Goal: Task Accomplishment & Management: Use online tool/utility

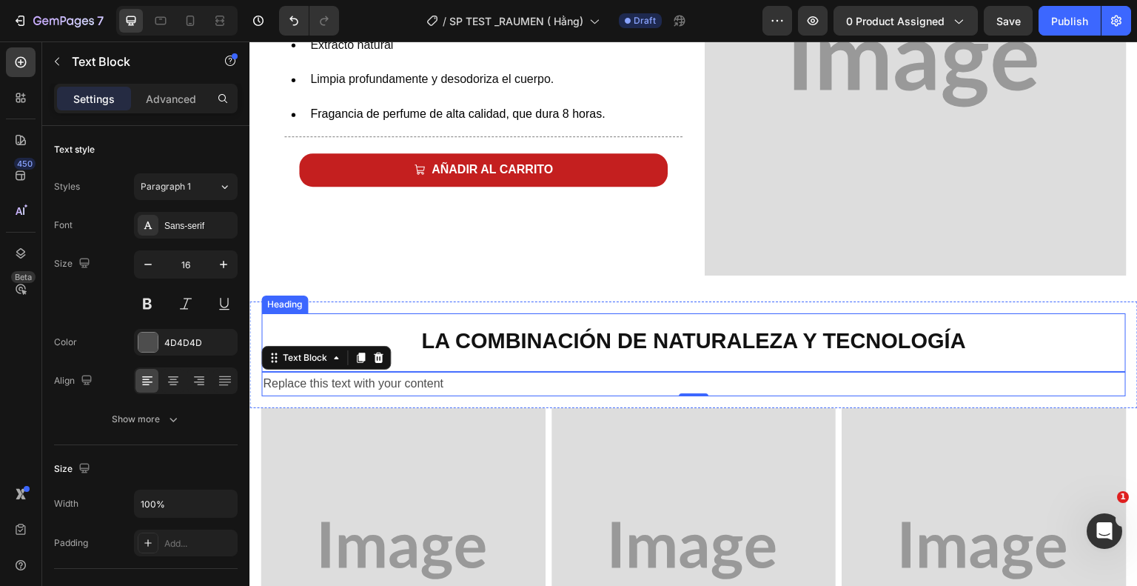
click at [350, 327] on h2 "La combinación de naturaleza y tecnología" at bounding box center [693, 339] width 865 height 52
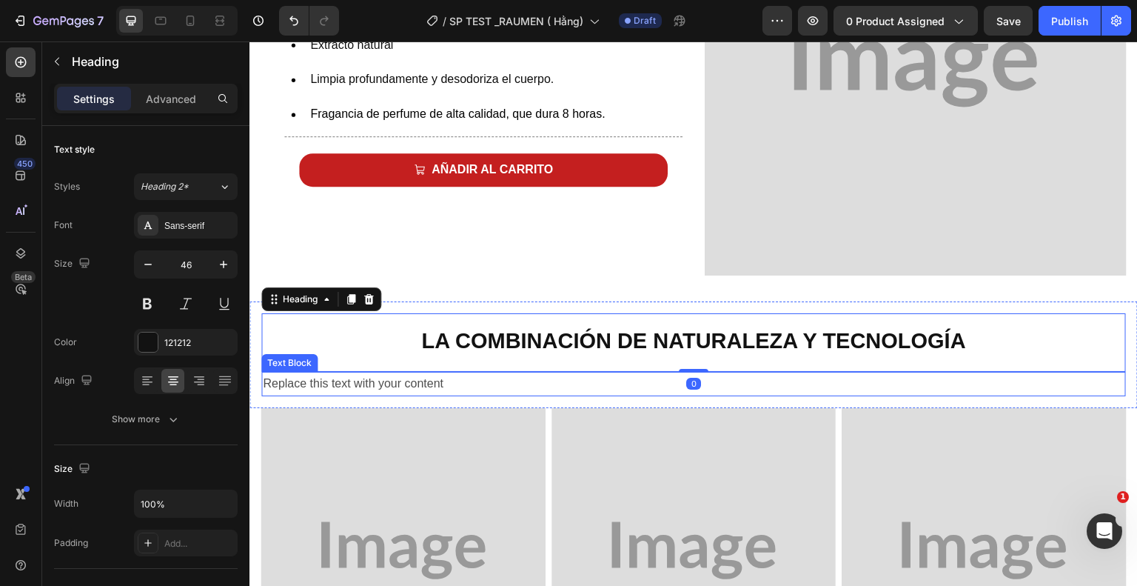
click at [367, 378] on div "Replace this text with your content" at bounding box center [693, 384] width 865 height 24
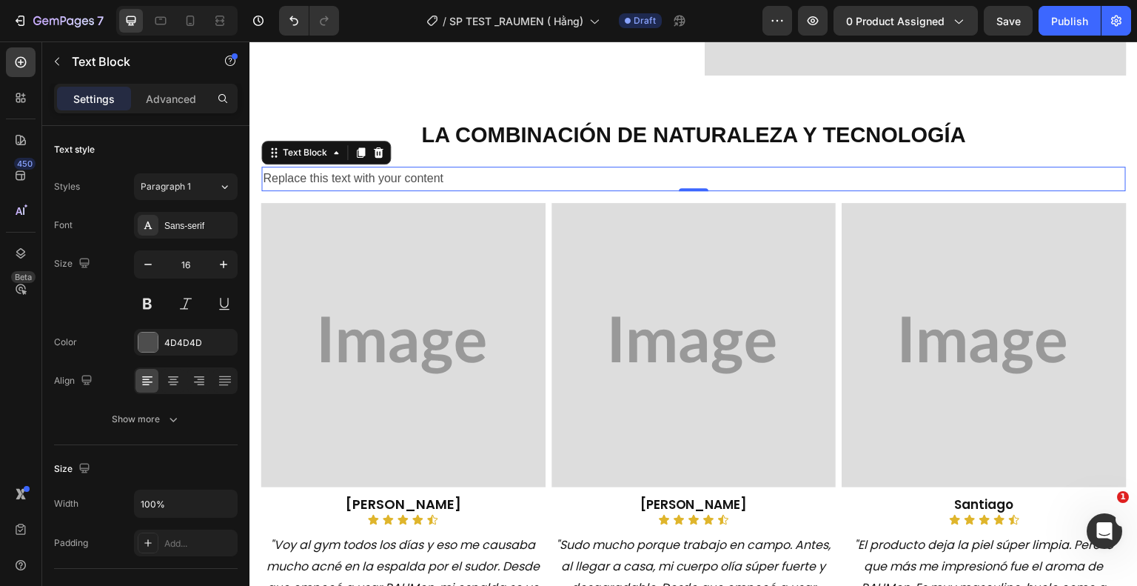
scroll to position [1072, 0]
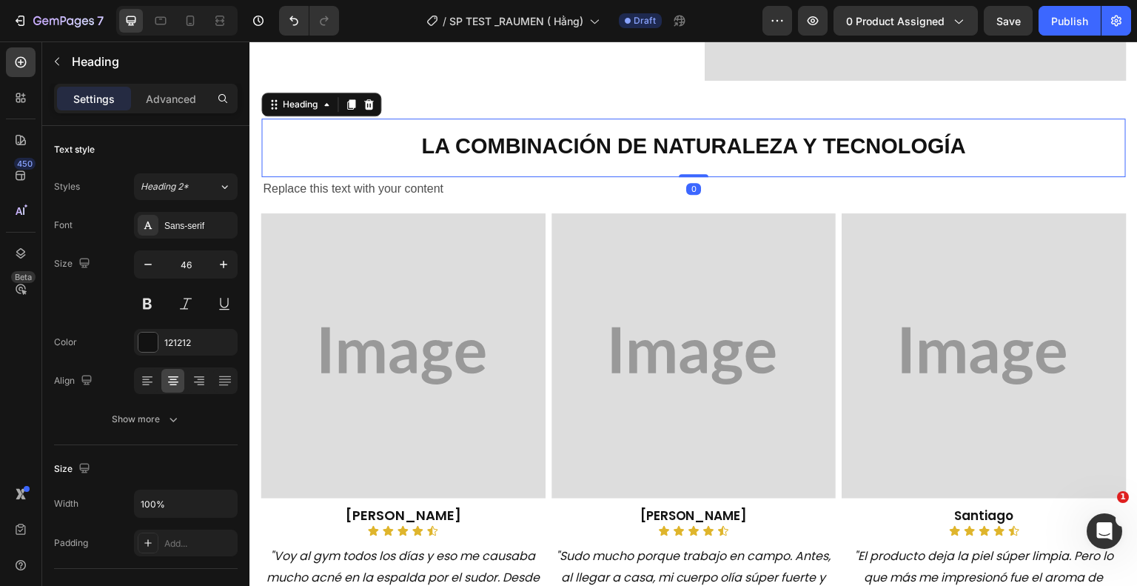
click at [966, 134] on h2 "La combinación de naturaleza y tecnología" at bounding box center [693, 144] width 865 height 52
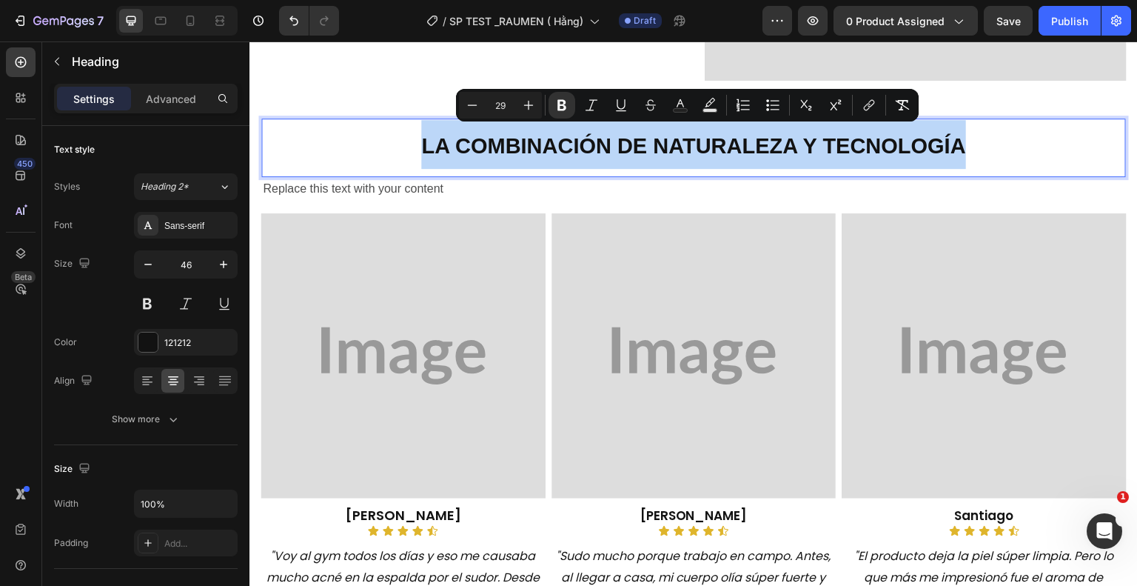
drag, startPoint x: 966, startPoint y: 134, endPoint x: 862, endPoint y: 133, distance: 103.7
click at [862, 133] on p "La combinación de naturaleza y tecnología" at bounding box center [694, 144] width 862 height 49
copy strong "La combinación de naturaleza y tecnología"
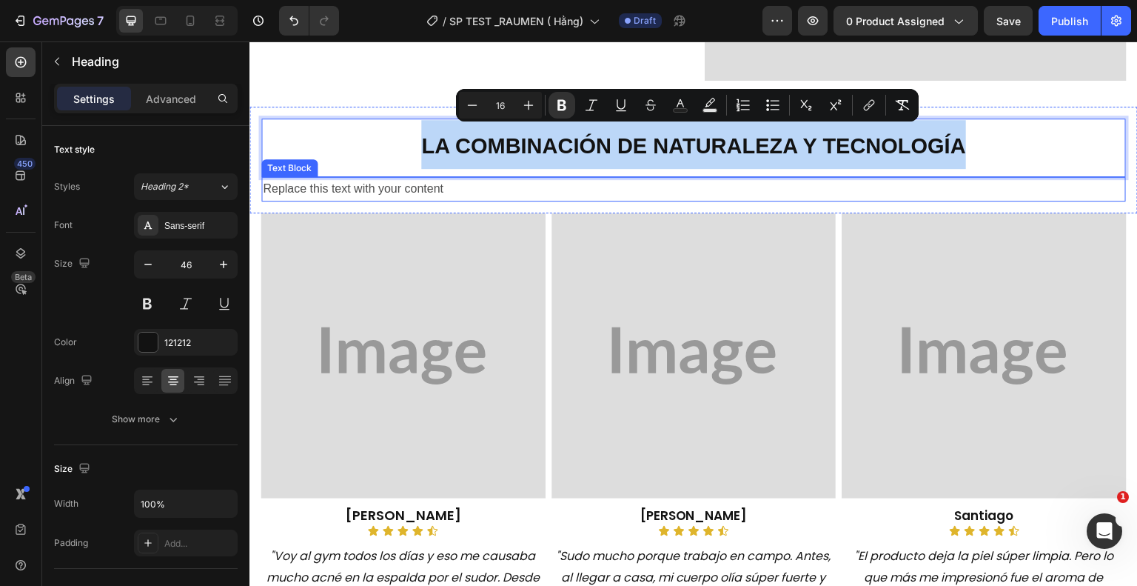
click at [460, 187] on div "Replace this text with your content" at bounding box center [693, 189] width 865 height 24
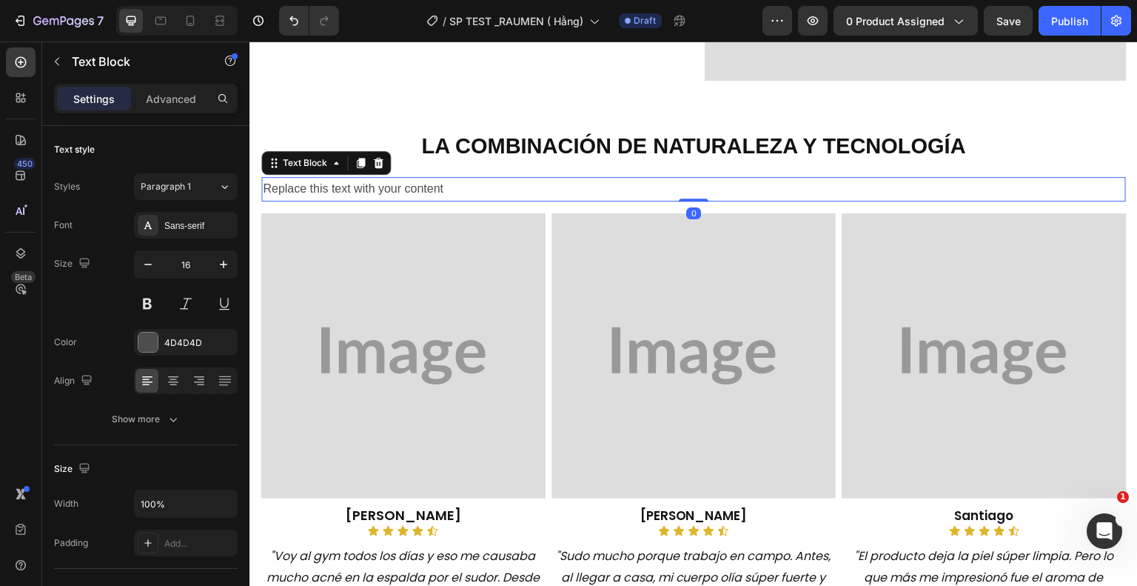
click at [460, 187] on div "Replace this text with your content" at bounding box center [693, 189] width 865 height 24
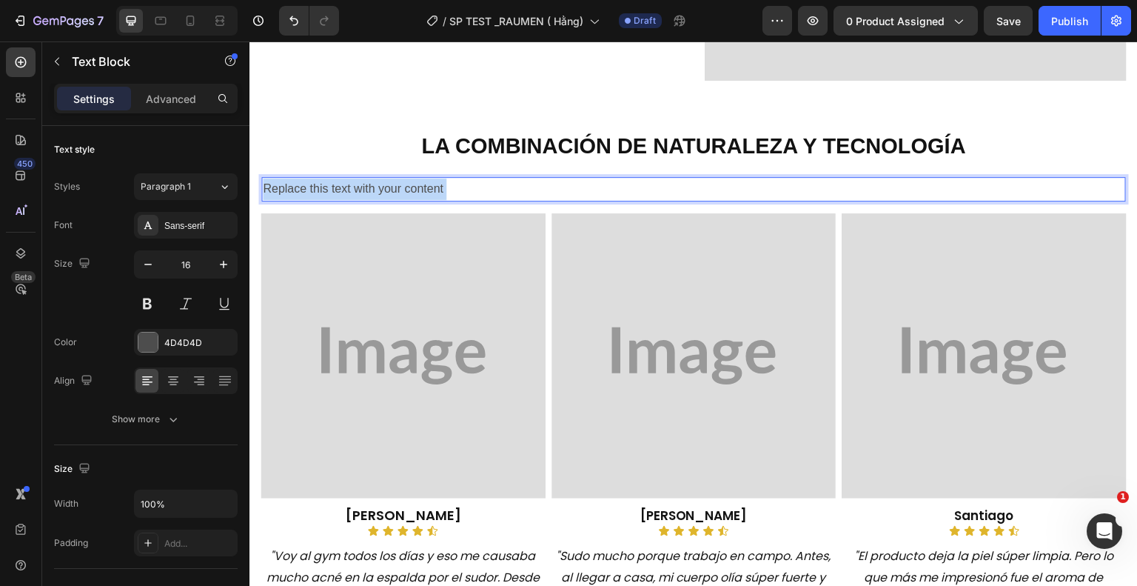
drag, startPoint x: 447, startPoint y: 177, endPoint x: 347, endPoint y: 188, distance: 100.6
click at [347, 188] on p "Replace this text with your content" at bounding box center [694, 188] width 862 height 21
click at [449, 188] on p "Replace this text with your content" at bounding box center [694, 188] width 862 height 21
drag, startPoint x: 448, startPoint y: 186, endPoint x: 264, endPoint y: 190, distance: 184.4
click at [264, 190] on p "Replace this text with your content" at bounding box center [694, 188] width 862 height 21
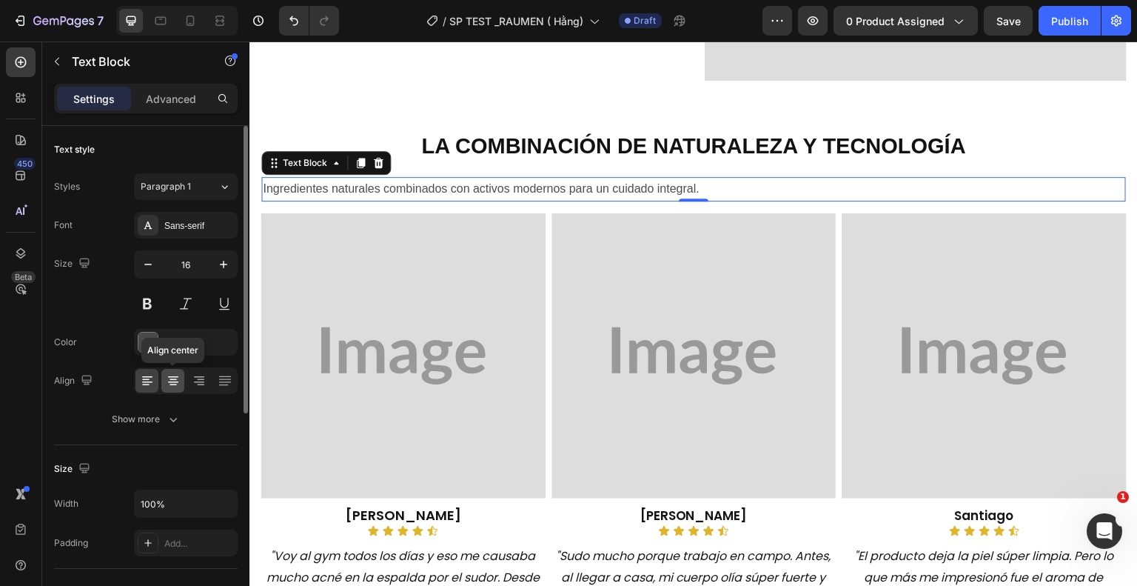
click at [172, 379] on icon at bounding box center [173, 379] width 7 height 1
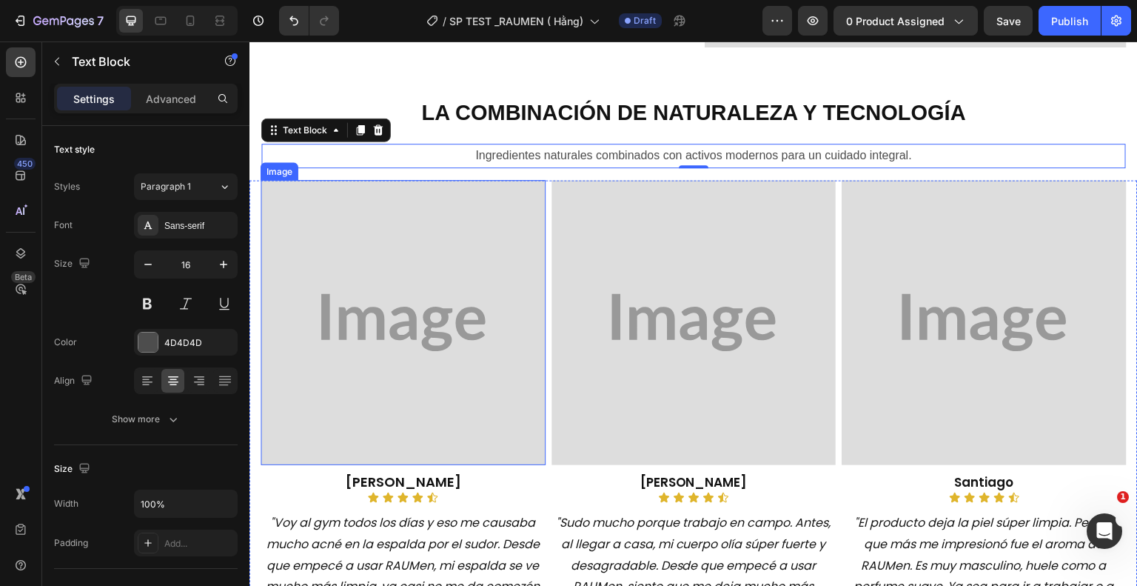
scroll to position [1241, 0]
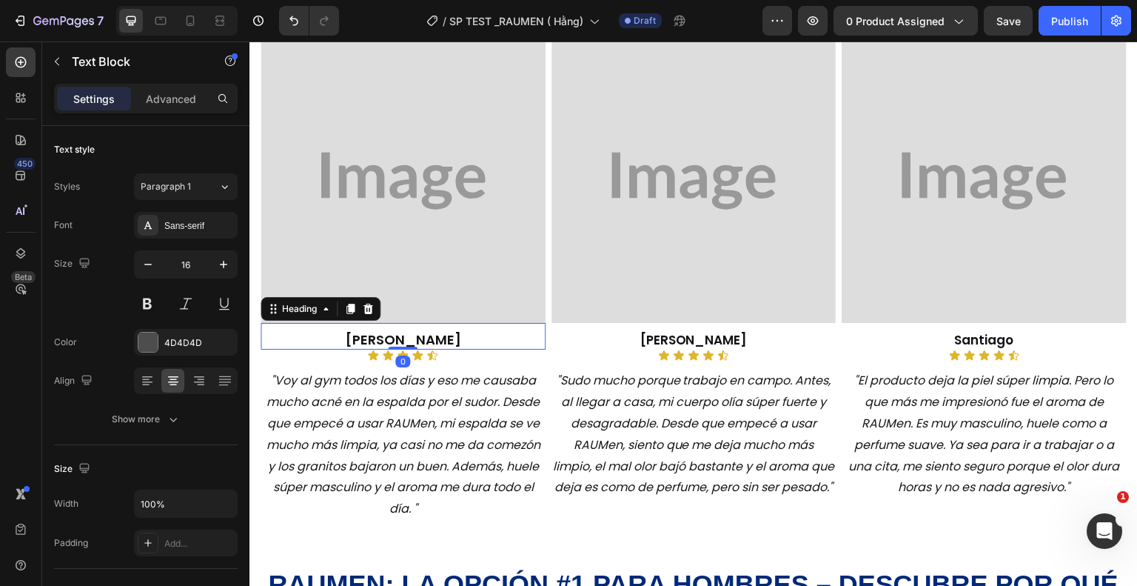
click at [430, 335] on span "[PERSON_NAME]" at bounding box center [403, 339] width 116 height 19
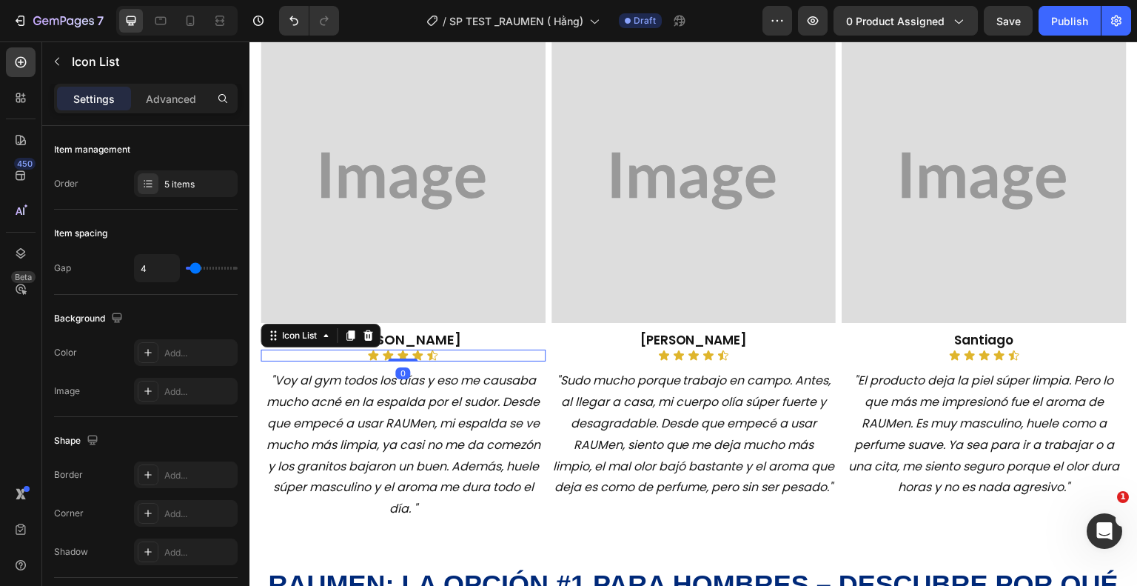
click at [451, 350] on div "Icon Icon Icon Icon Icon" at bounding box center [403, 356] width 285 height 12
click at [370, 332] on icon at bounding box center [368, 336] width 12 height 12
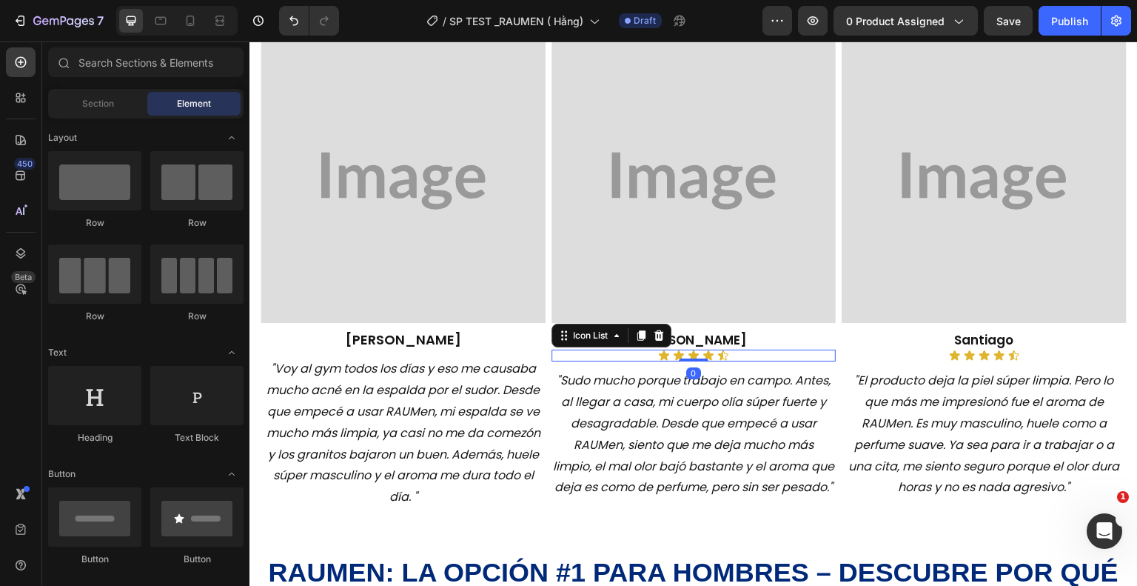
click at [731, 350] on div "Icon Icon Icon Icon Icon" at bounding box center [694, 356] width 285 height 12
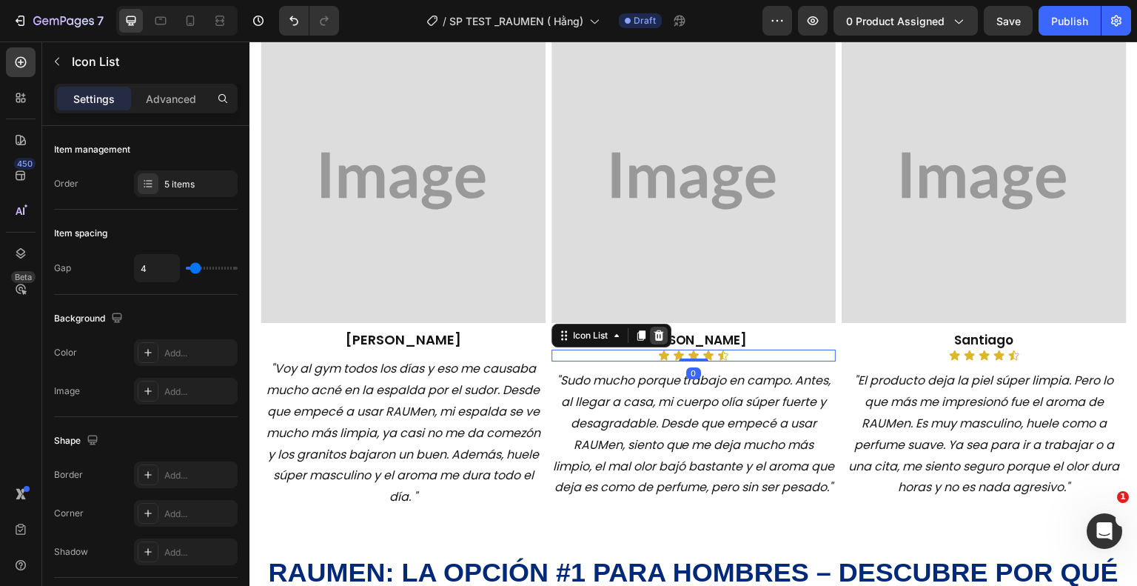
click at [659, 336] on icon at bounding box center [659, 336] width 12 height 12
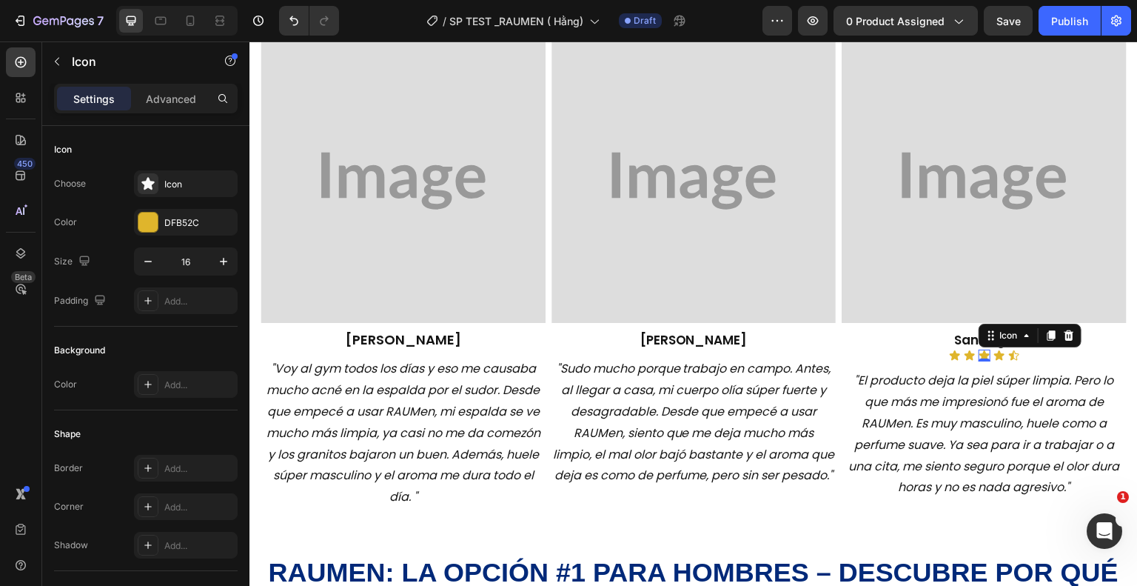
click at [980, 350] on icon at bounding box center [985, 355] width 10 height 10
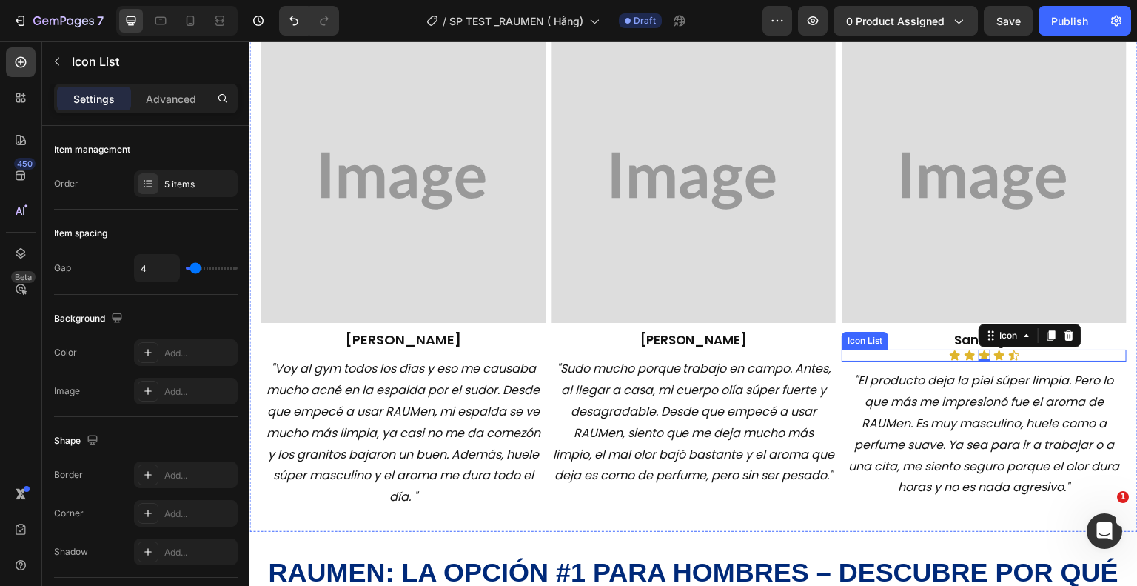
click at [1025, 350] on div "Icon Icon Icon 0 Icon Icon" at bounding box center [984, 356] width 285 height 12
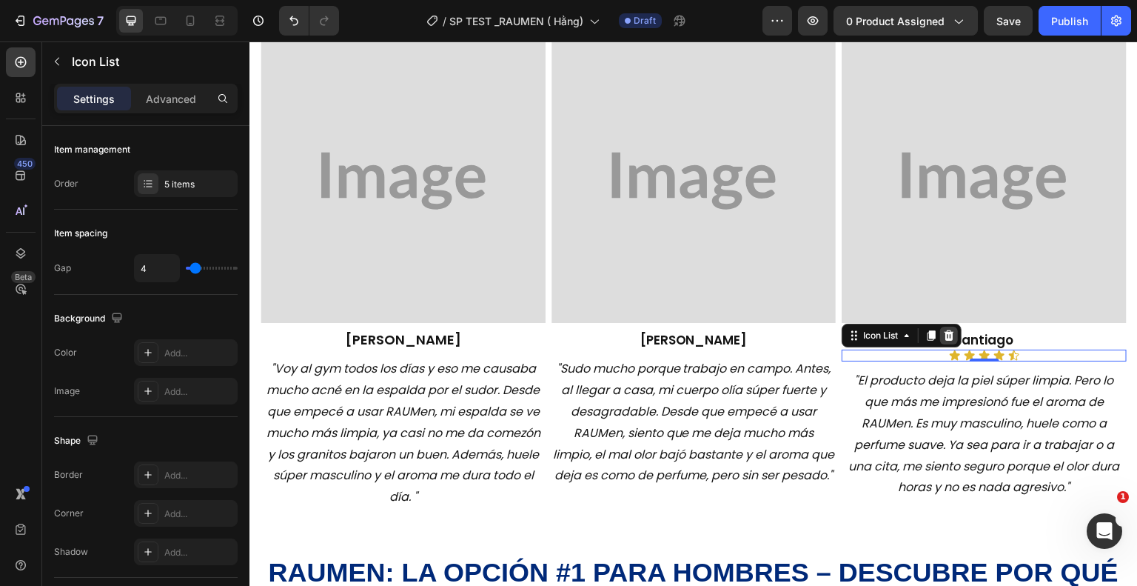
click at [945, 336] on icon at bounding box center [950, 335] width 10 height 10
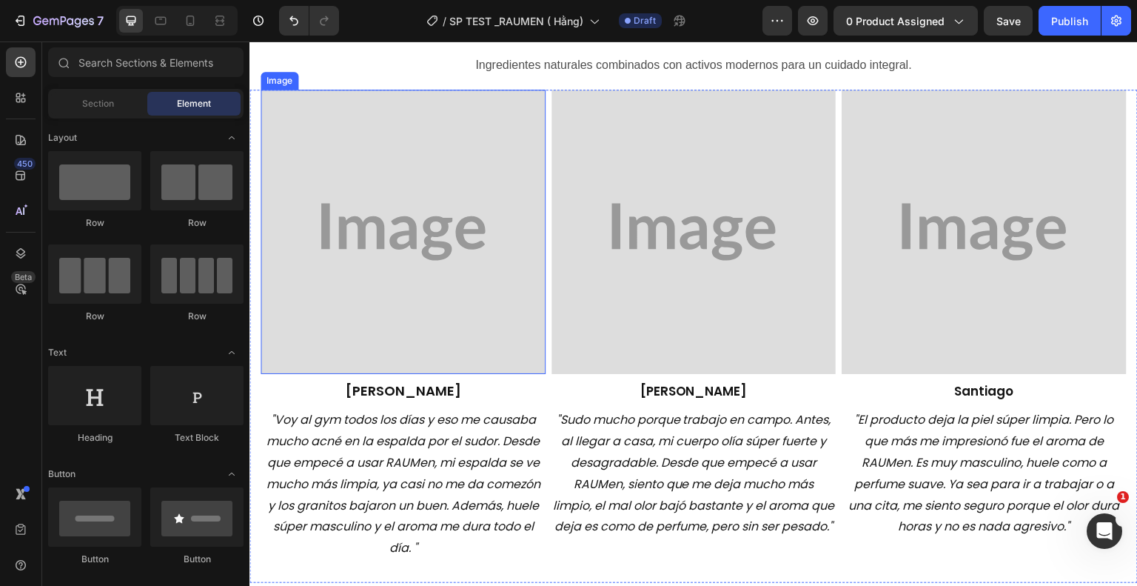
scroll to position [1189, 0]
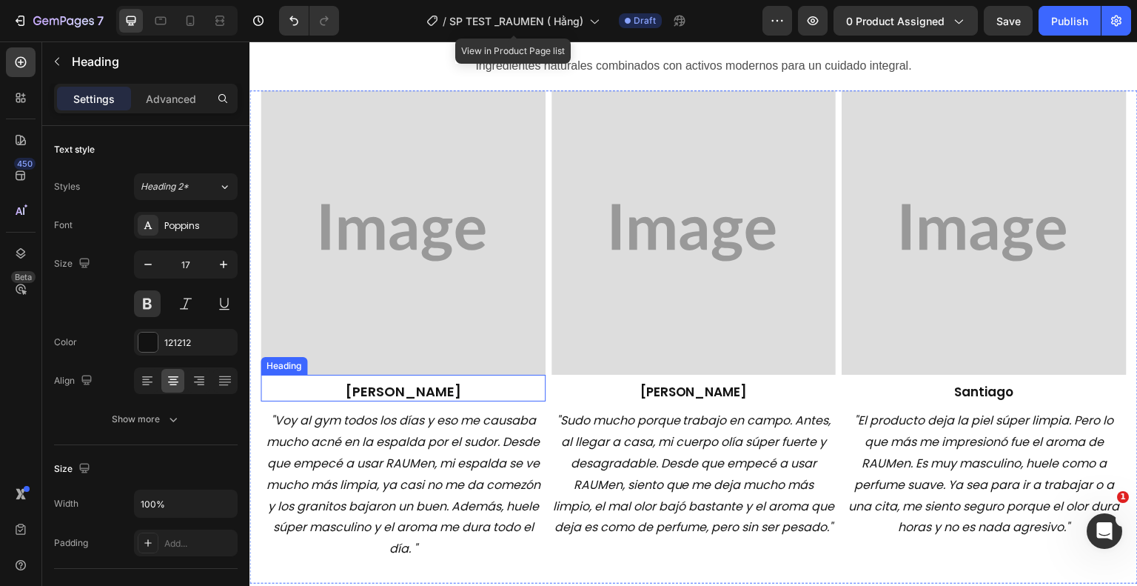
click at [413, 390] on span "[PERSON_NAME]" at bounding box center [403, 391] width 116 height 19
click at [439, 385] on h2 "[PERSON_NAME]" at bounding box center [403, 391] width 285 height 19
drag, startPoint x: 439, startPoint y: 385, endPoint x: 367, endPoint y: 387, distance: 71.8
click at [367, 387] on p "[PERSON_NAME]" at bounding box center [403, 392] width 282 height 16
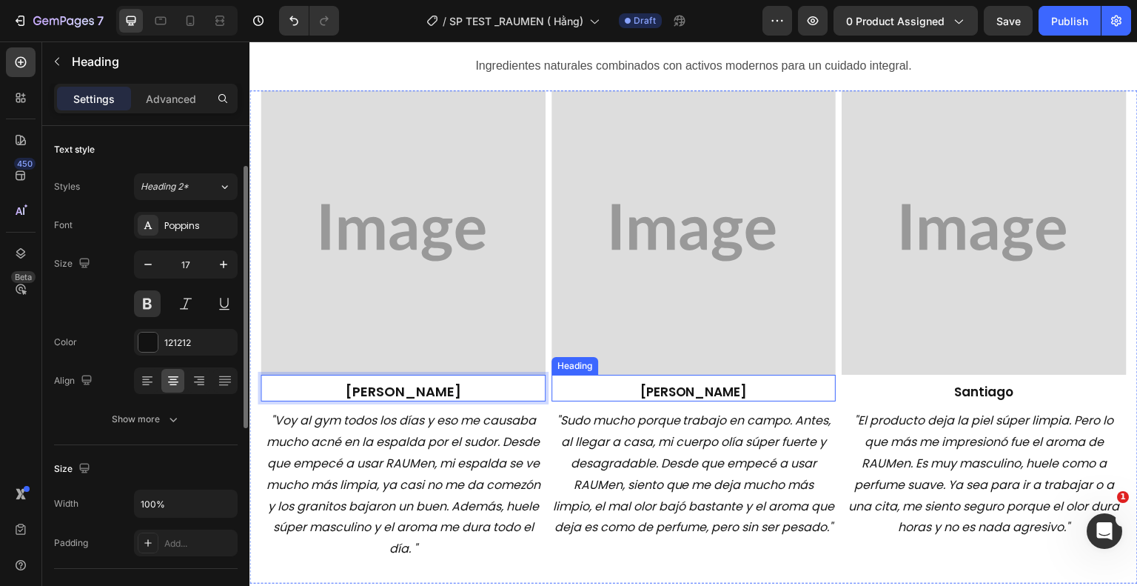
click at [713, 382] on h2 "[PERSON_NAME]" at bounding box center [694, 391] width 285 height 19
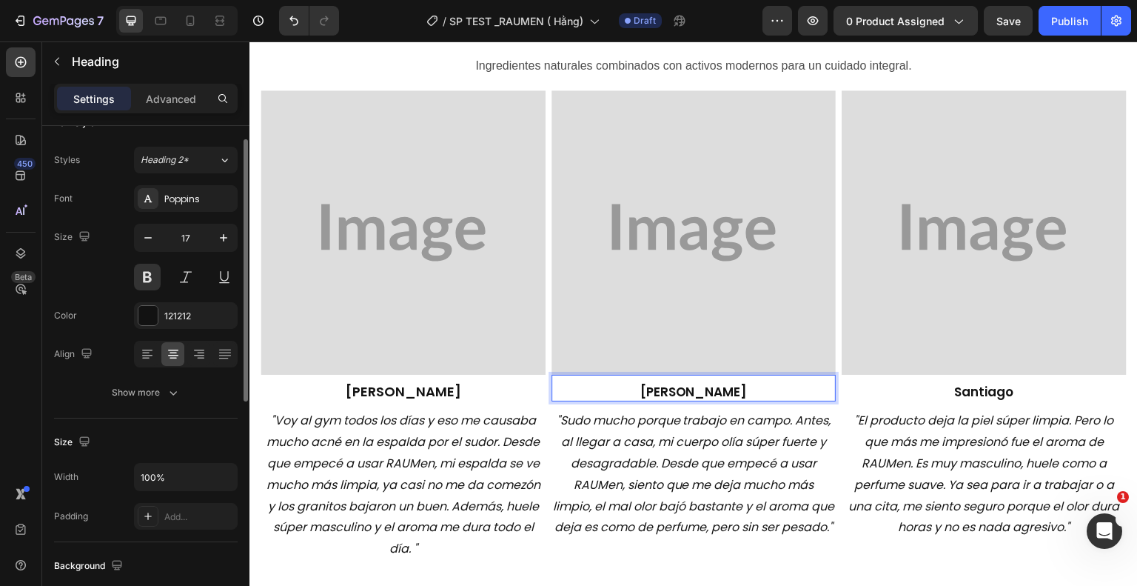
click at [714, 382] on h2 "[PERSON_NAME]" at bounding box center [694, 391] width 285 height 19
click at [714, 384] on p "[PERSON_NAME]" at bounding box center [694, 392] width 282 height 16
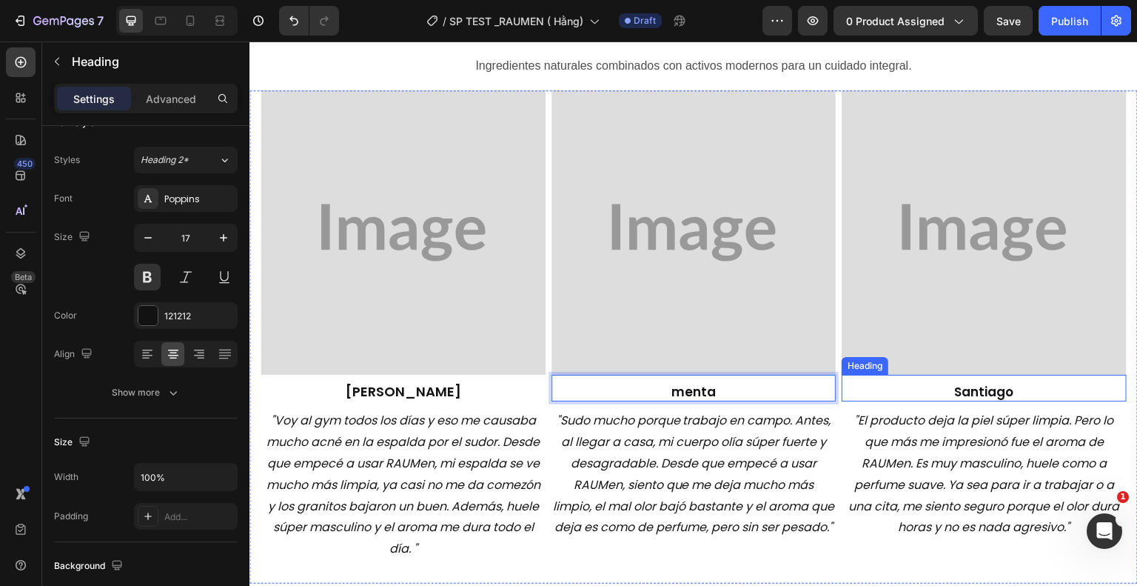
click at [976, 385] on strong "Santiago" at bounding box center [984, 392] width 59 height 18
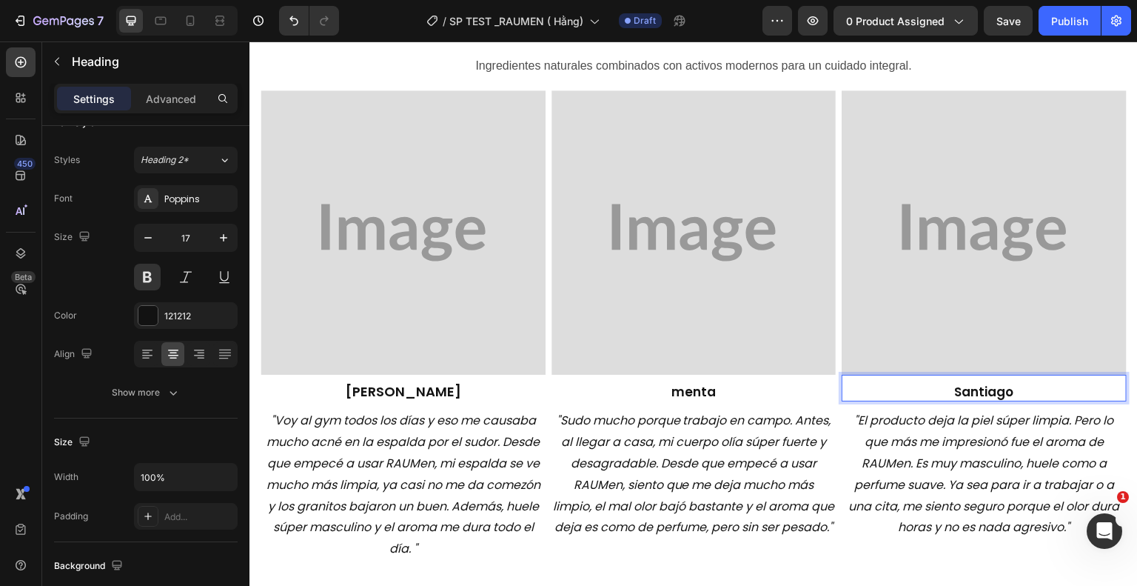
click at [1004, 386] on strong "Santiago" at bounding box center [984, 392] width 59 height 18
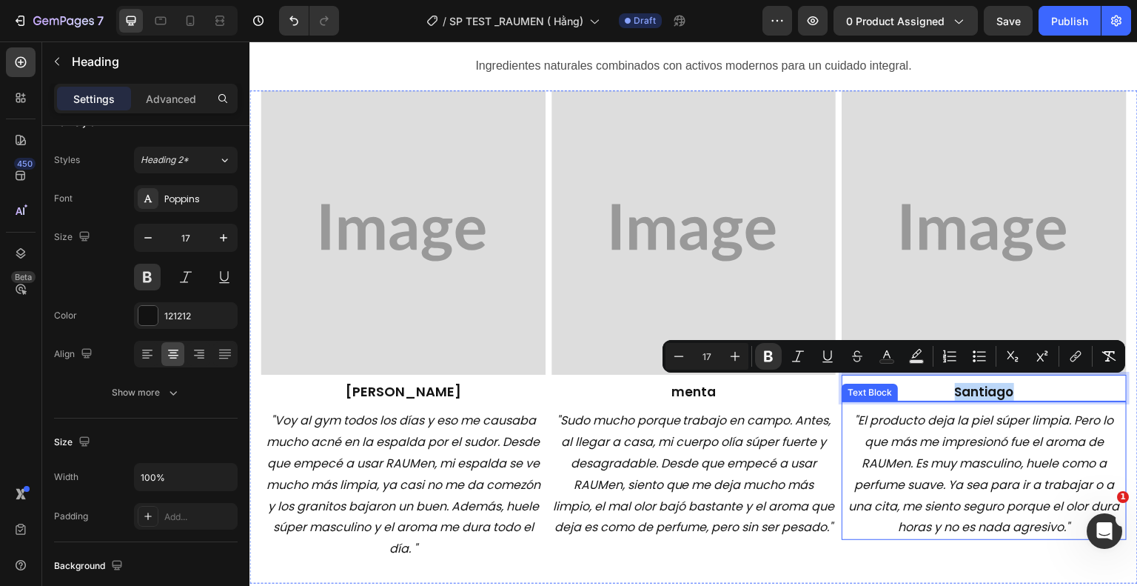
drag, startPoint x: 1004, startPoint y: 386, endPoint x: 940, endPoint y: 397, distance: 64.6
click at [940, 397] on div "Image Santiago Heading 0 "El producto deja la piel súper limpia. Pero lo que má…" at bounding box center [984, 325] width 285 height 471
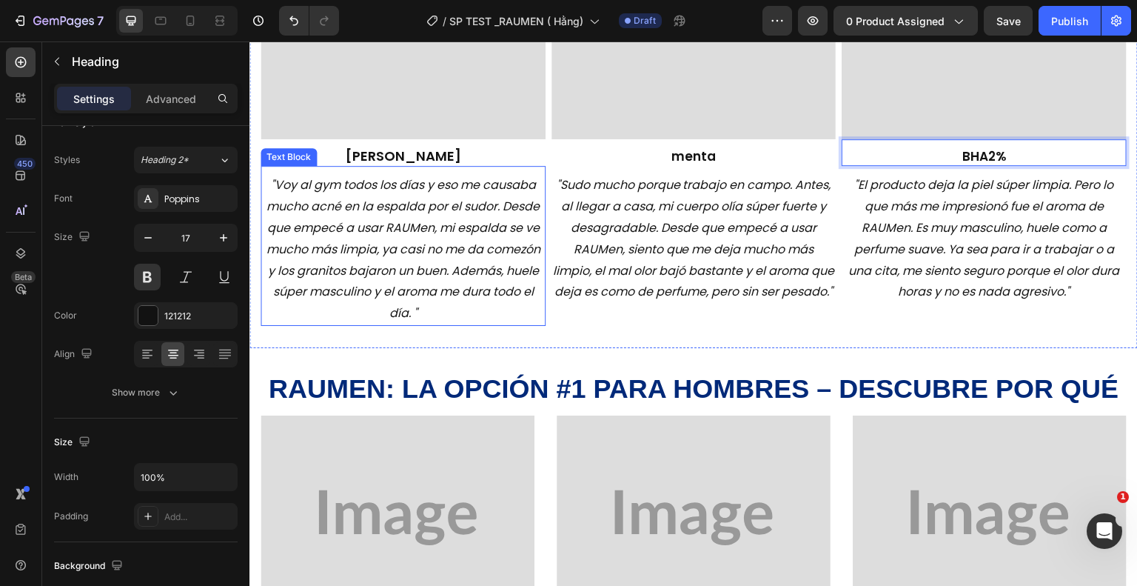
scroll to position [1425, 0]
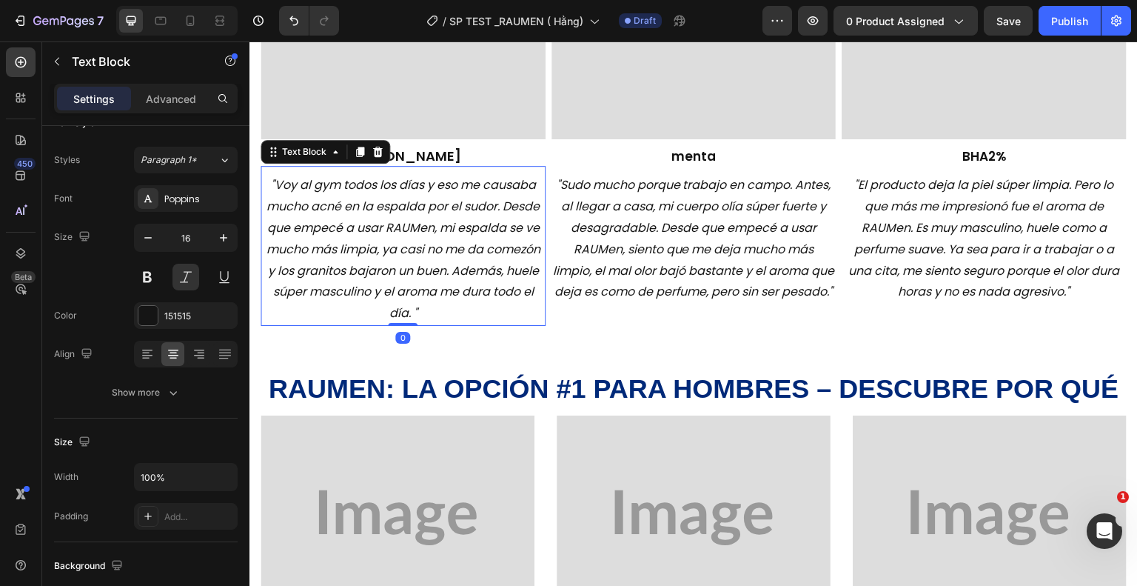
click at [383, 241] on p ""Voy al gym todos los días y eso me causaba mucho acné en la espalda por el sud…" at bounding box center [403, 250] width 282 height 150
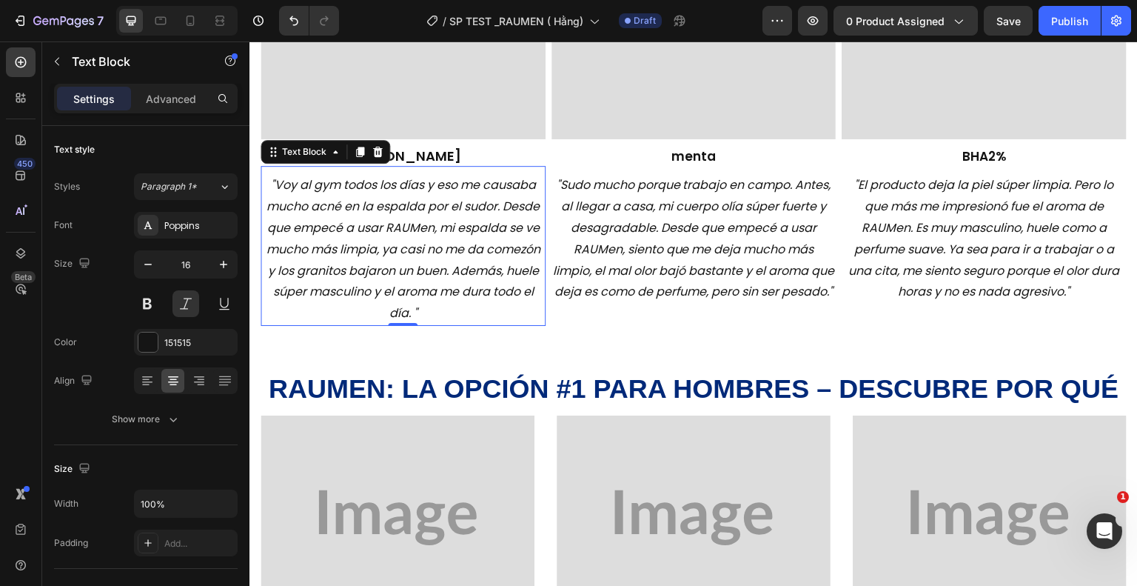
click at [421, 310] on p ""Voy al gym todos los días y eso me causaba mucho acné en la espalda por el sud…" at bounding box center [403, 250] width 282 height 150
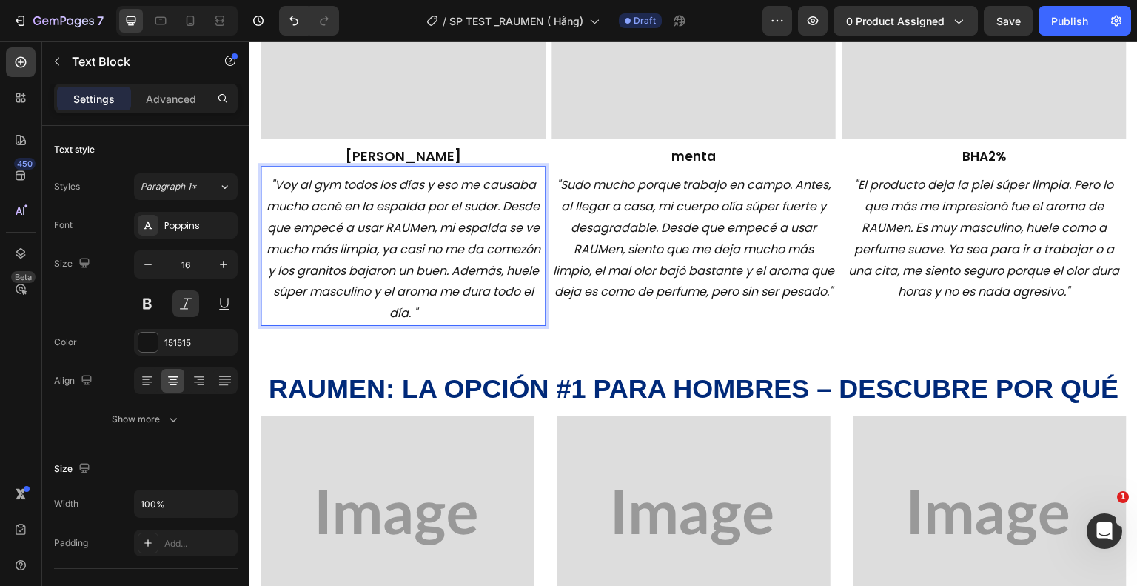
click at [421, 310] on p ""Voy al gym todos los días y eso me causaba mucho acné en la espalda por el sud…" at bounding box center [403, 250] width 282 height 150
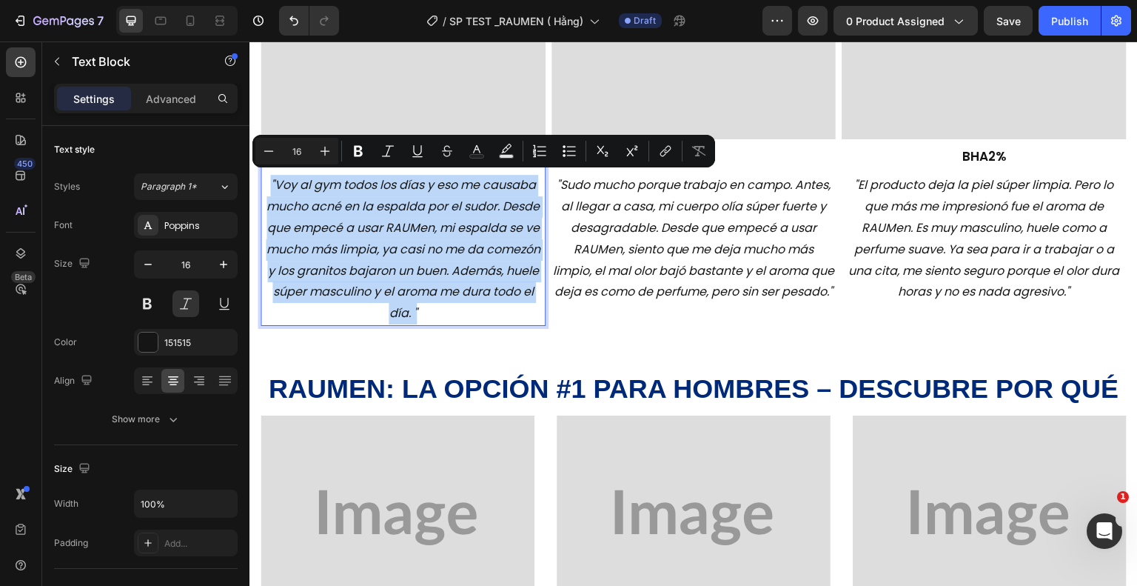
drag, startPoint x: 421, startPoint y: 310, endPoint x: 385, endPoint y: 295, distance: 39.5
click at [385, 295] on p ""Voy al gym todos los días y eso me causaba mucho acné en la espalda por el sud…" at bounding box center [403, 250] width 282 height 150
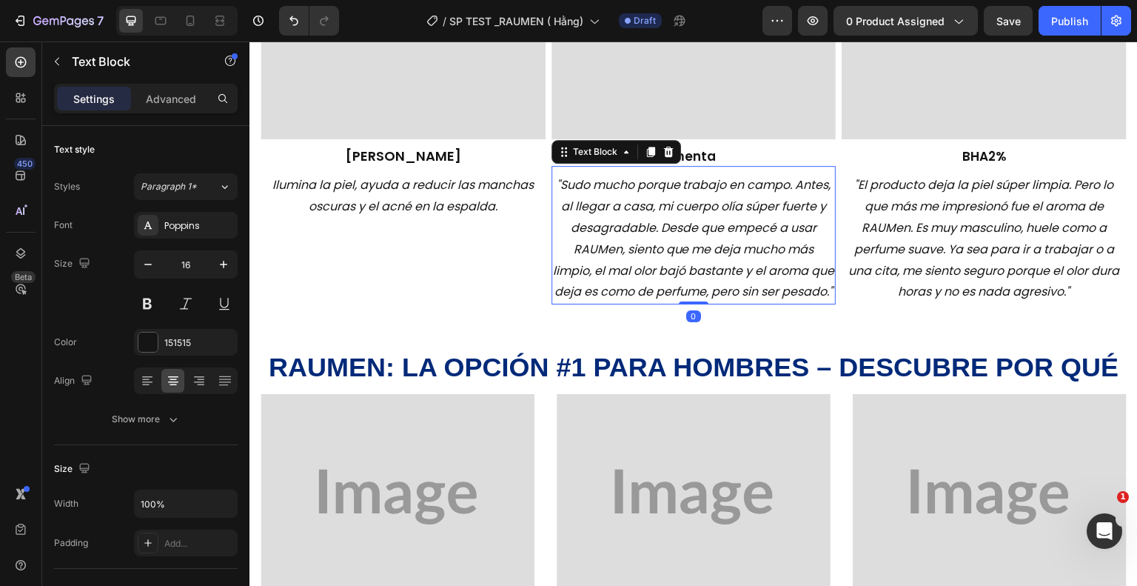
click at [674, 267] on icon ""Sudo mucho porque trabajo en campo. Antes, al llegar a casa, mi cuerpo olía sú…" at bounding box center [693, 238] width 281 height 124
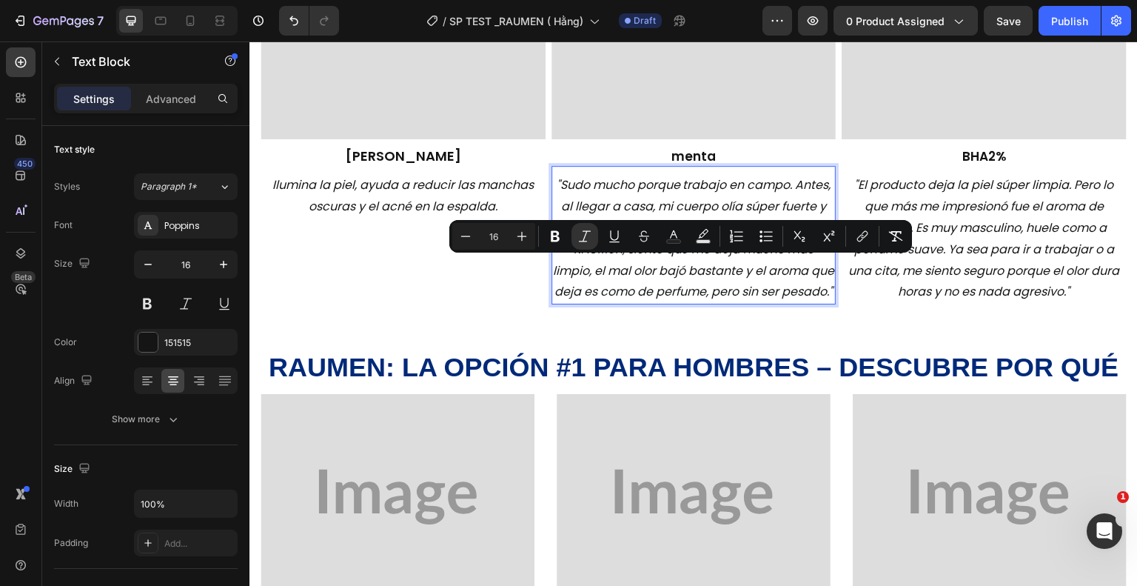
click at [726, 302] on p ""Sudo mucho porque trabajo en campo. Antes, al llegar a casa, mi cuerpo olía sú…" at bounding box center [694, 239] width 282 height 128
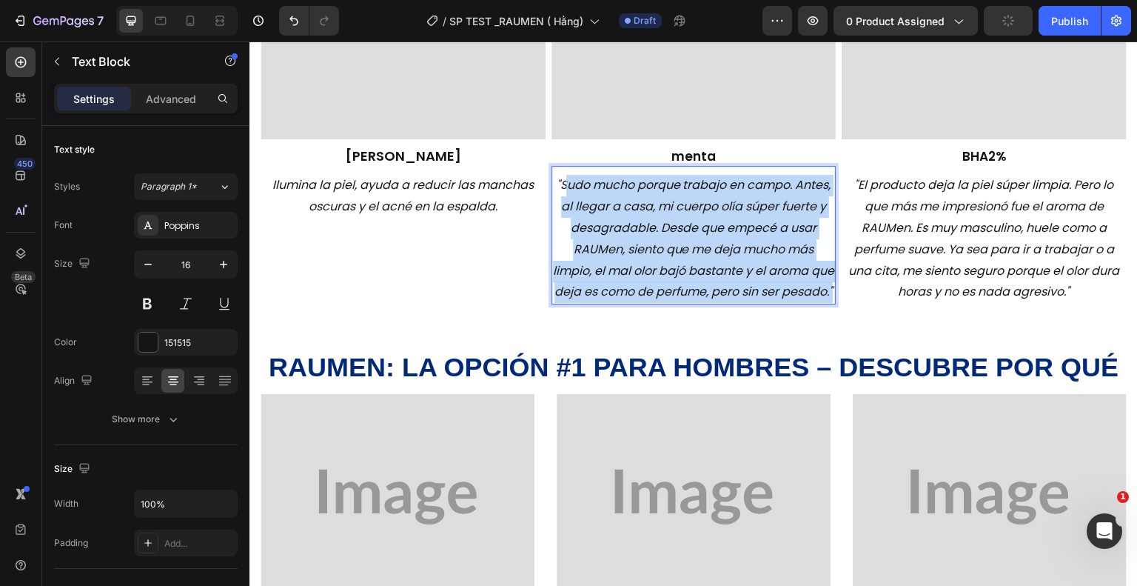
drag, startPoint x: 727, startPoint y: 310, endPoint x: 561, endPoint y: 179, distance: 211.0
click at [561, 179] on p ""Sudo mucho porque trabajo en campo. Antes, al llegar a casa, mi cuerpo olía sú…" at bounding box center [694, 239] width 282 height 128
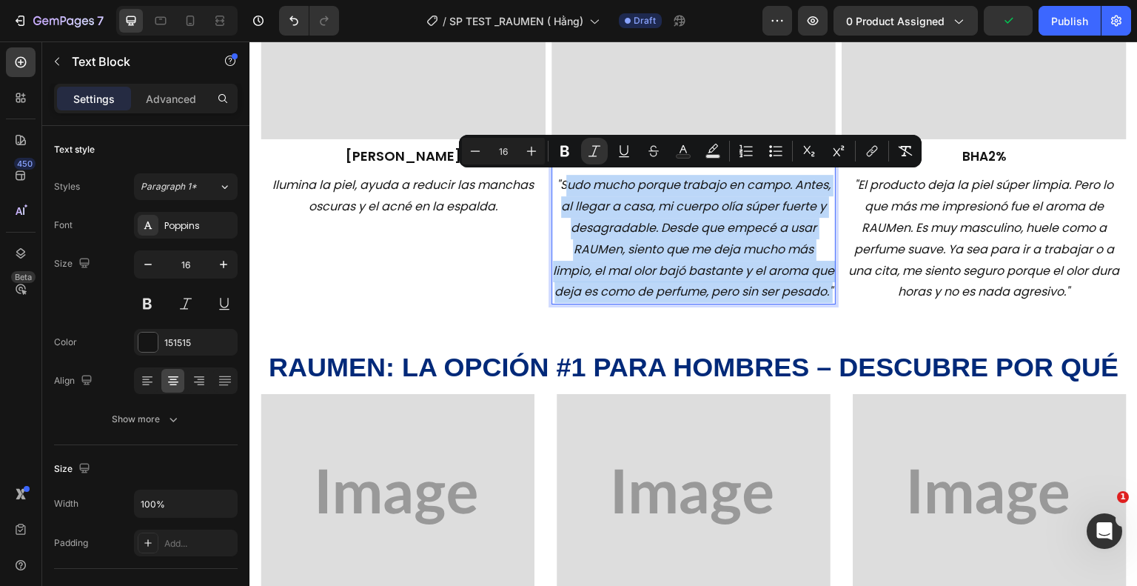
click at [722, 303] on p ""Sudo mucho porque trabajo en campo. Antes, al llegar a casa, mi cuerpo olía sú…" at bounding box center [694, 239] width 282 height 128
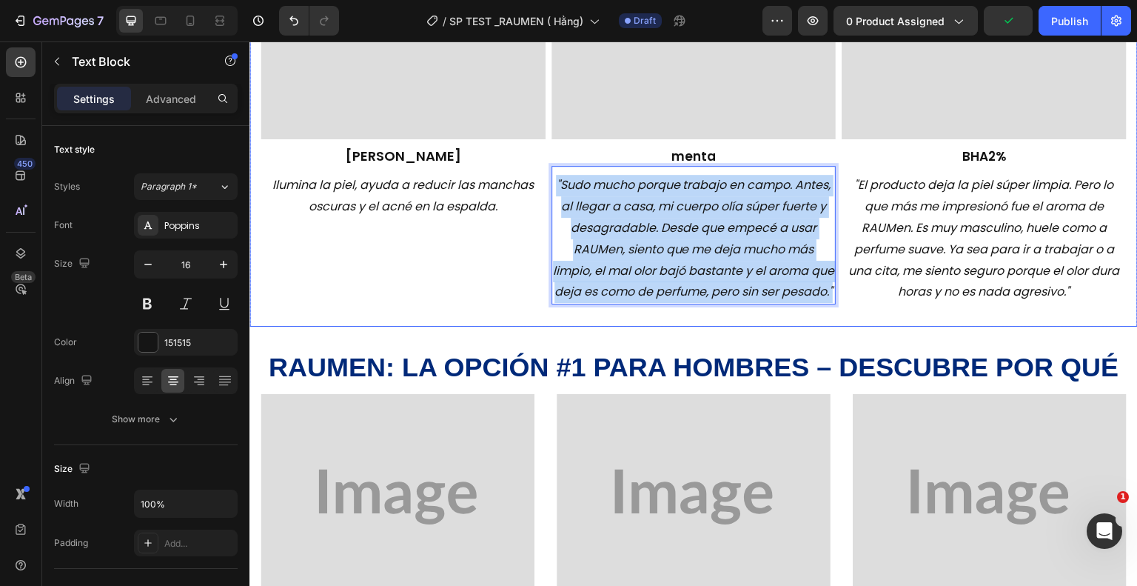
drag, startPoint x: 723, startPoint y: 305, endPoint x: 546, endPoint y: 172, distance: 222.2
click at [546, 172] on div "Image ⁠⁠⁠⁠⁠⁠⁠ [PERSON_NAME] Heading Ilumina la piel, ayuda a reducir las mancha…" at bounding box center [694, 91] width 889 height 472
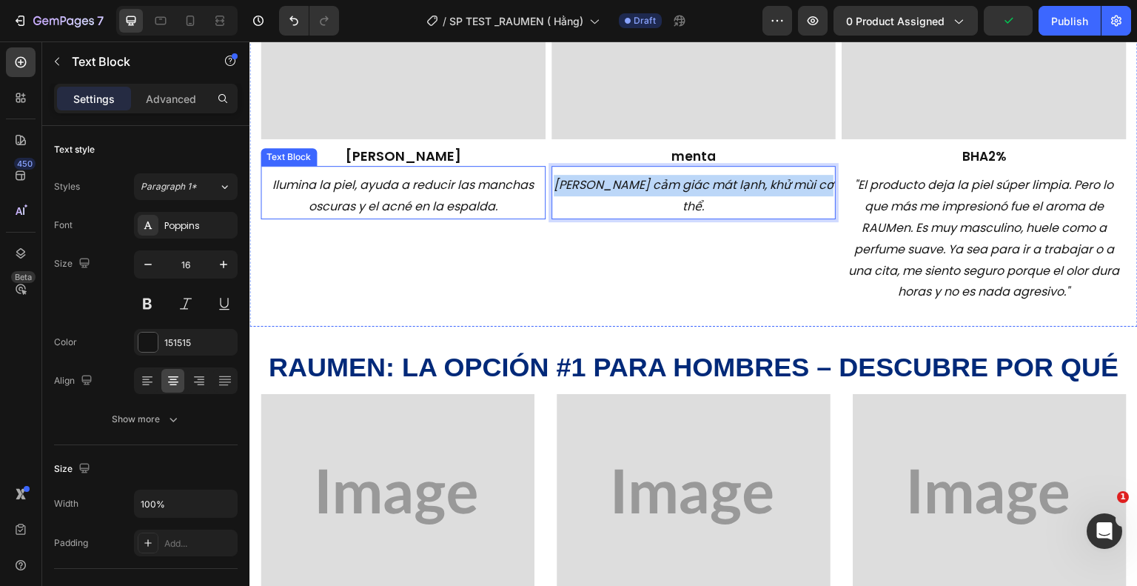
drag, startPoint x: 823, startPoint y: 181, endPoint x: 514, endPoint y: 215, distance: 310.6
click at [514, 215] on div "Image ⁠⁠⁠⁠⁠⁠⁠ [PERSON_NAME] Heading Ilumina la piel, ayuda a reducir las mancha…" at bounding box center [694, 91] width 889 height 472
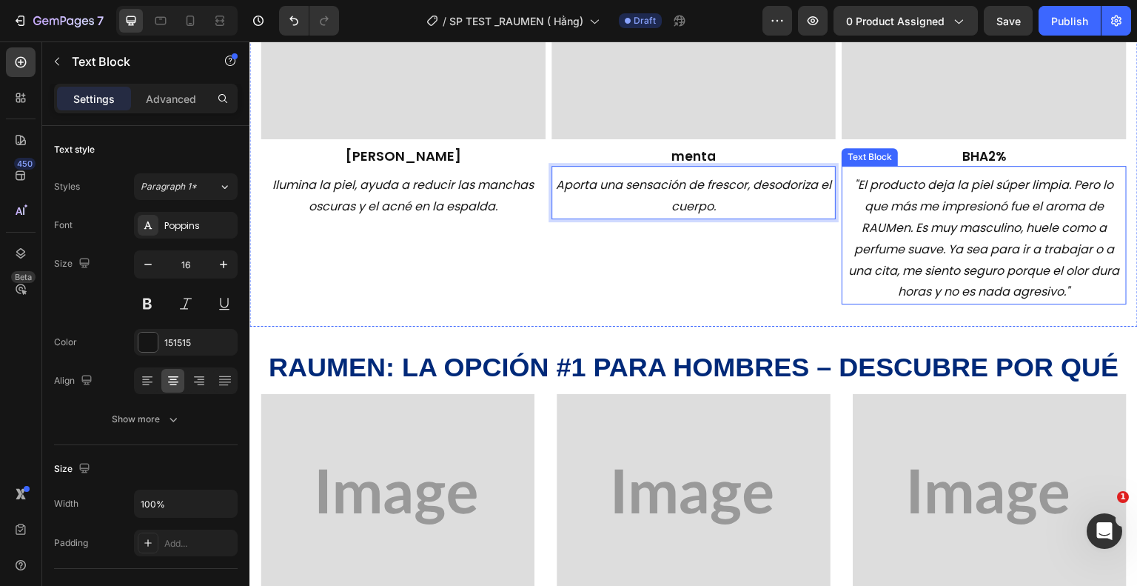
click at [871, 228] on icon ""El producto deja la piel súper limpia. Pero lo que más me impresionó fue el ar…" at bounding box center [984, 238] width 271 height 124
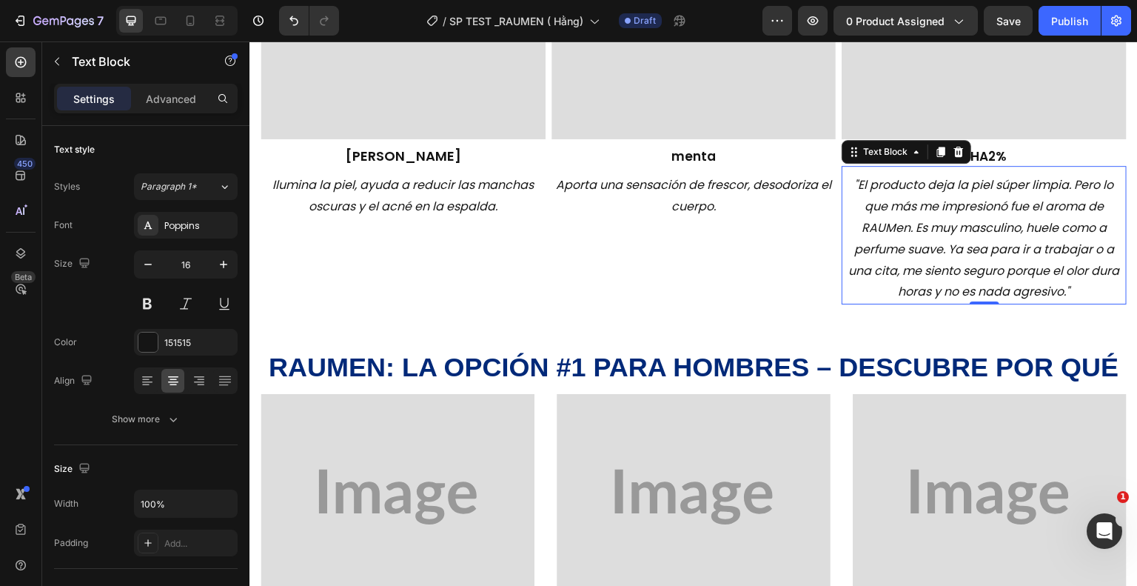
click at [1074, 288] on p ""El producto deja la piel súper limpia. Pero lo que más me impresionó fue el ar…" at bounding box center [984, 239] width 282 height 128
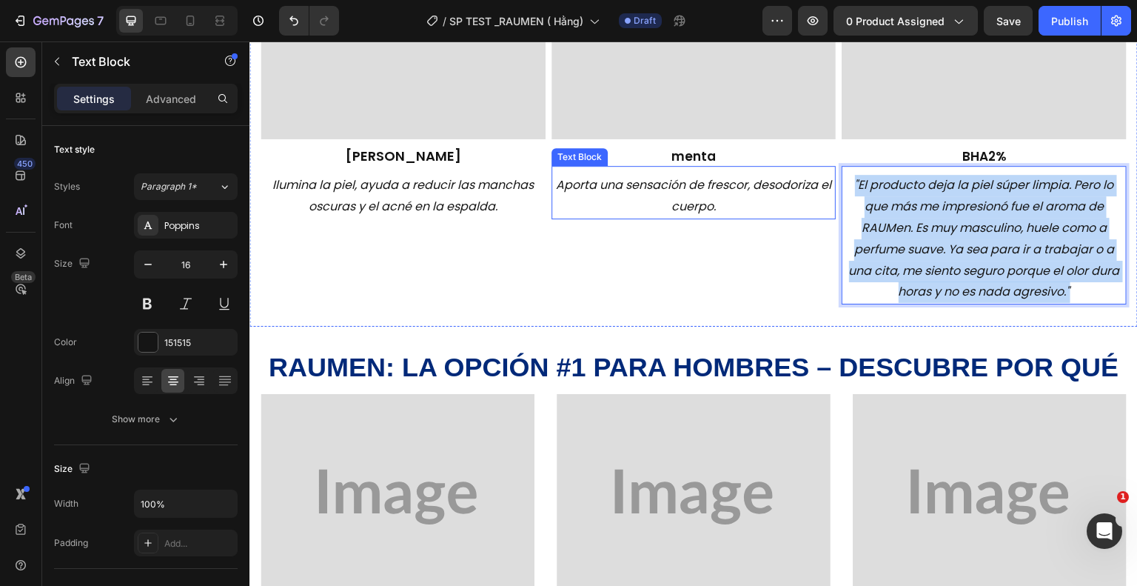
drag, startPoint x: 1069, startPoint y: 281, endPoint x: 815, endPoint y: 179, distance: 273.5
click at [815, 179] on div "Image ⁠⁠⁠⁠⁠⁠⁠ [PERSON_NAME] Heading Ilumina la piel, ayuda a reducir las mancha…" at bounding box center [694, 91] width 889 height 472
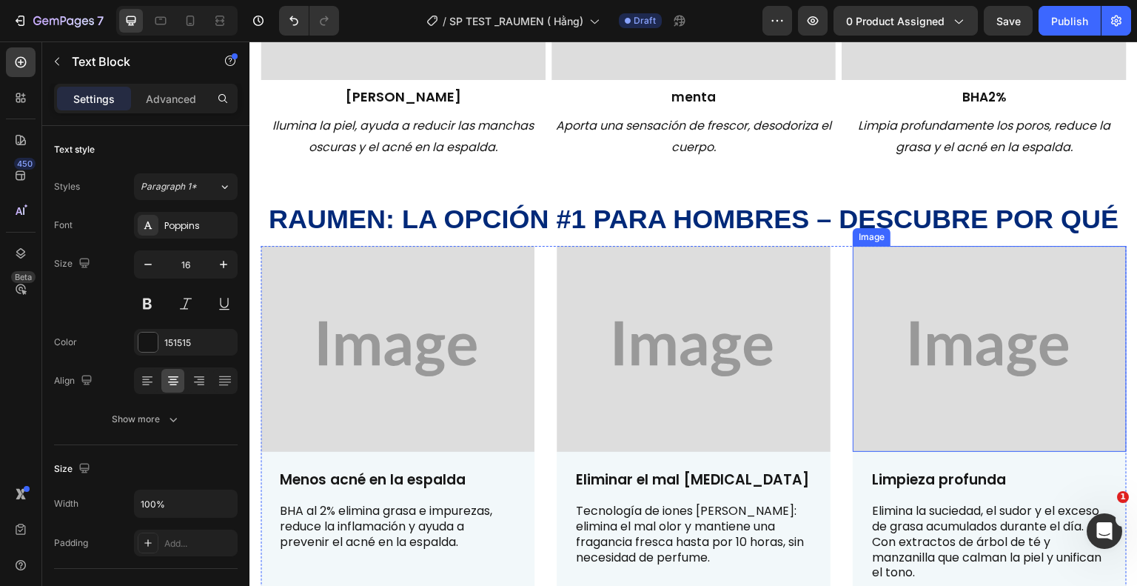
scroll to position [1485, 0]
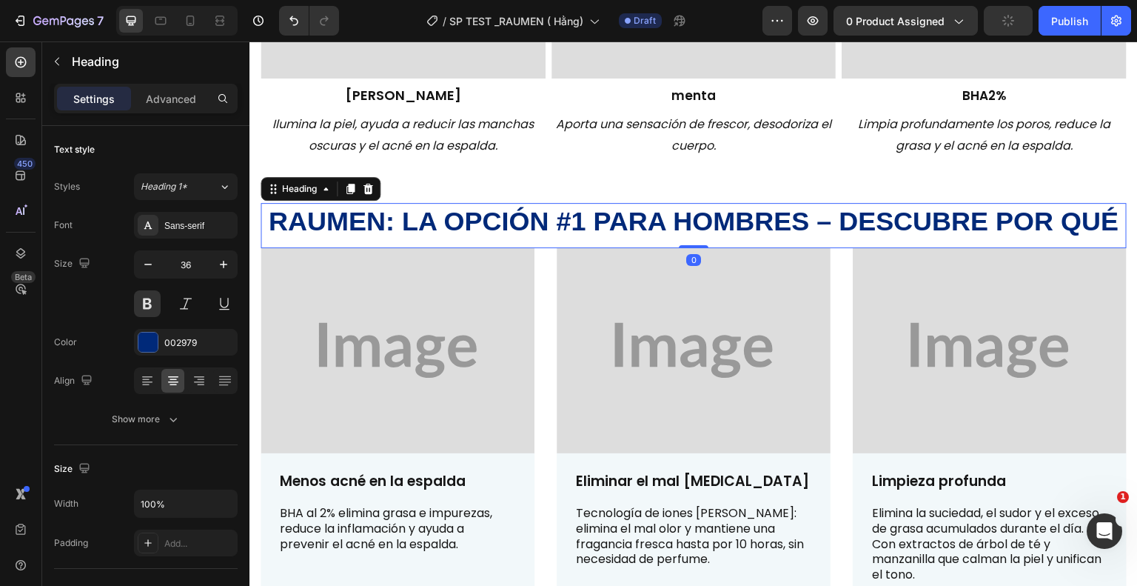
click at [352, 227] on strong "RAUMen: la opción #1 para hombres – descubre por qué" at bounding box center [694, 221] width 851 height 30
click at [1114, 221] on p "RAUMen: la opción #1 para hombres – descubre por qué" at bounding box center [693, 221] width 863 height 35
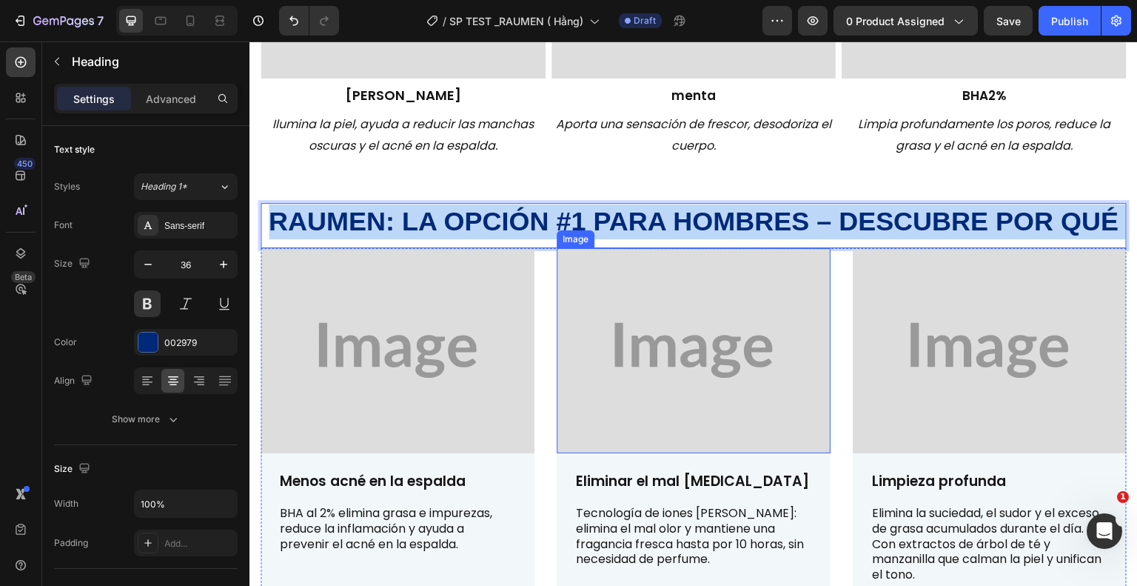
drag, startPoint x: 1114, startPoint y: 221, endPoint x: 400, endPoint y: 246, distance: 714.3
click at [400, 246] on div "RAUMen: la opción #1 para hombres – descubre por qué Heading 0 Image Menos acné…" at bounding box center [694, 417] width 866 height 429
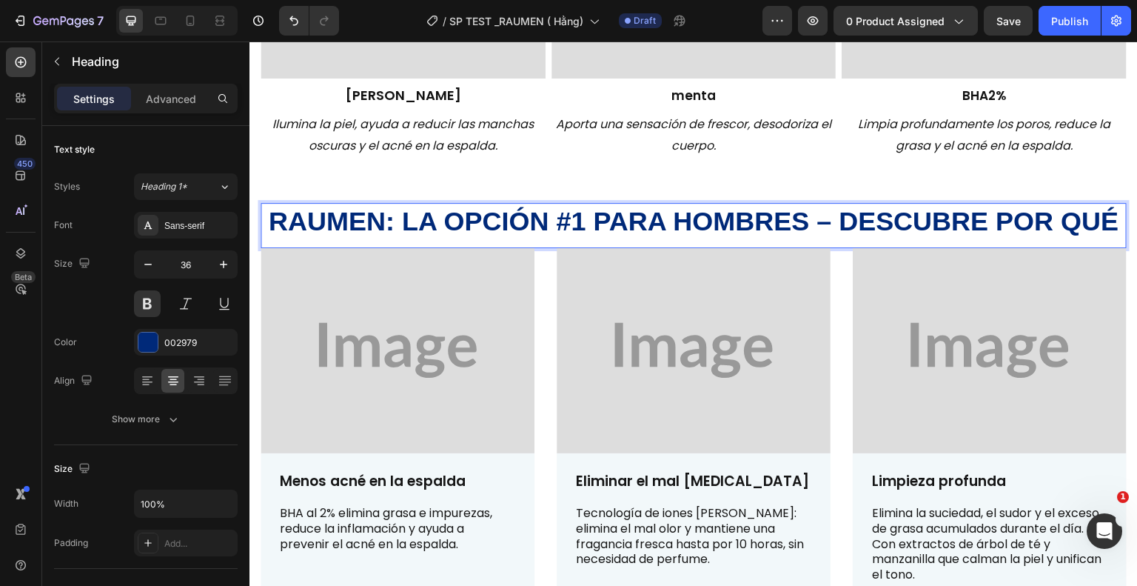
click at [1114, 222] on p "RAUMen: la opción #1 para hombres – descubre por qué" at bounding box center [693, 221] width 863 height 35
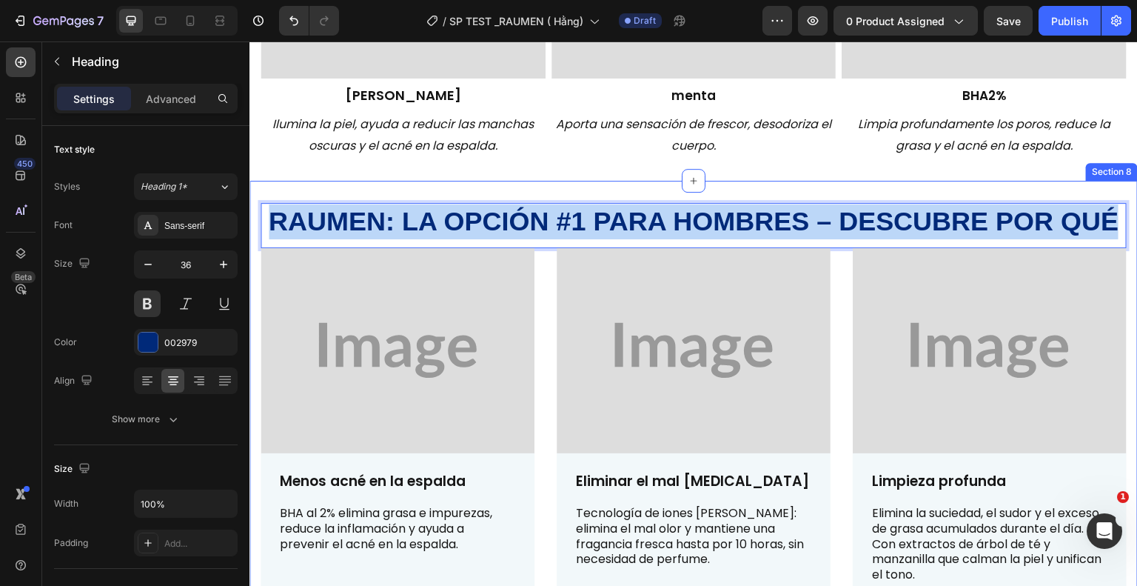
drag, startPoint x: 1114, startPoint y: 218, endPoint x: 254, endPoint y: 227, distance: 859.8
click at [254, 227] on div "RAUMen: la opción #1 para hombres – descubre por qué Heading 0 Image Menos acné…" at bounding box center [694, 417] width 889 height 473
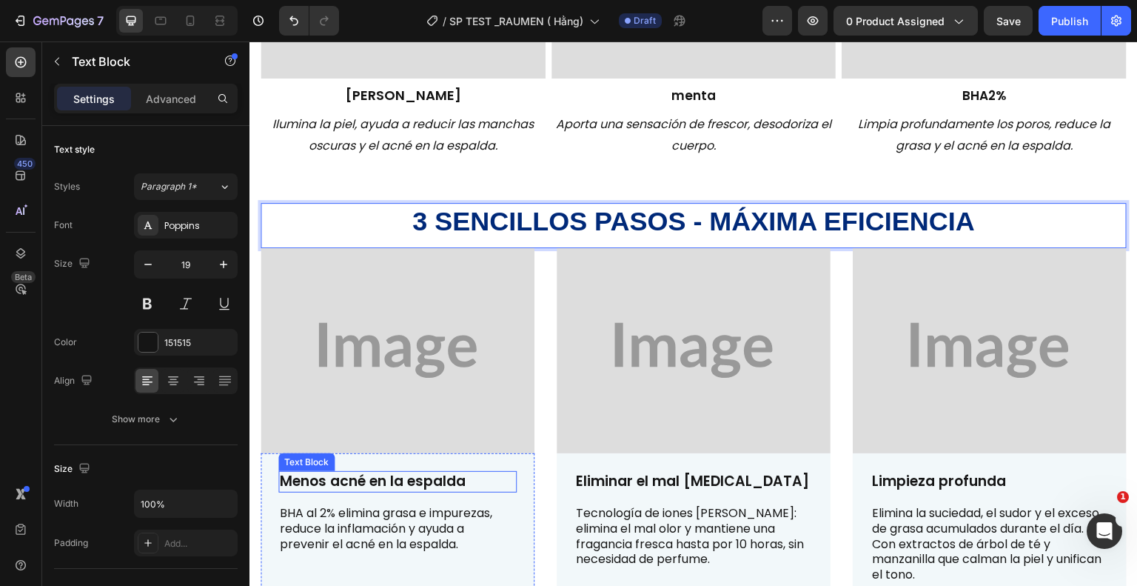
click at [450, 472] on p "Menos acné en la espalda" at bounding box center [397, 481] width 235 height 19
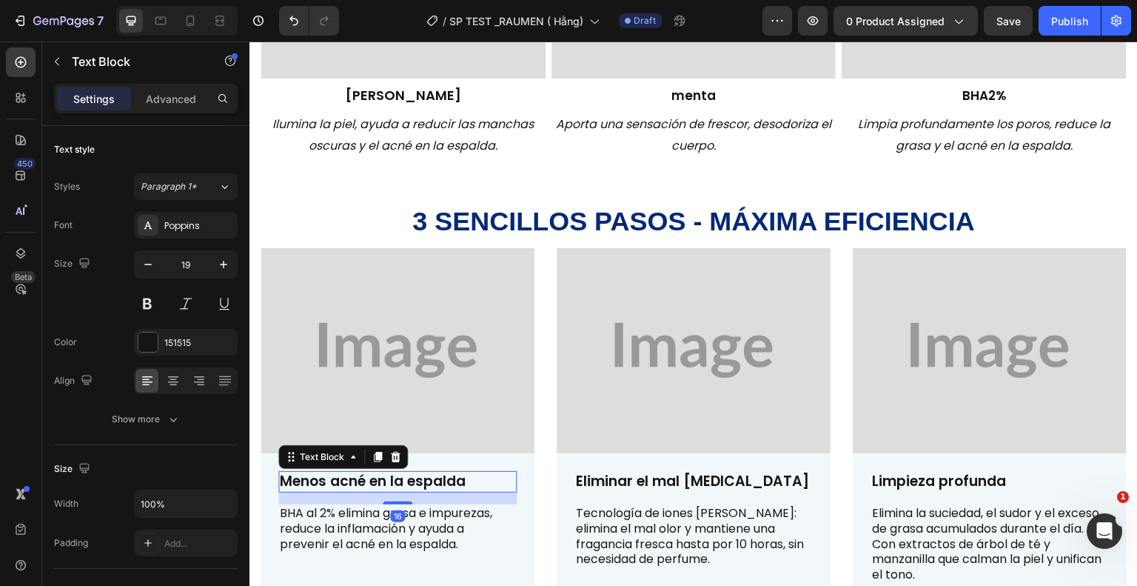
click at [481, 478] on p "Menos acné en la espalda" at bounding box center [397, 481] width 235 height 19
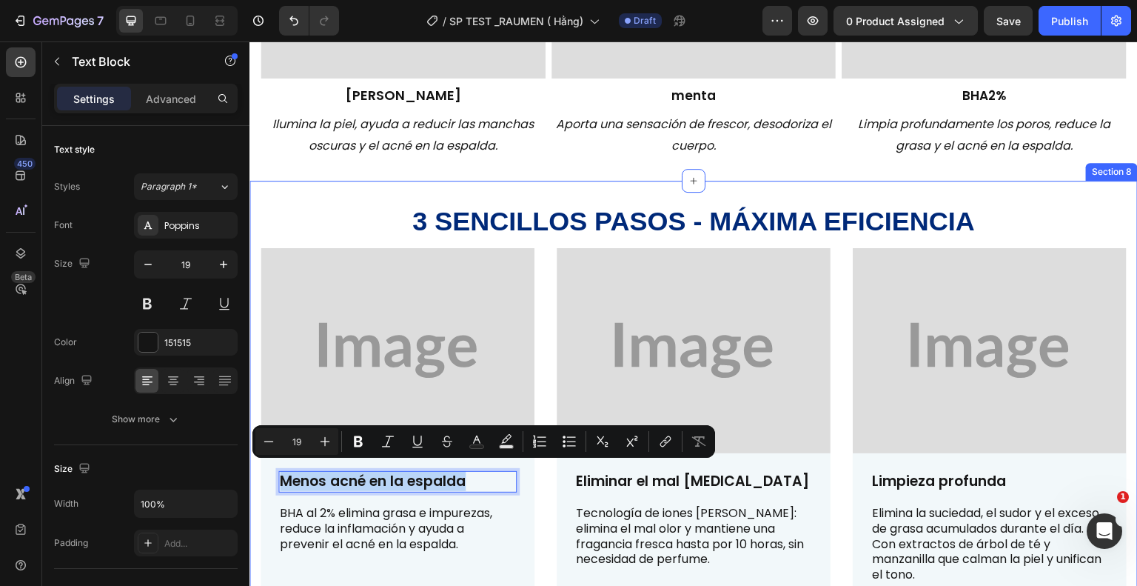
drag, startPoint x: 469, startPoint y: 468, endPoint x: 250, endPoint y: 475, distance: 218.6
click at [250, 475] on div "⁠⁠⁠⁠⁠⁠⁠ 3 sencillos pasos - máxima eficiencia Heading Image Menos acné en la es…" at bounding box center [694, 417] width 889 height 473
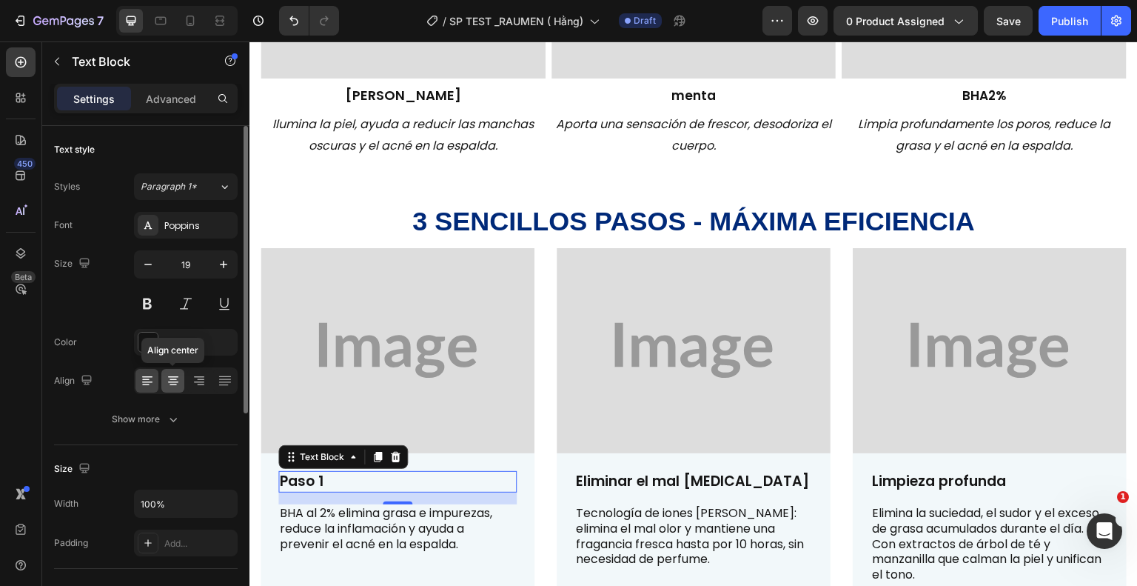
click at [179, 377] on icon at bounding box center [173, 380] width 15 height 15
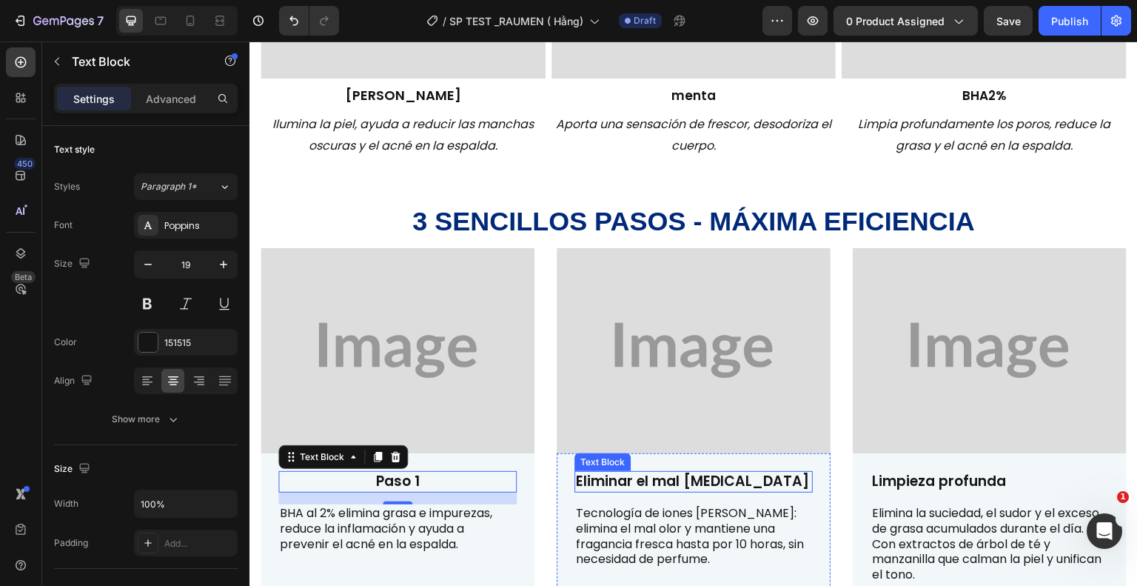
click at [708, 474] on p "Eliminar el mal [MEDICAL_DATA]" at bounding box center [693, 481] width 235 height 19
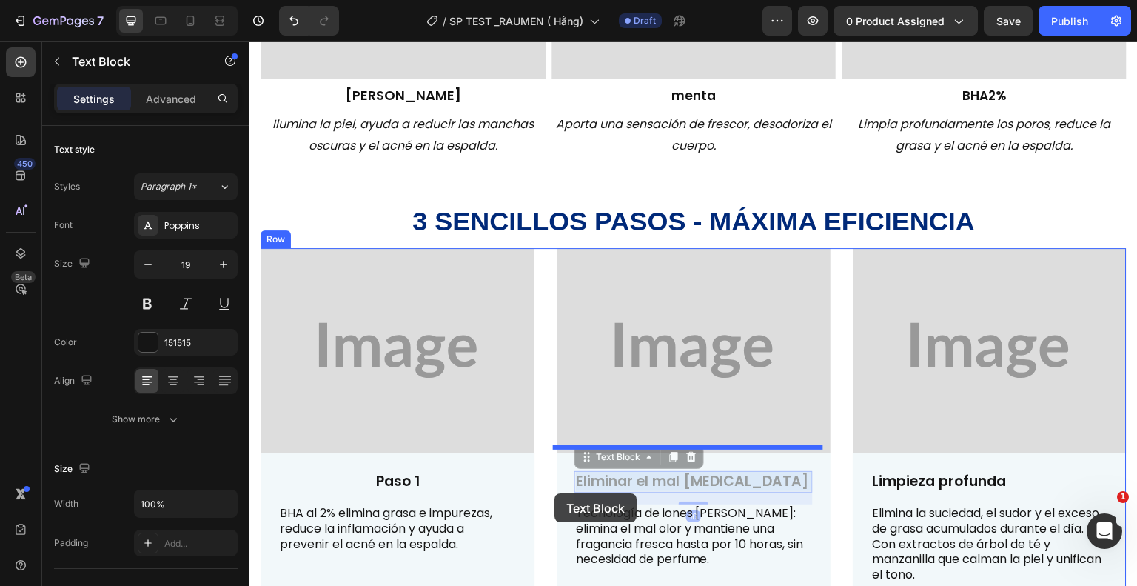
drag, startPoint x: 786, startPoint y: 469, endPoint x: 564, endPoint y: 492, distance: 222.6
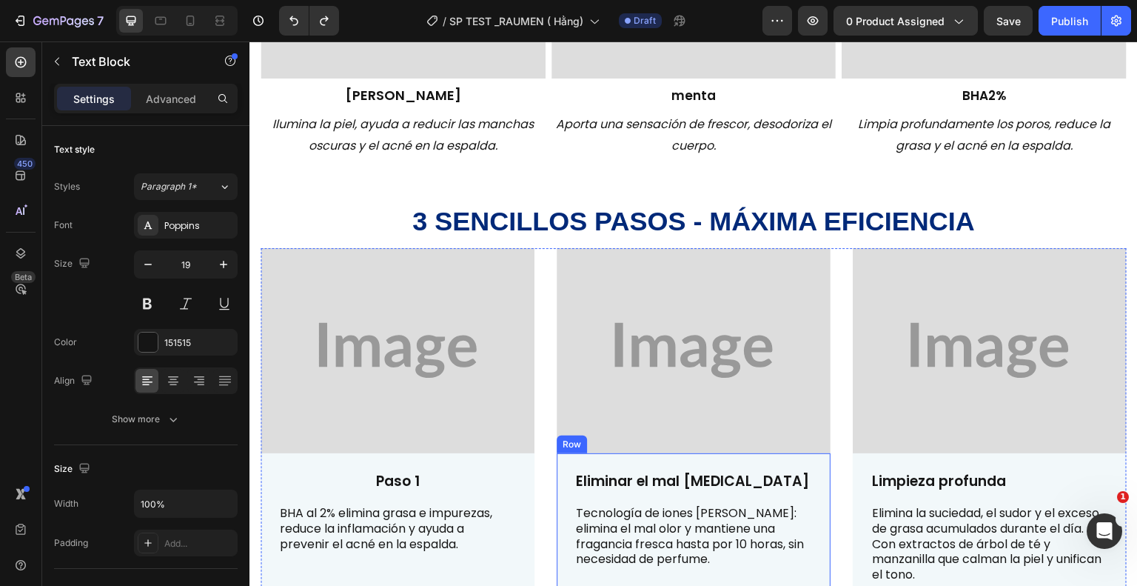
click at [767, 457] on div "Eliminar el mal [MEDICAL_DATA] Text Block Tecnología de iones [PERSON_NAME]: el…" at bounding box center [694, 530] width 274 height 155
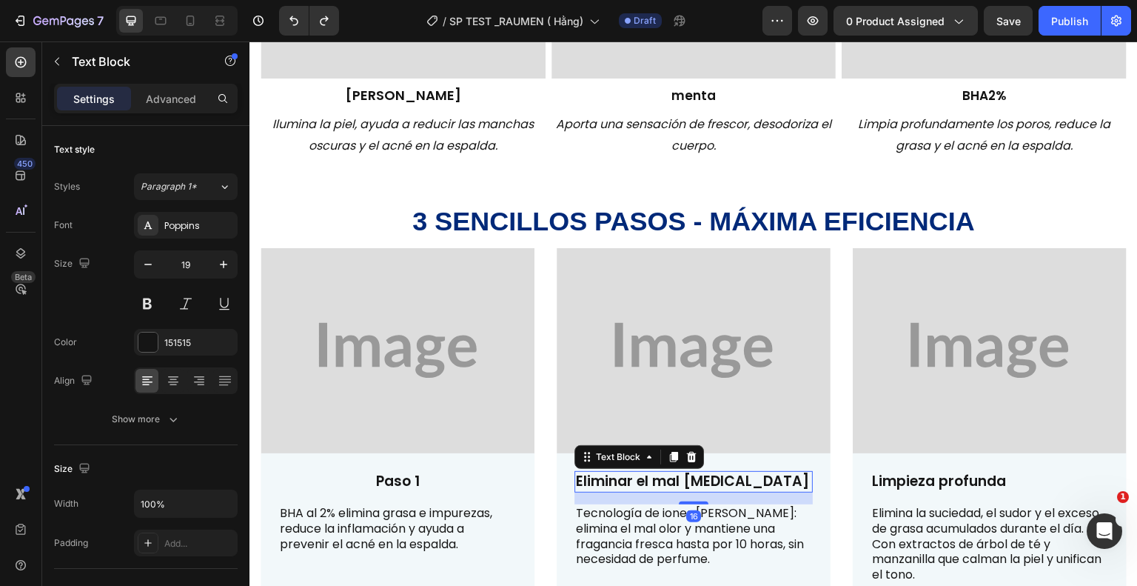
click at [778, 483] on p "Eliminar el mal [MEDICAL_DATA]" at bounding box center [693, 481] width 235 height 19
click at [780, 475] on p "Eliminar el mal [MEDICAL_DATA]" at bounding box center [693, 481] width 235 height 19
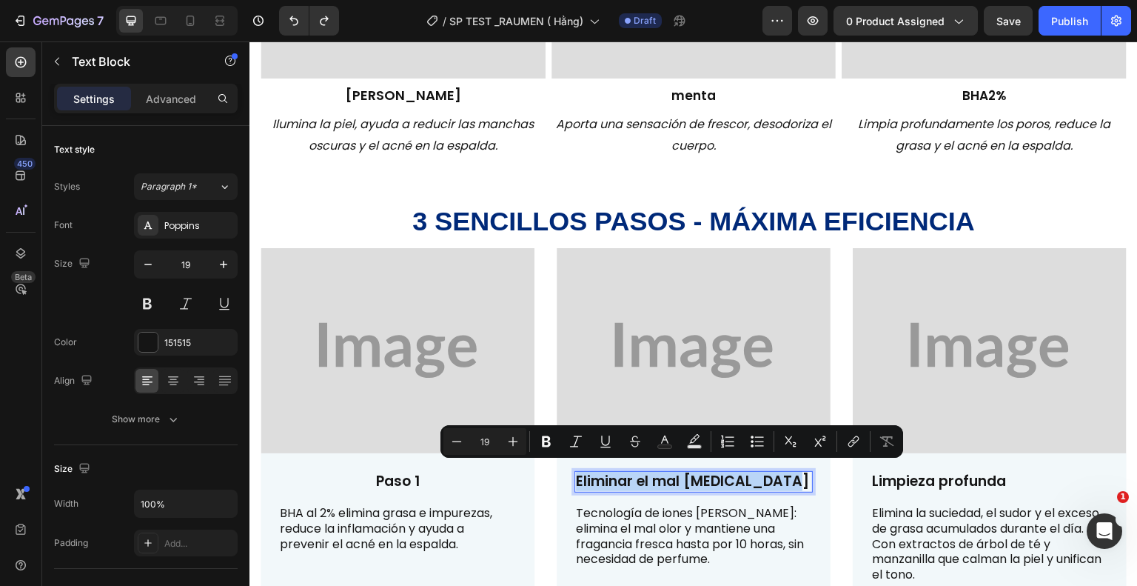
drag, startPoint x: 778, startPoint y: 473, endPoint x: 573, endPoint y: 484, distance: 205.4
click at [576, 484] on p "Eliminar el mal [MEDICAL_DATA]" at bounding box center [693, 481] width 235 height 19
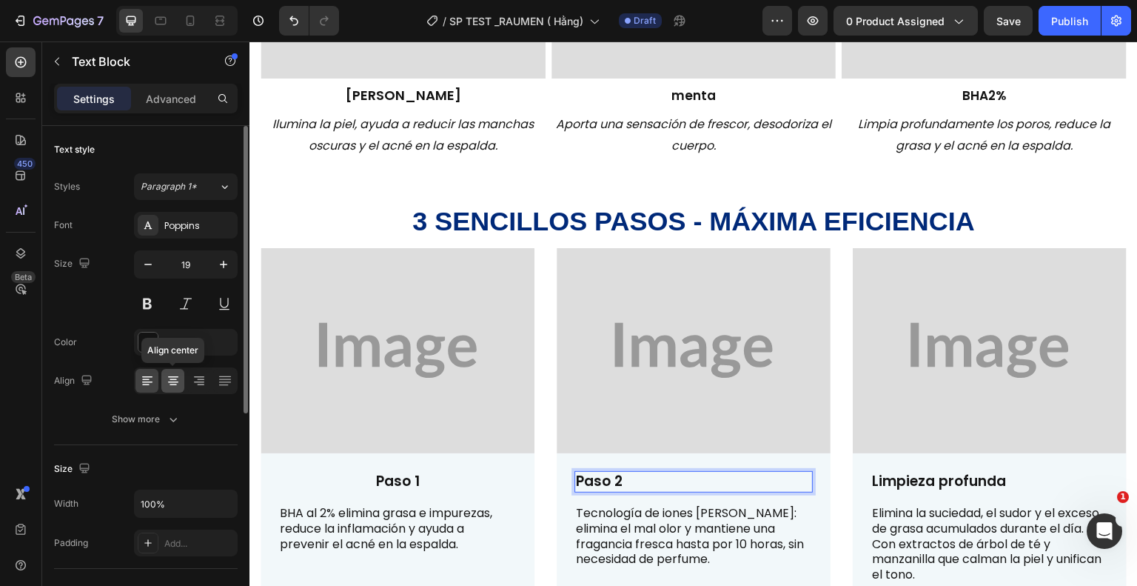
click at [168, 376] on icon at bounding box center [173, 376] width 10 height 1
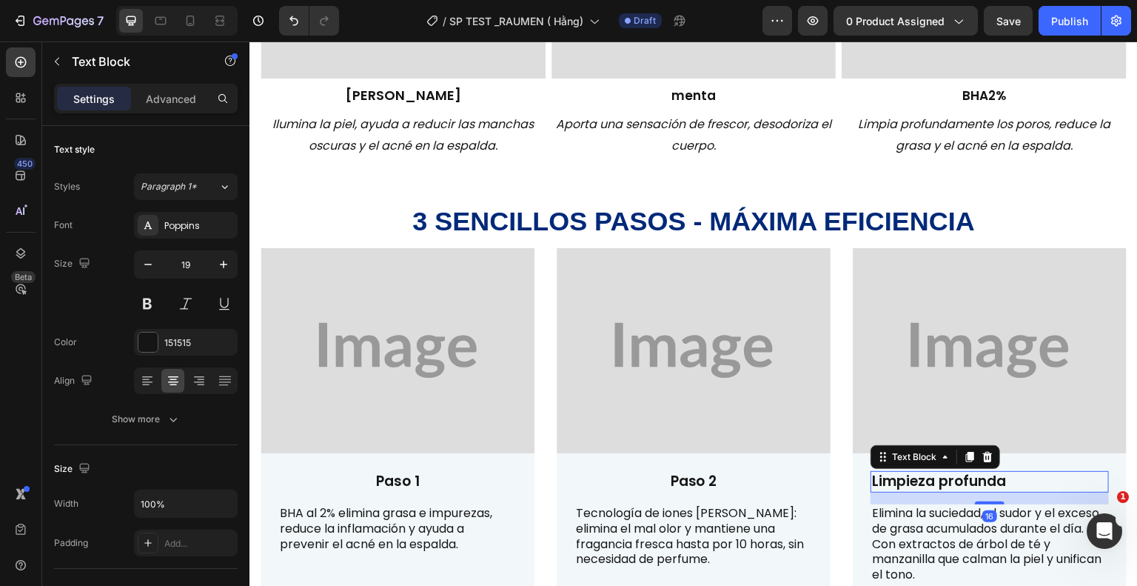
click at [975, 471] on strong "Limpieza profunda" at bounding box center [939, 481] width 134 height 20
click at [989, 475] on strong "Limpieza profunda" at bounding box center [939, 481] width 134 height 20
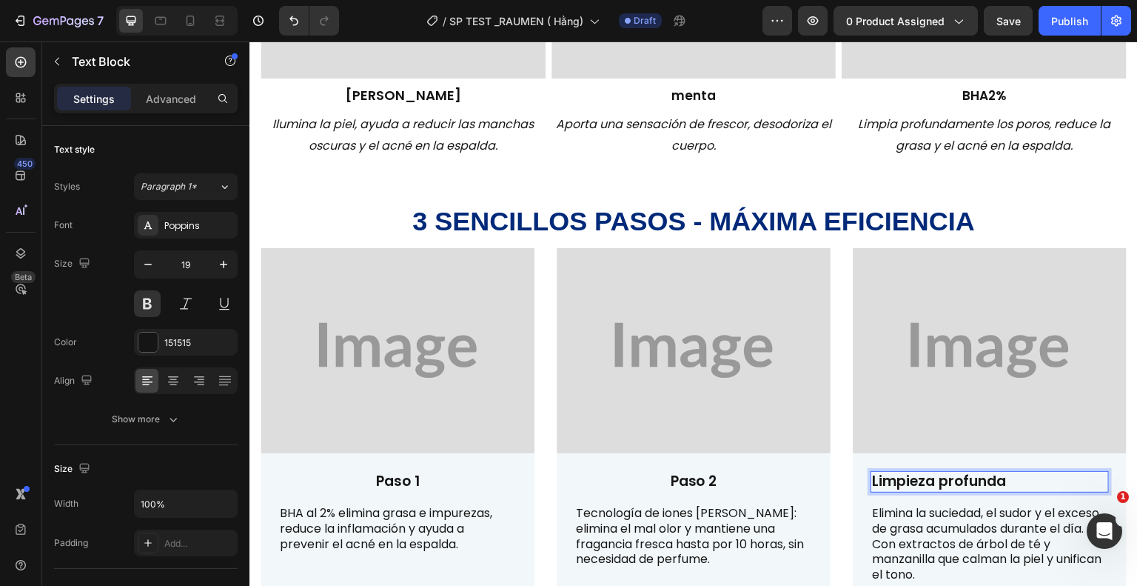
click at [1000, 477] on p "Limpieza profunda" at bounding box center [989, 481] width 235 height 19
drag, startPoint x: 1000, startPoint y: 477, endPoint x: 866, endPoint y: 472, distance: 133.4
click at [872, 472] on p "Limpieza profunda" at bounding box center [989, 481] width 235 height 19
click at [173, 381] on icon at bounding box center [173, 380] width 15 height 15
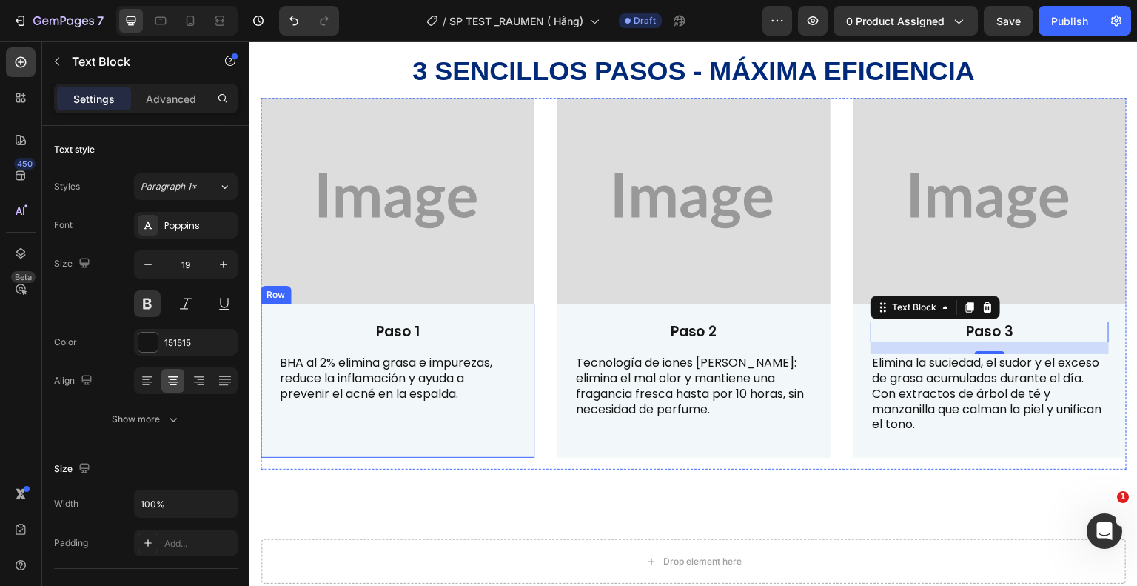
scroll to position [1651, 0]
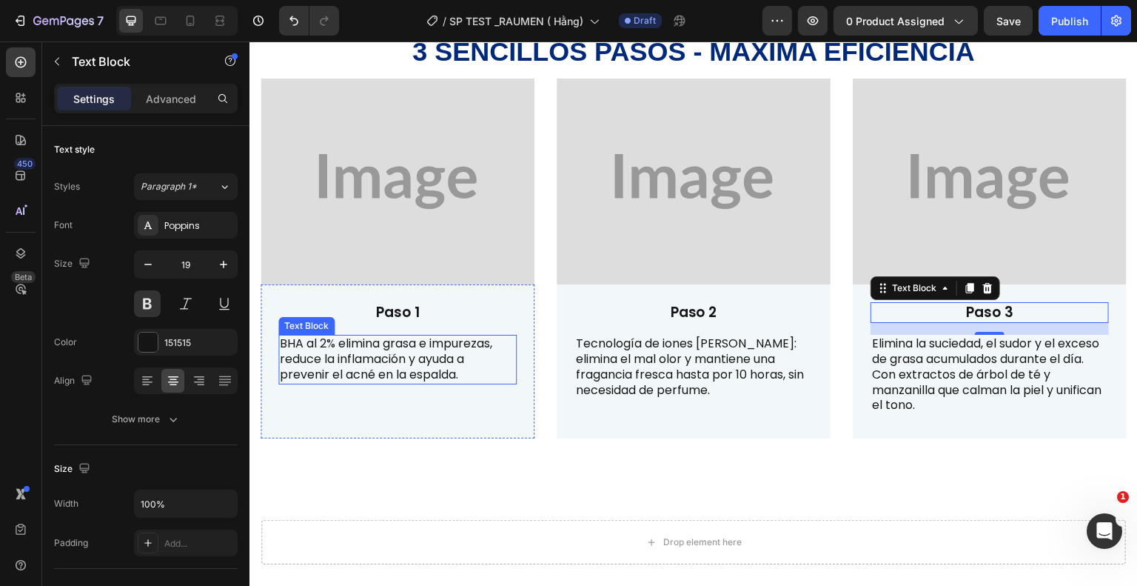
click at [470, 373] on p "BHA al 2% elimina grasa e impurezas, reduce la inflamación y ayuda a prevenir e…" at bounding box center [397, 359] width 235 height 46
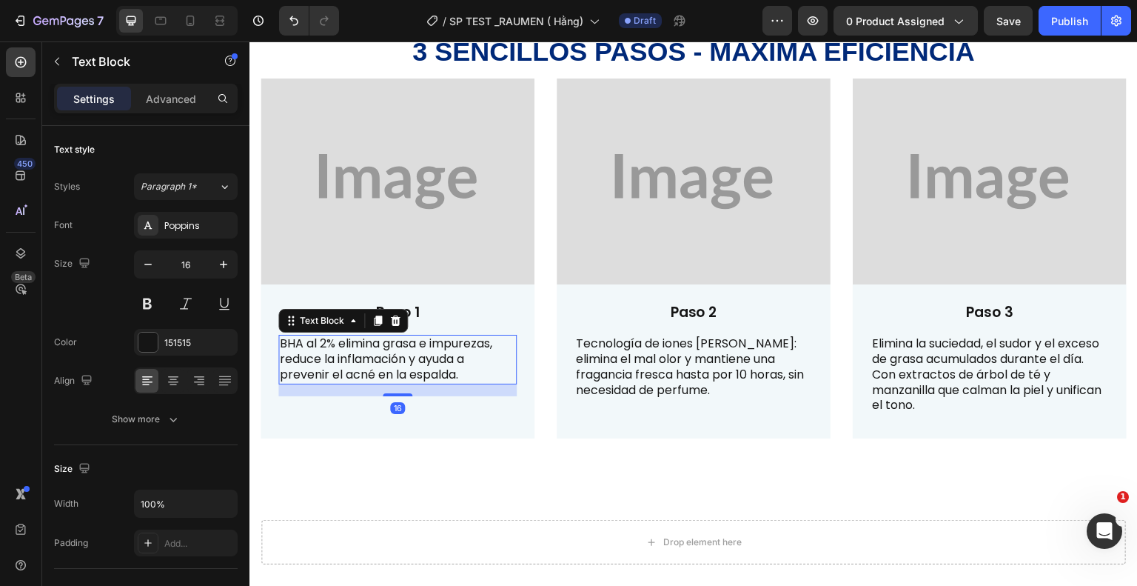
click at [470, 373] on p "BHA al 2% elimina grasa e impurezas, reduce la inflamación y ayuda a prevenir e…" at bounding box center [397, 359] width 235 height 46
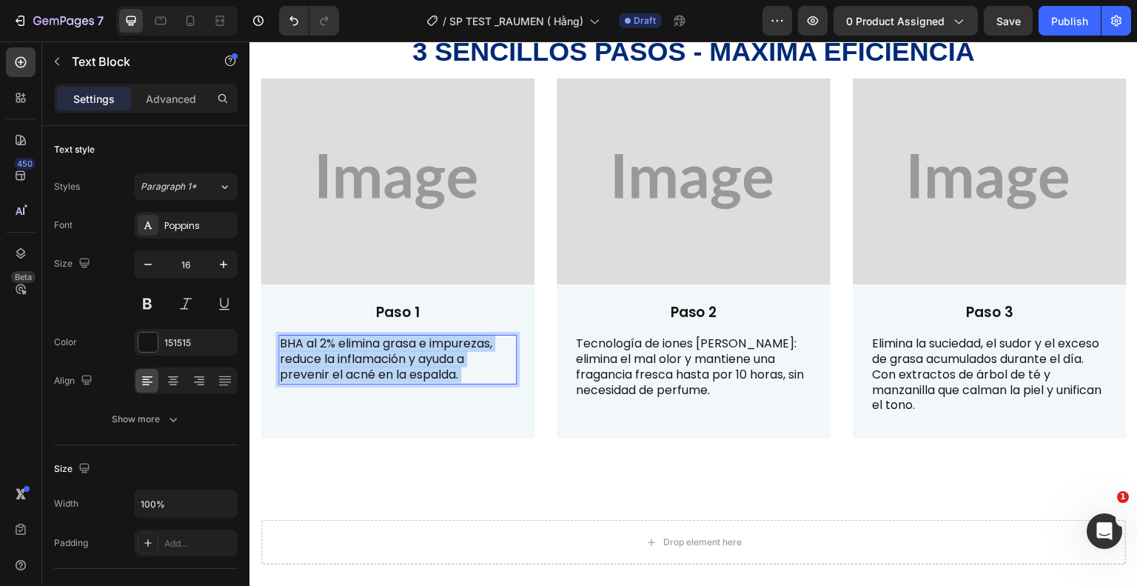
drag, startPoint x: 462, startPoint y: 373, endPoint x: 418, endPoint y: 358, distance: 46.4
click at [418, 358] on p "BHA al 2% elimina grasa e impurezas, reduce la inflamación y ayuda a prevenir e…" at bounding box center [397, 359] width 235 height 46
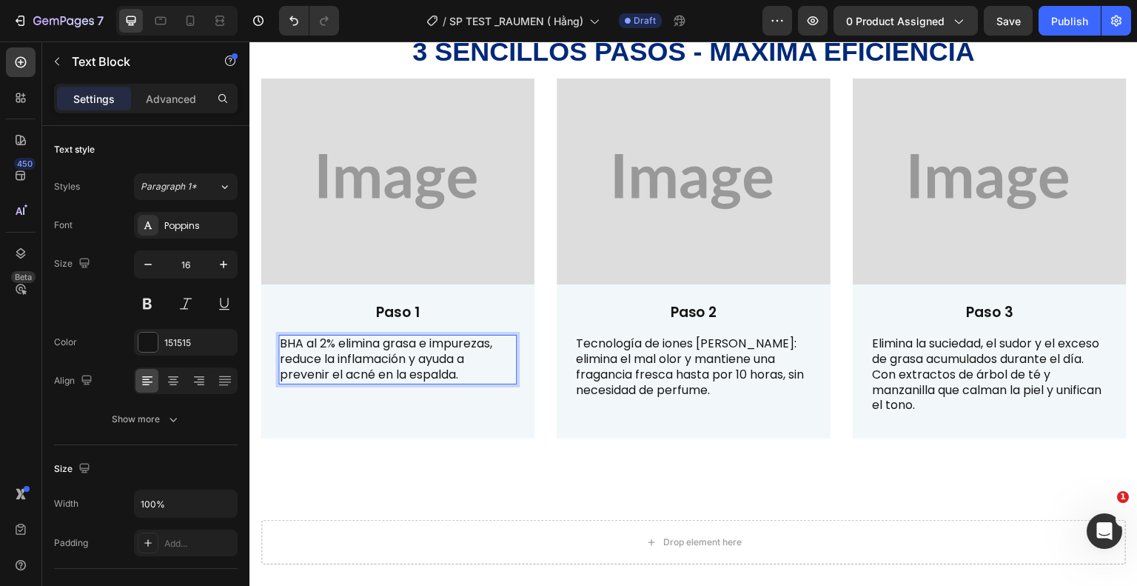
click at [469, 370] on p "BHA al 2% elimina grasa e impurezas, reduce la inflamación y ayuda a prevenir e…" at bounding box center [397, 359] width 235 height 46
click at [468, 369] on p "BHA al 2% elimina grasa e impurezas, reduce la inflamación y ayuda a prevenir e…" at bounding box center [397, 359] width 235 height 46
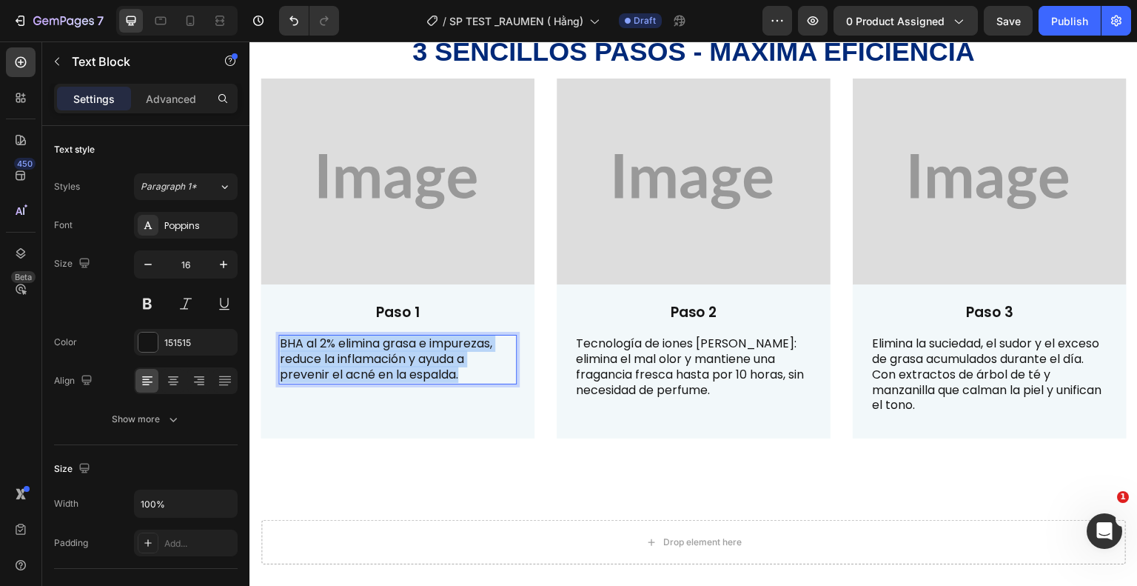
drag, startPoint x: 466, startPoint y: 369, endPoint x: 278, endPoint y: 334, distance: 190.6
click at [278, 335] on div "BHA al 2% elimina grasa e impurezas, reduce la inflamación y ayuda a prevenir e…" at bounding box center [397, 359] width 238 height 49
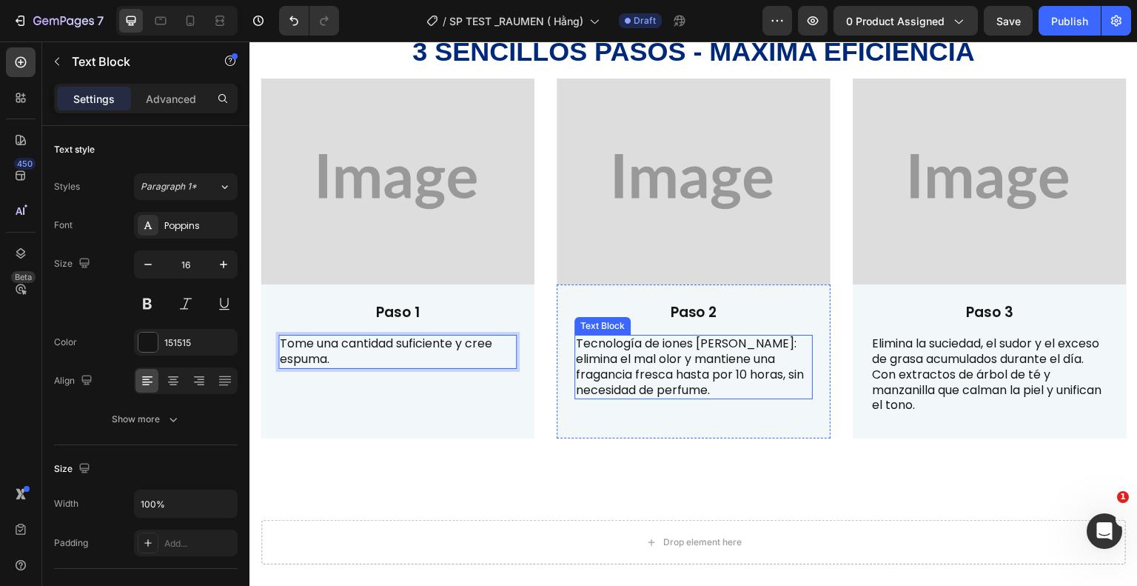
click at [674, 354] on p "Tecnología de iones [PERSON_NAME]: elimina el mal olor y mantiene una fragancia…" at bounding box center [693, 366] width 235 height 61
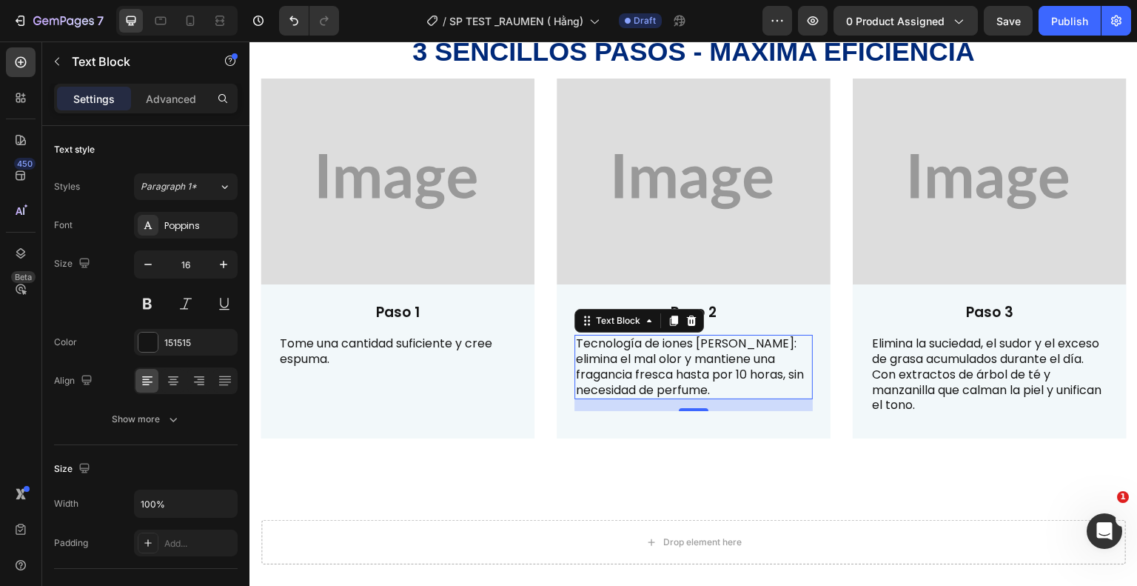
click at [741, 384] on p "Tecnología de iones [PERSON_NAME]: elimina el mal olor y mantiene una fragancia…" at bounding box center [693, 366] width 235 height 61
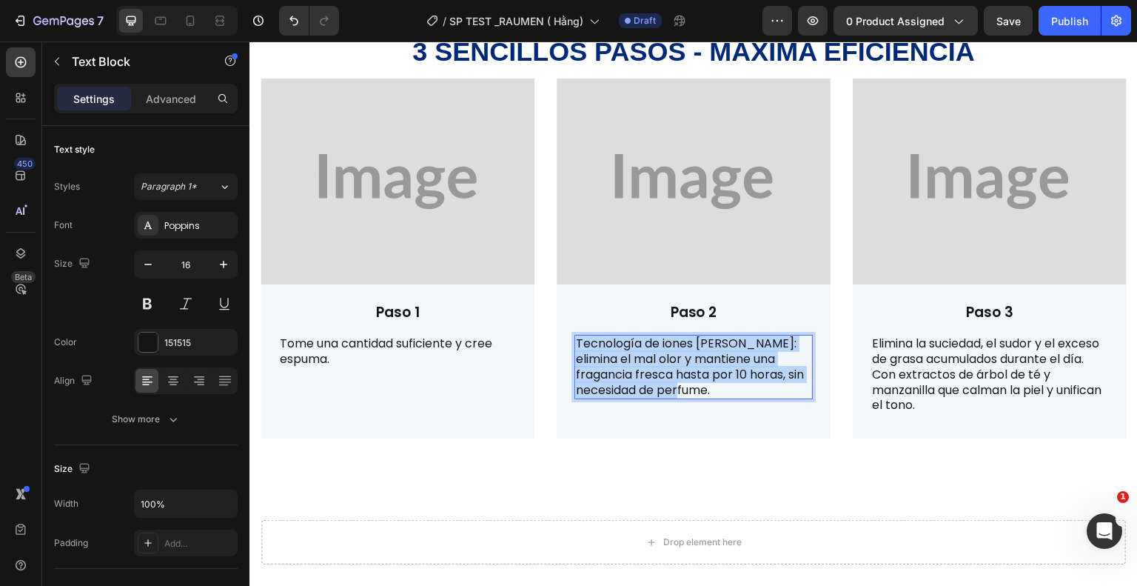
drag, startPoint x: 736, startPoint y: 384, endPoint x: 573, endPoint y: 342, distance: 168.1
click at [576, 342] on p "Tecnología de iones [PERSON_NAME]: elimina el mal olor y mantiene una fragancia…" at bounding box center [693, 366] width 235 height 61
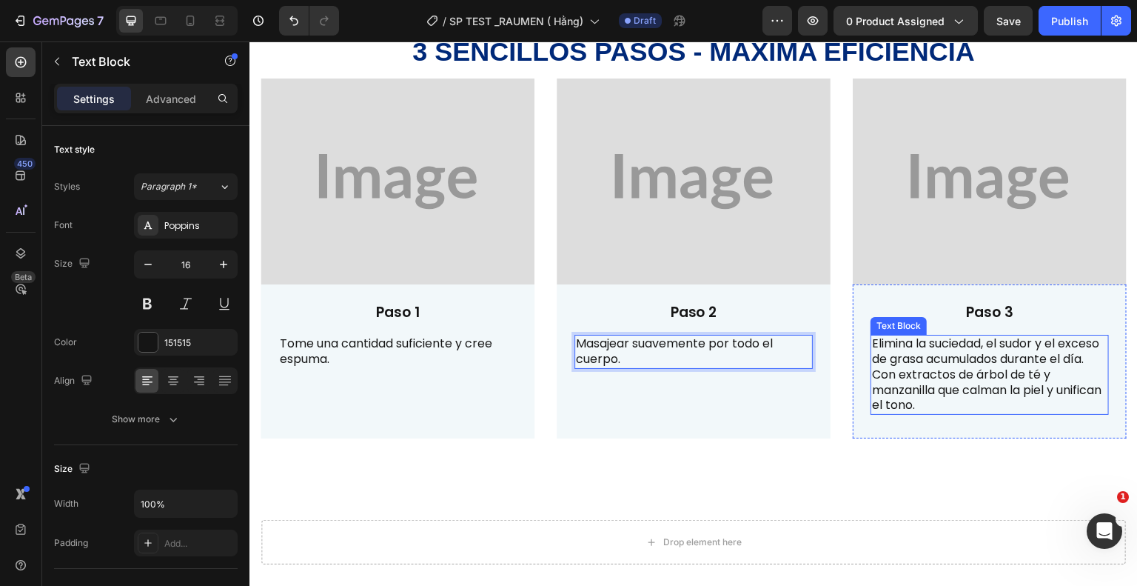
click at [943, 370] on p "Elimina la suciedad, el sudor y el exceso de grasa acumulados durante el día. C…" at bounding box center [989, 374] width 235 height 77
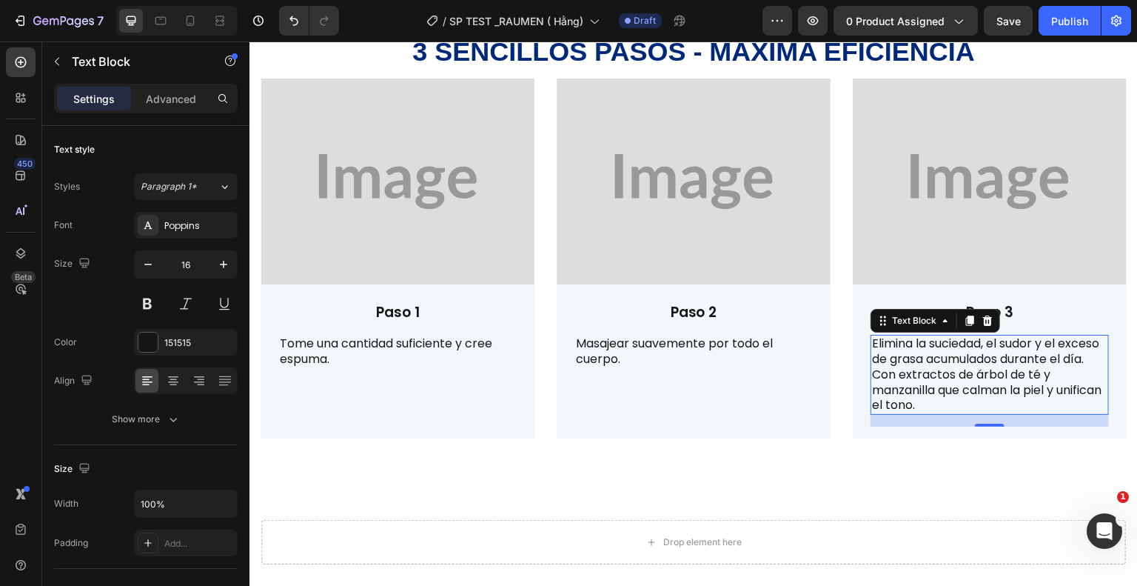
click at [959, 401] on p "Elimina la suciedad, el sudor y el exceso de grasa acumulados durante el día. C…" at bounding box center [989, 374] width 235 height 77
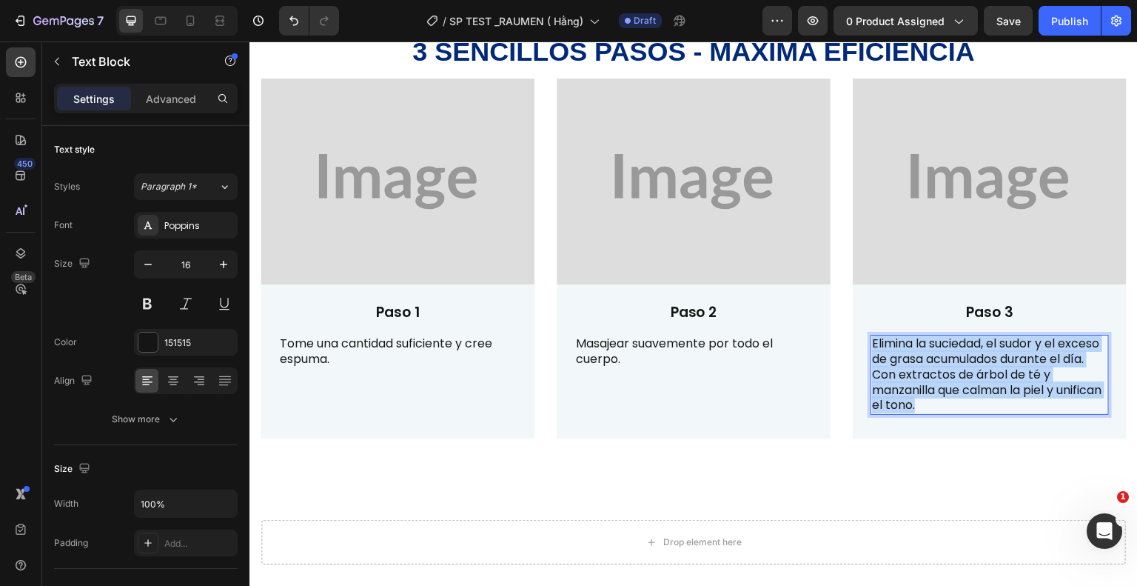
drag, startPoint x: 959, startPoint y: 401, endPoint x: 864, endPoint y: 338, distance: 114.2
click at [872, 338] on p "Elimina la suciedad, el sudor y el exceso de grasa acumulados durante el día. C…" at bounding box center [989, 374] width 235 height 77
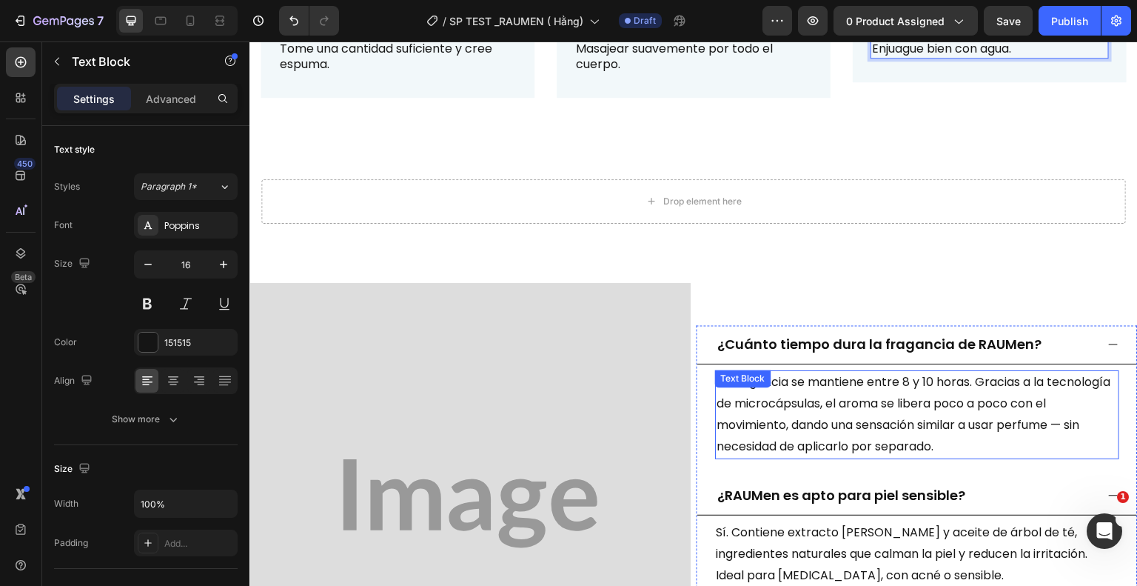
scroll to position [1945, 0]
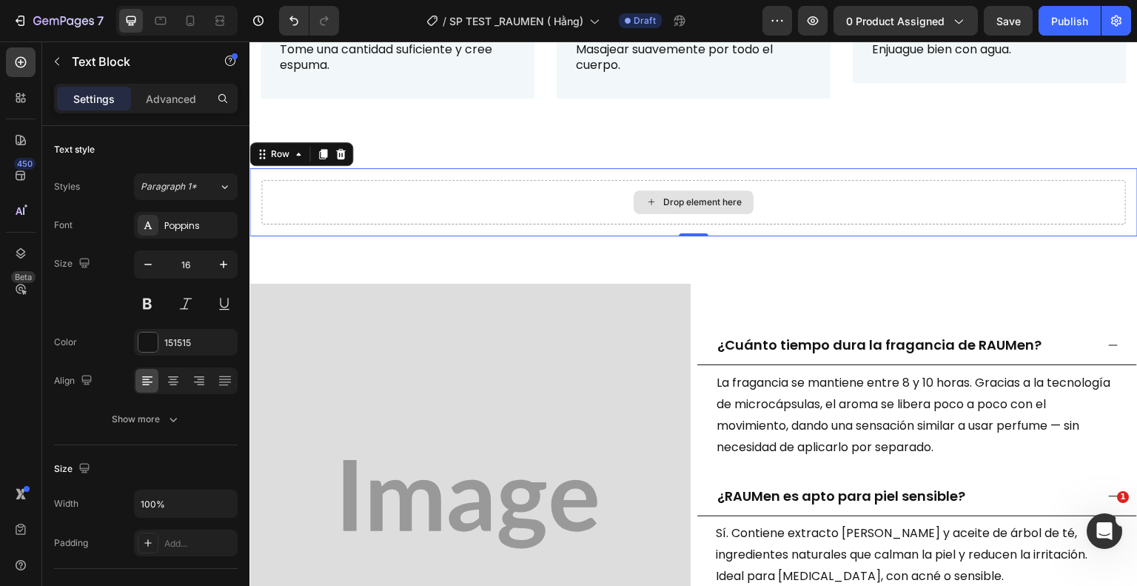
click at [544, 190] on div "Drop element here" at bounding box center [693, 202] width 865 height 44
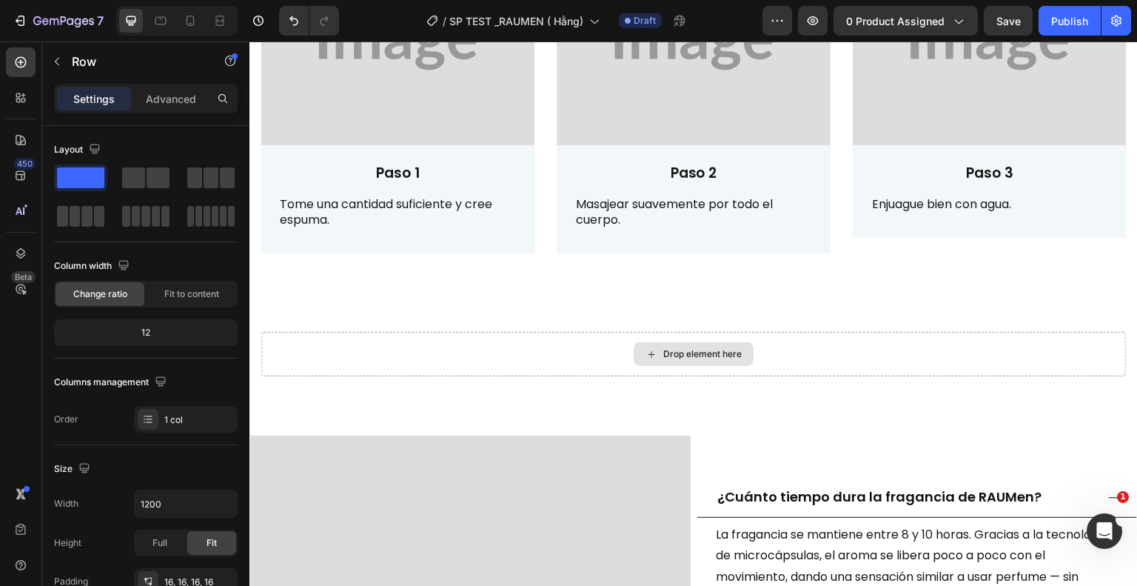
scroll to position [1788, 0]
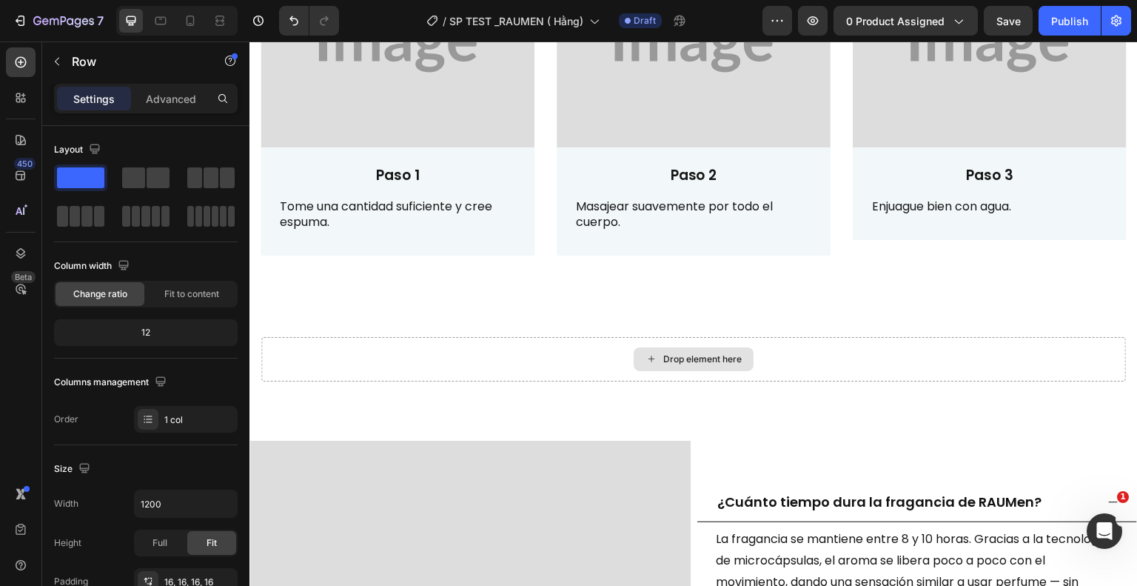
click at [495, 340] on div "Drop element here" at bounding box center [693, 359] width 865 height 44
drag, startPoint x: 85, startPoint y: 173, endPoint x: 145, endPoint y: 215, distance: 73.3
click at [145, 215] on div at bounding box center [146, 196] width 184 height 65
click at [406, 353] on div "Drop element here" at bounding box center [693, 359] width 865 height 44
click at [130, 178] on span at bounding box center [133, 177] width 23 height 21
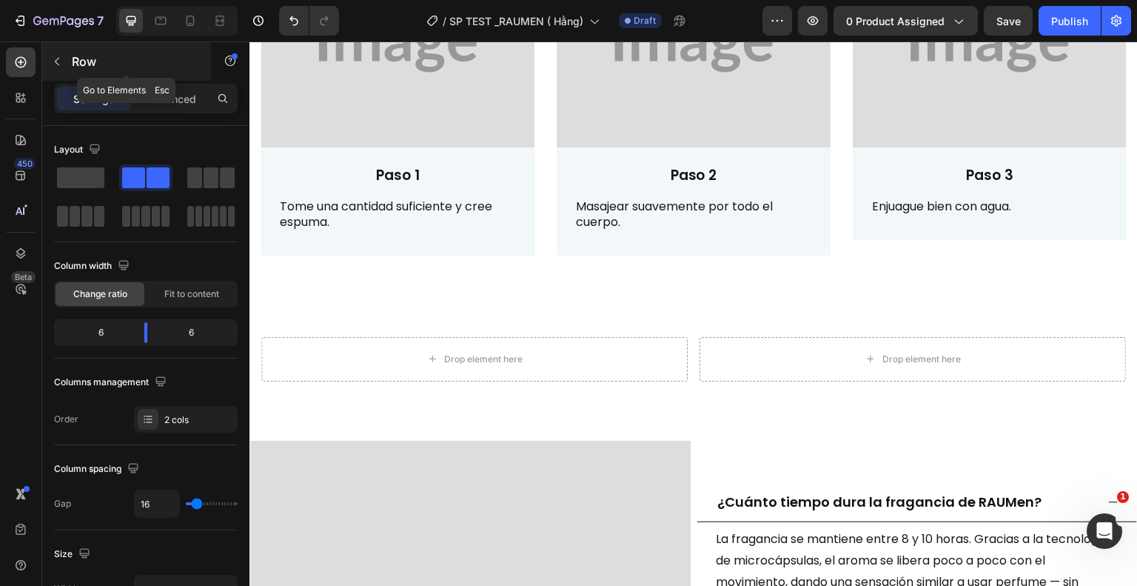
click at [62, 67] on button "button" at bounding box center [57, 62] width 24 height 24
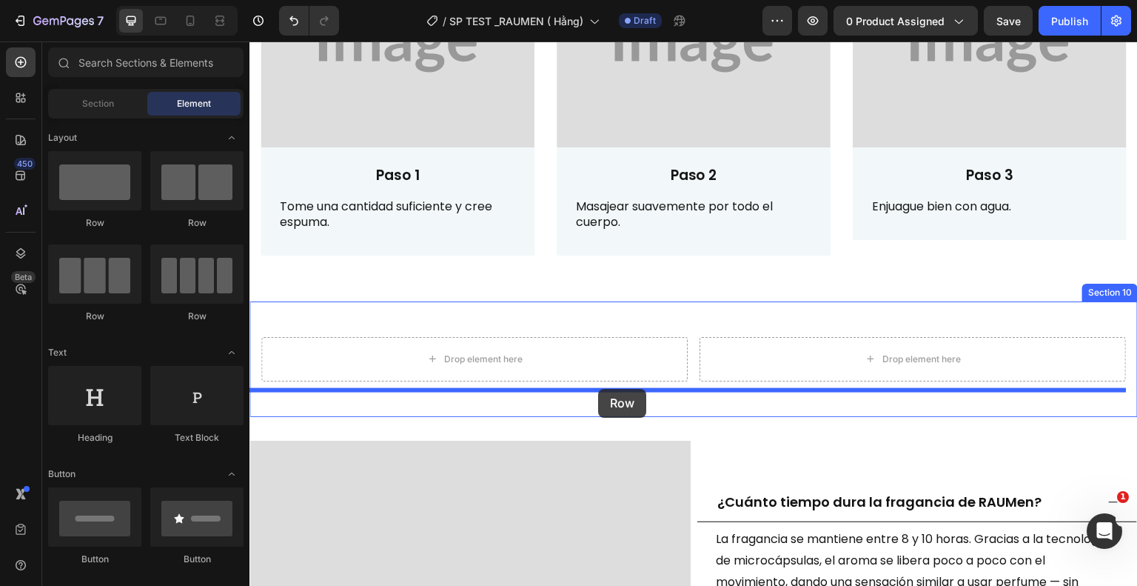
drag, startPoint x: 356, startPoint y: 239, endPoint x: 598, endPoint y: 389, distance: 284.6
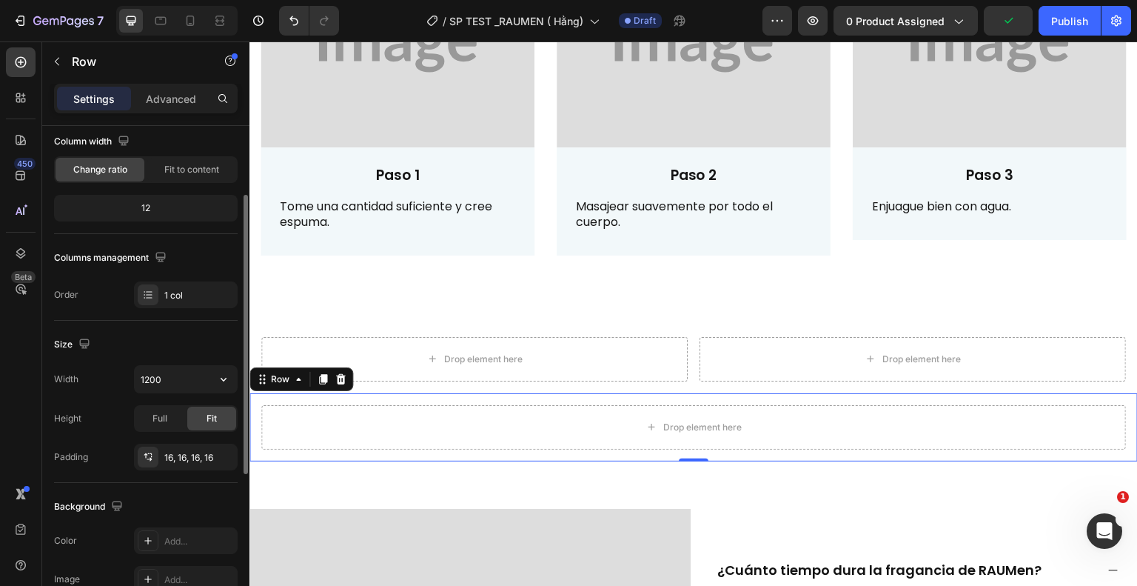
scroll to position [124, 0]
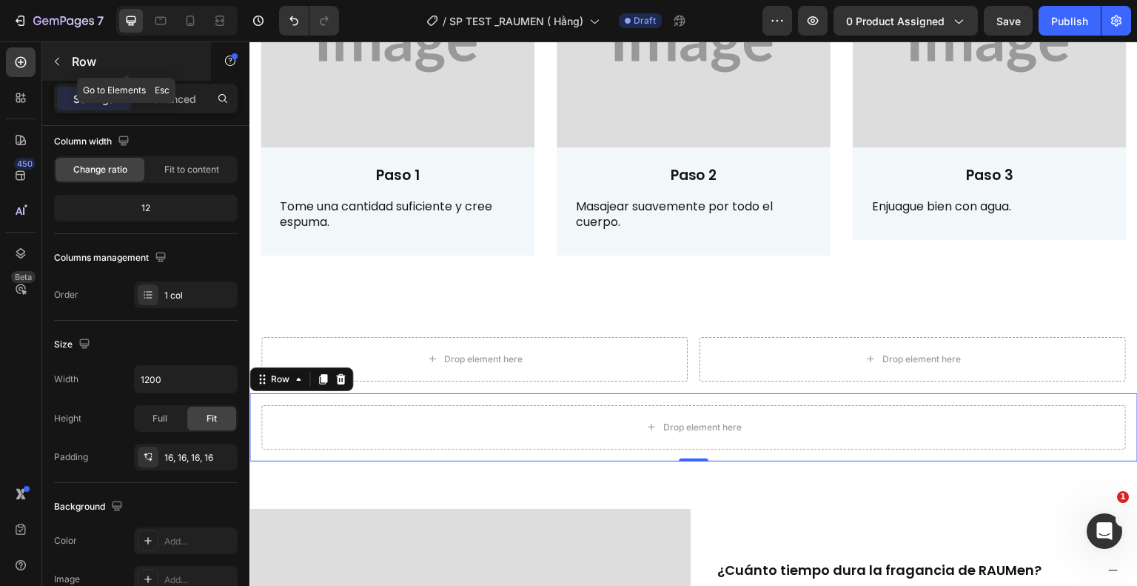
click at [47, 52] on button "button" at bounding box center [57, 62] width 24 height 24
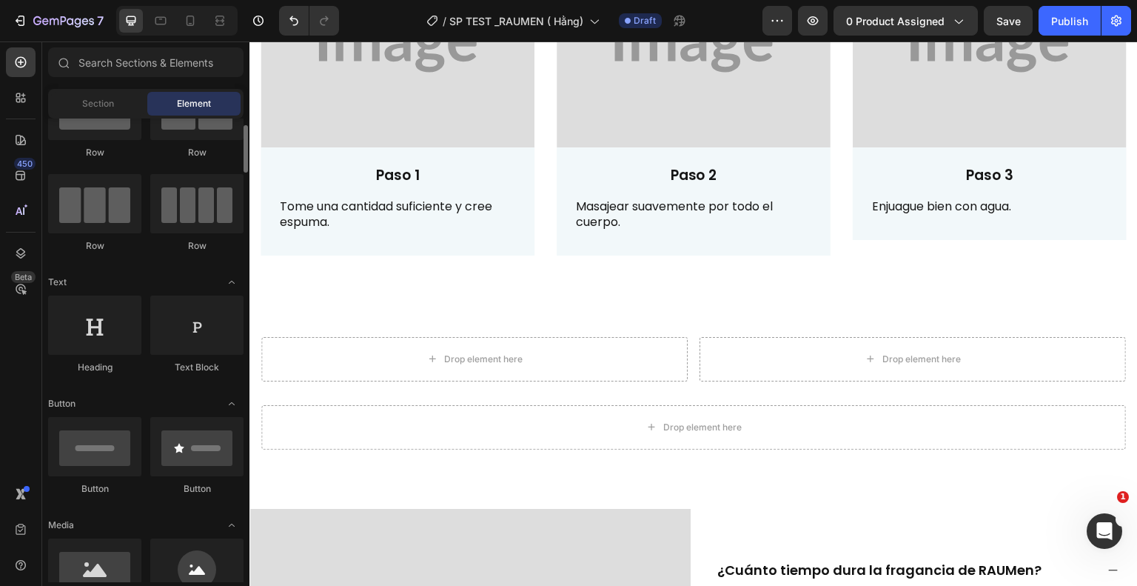
scroll to position [70, 0]
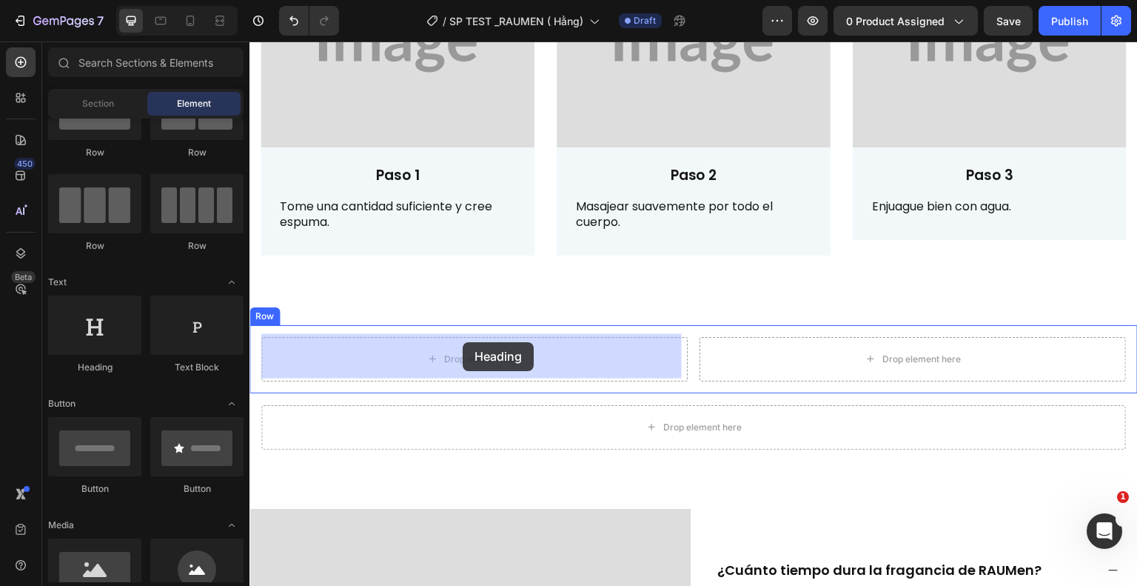
drag, startPoint x: 324, startPoint y: 375, endPoint x: 463, endPoint y: 342, distance: 143.2
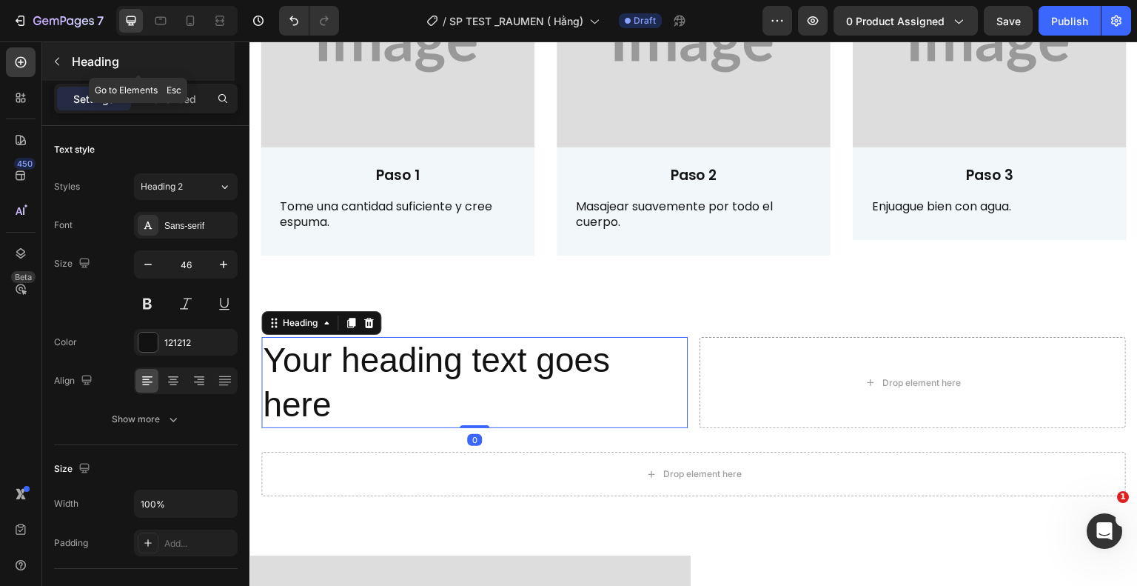
click at [53, 62] on icon "button" at bounding box center [57, 62] width 12 height 12
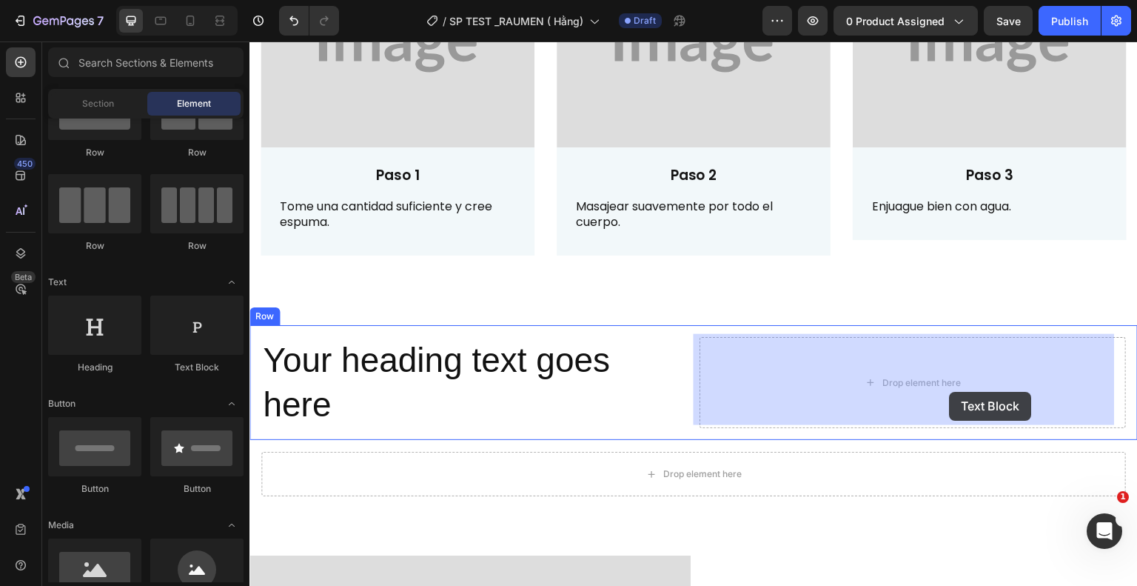
drag, startPoint x: 455, startPoint y: 381, endPoint x: 950, endPoint y: 392, distance: 495.5
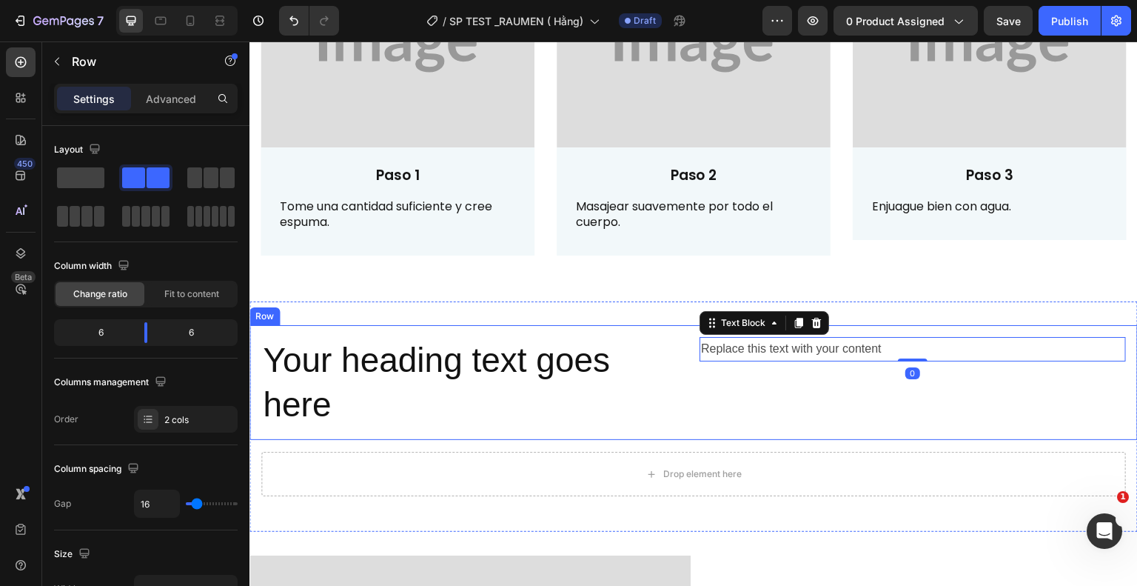
click at [682, 430] on div "Your heading text goes here Heading Replace this text with your content Text Bl…" at bounding box center [694, 383] width 889 height 116
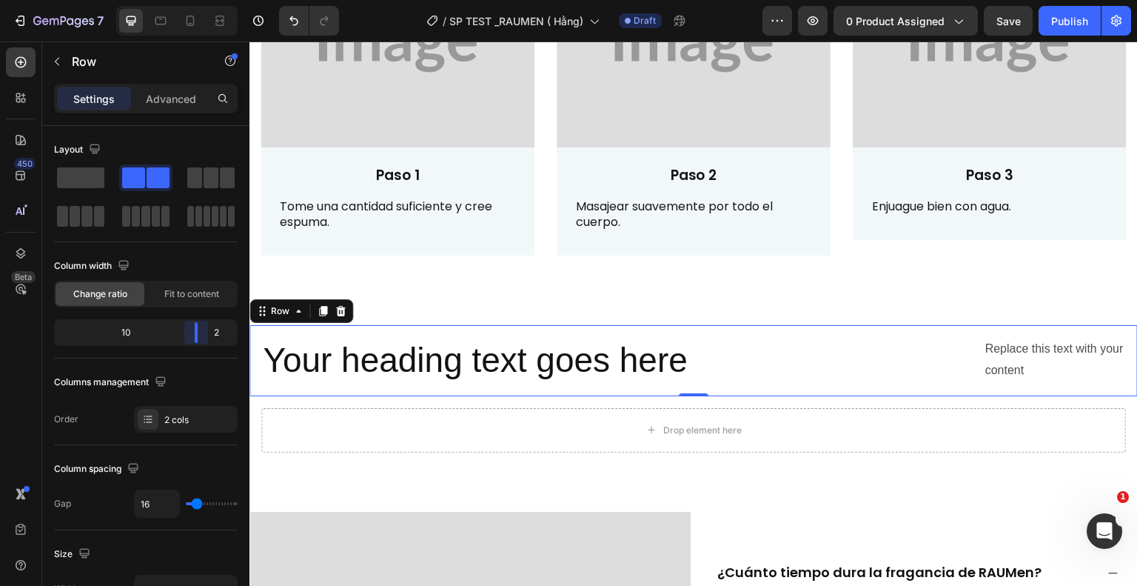
drag, startPoint x: 148, startPoint y: 338, endPoint x: 217, endPoint y: 350, distance: 69.9
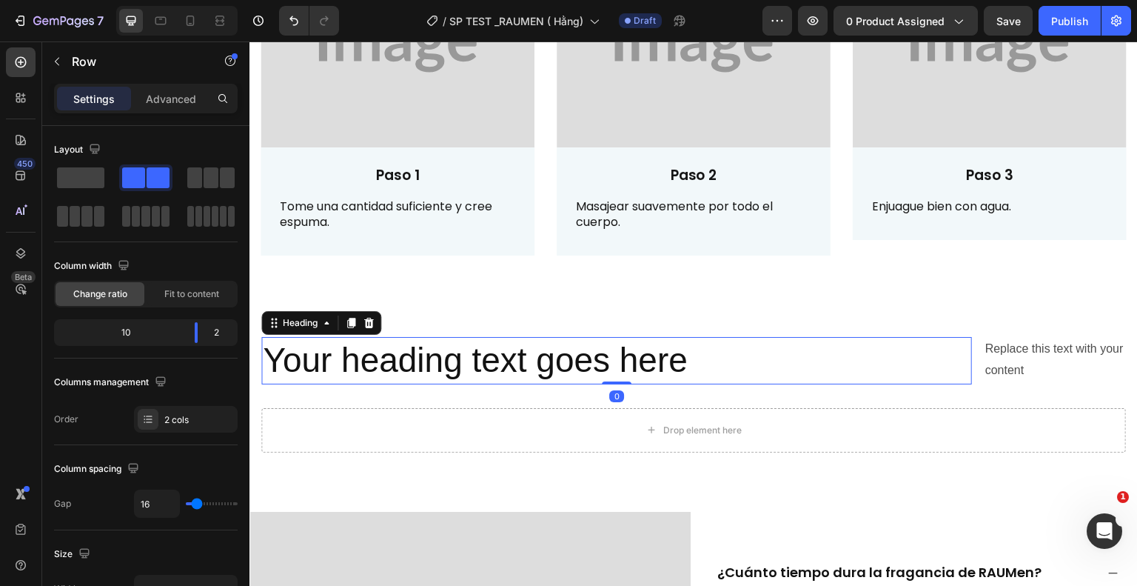
click at [407, 367] on h2 "Your heading text goes here" at bounding box center [616, 360] width 711 height 47
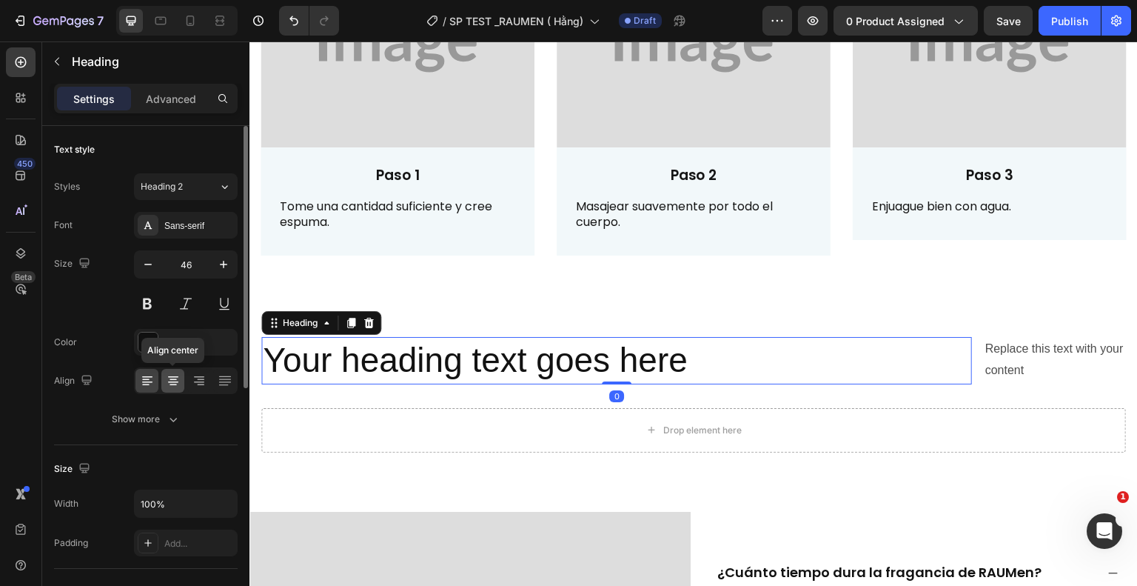
click at [175, 376] on icon at bounding box center [173, 376] width 10 height 1
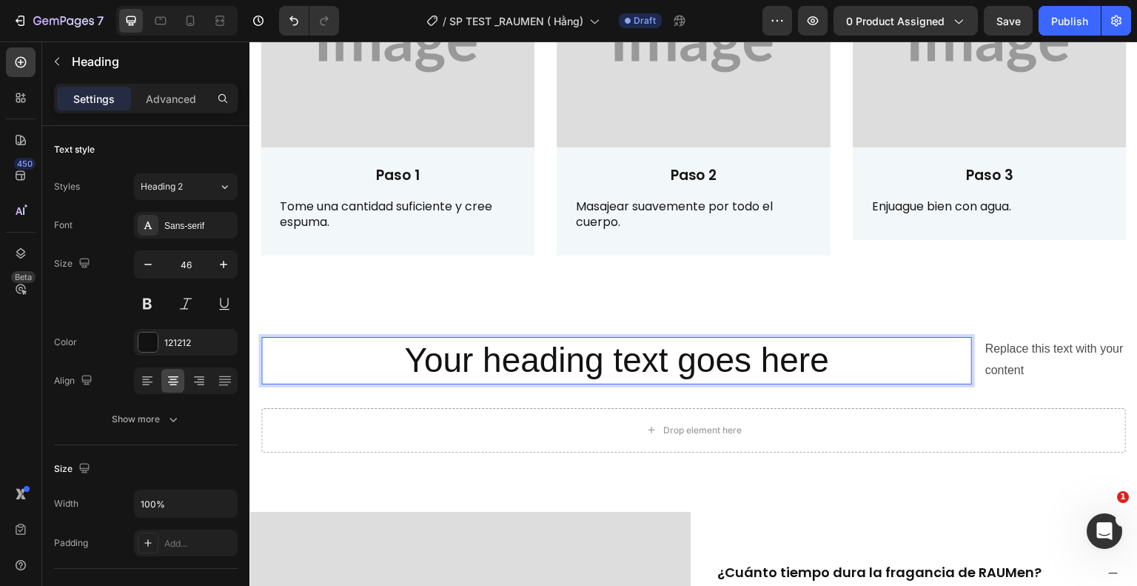
click at [866, 358] on h2 "Your heading text goes here" at bounding box center [616, 360] width 711 height 47
click at [866, 358] on p "Your heading text goes here" at bounding box center [617, 360] width 708 height 44
click at [864, 358] on p "Your heading text goes here" at bounding box center [617, 360] width 708 height 44
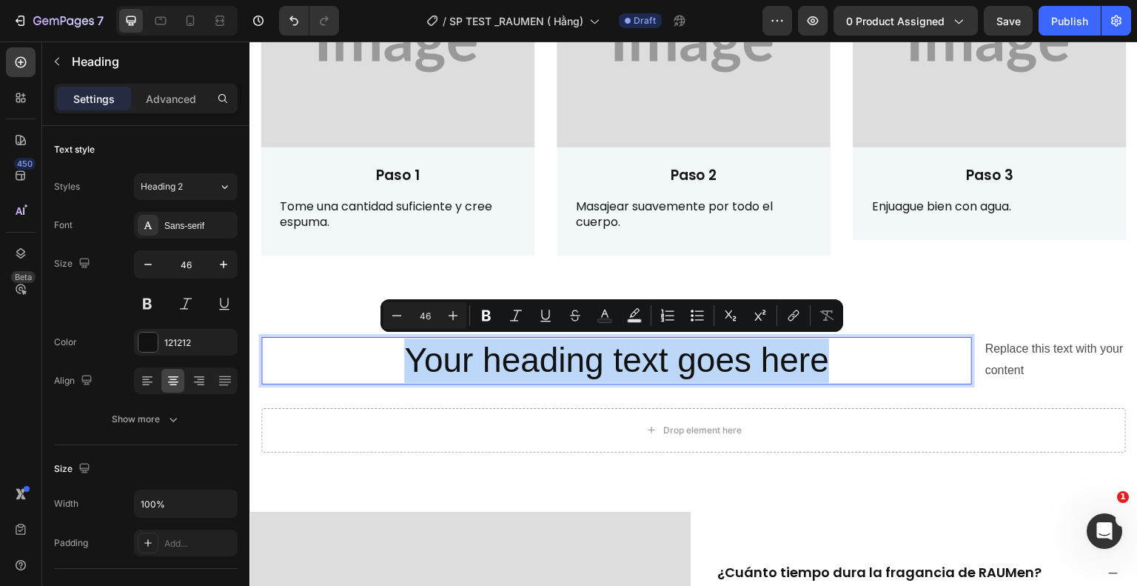
drag, startPoint x: 834, startPoint y: 355, endPoint x: 409, endPoint y: 369, distance: 425.3
click at [409, 369] on p "Your heading text goes here" at bounding box center [617, 360] width 708 height 44
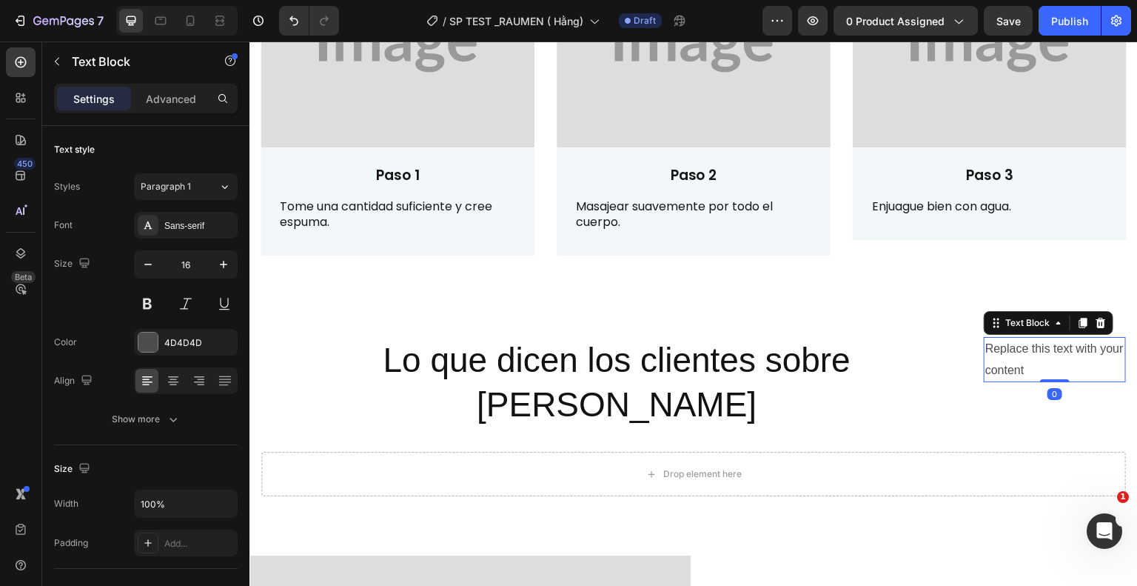
click at [1013, 361] on div "Replace this text with your content" at bounding box center [1055, 360] width 142 height 46
click at [1049, 364] on div "Replace this text with your content" at bounding box center [1055, 360] width 142 height 46
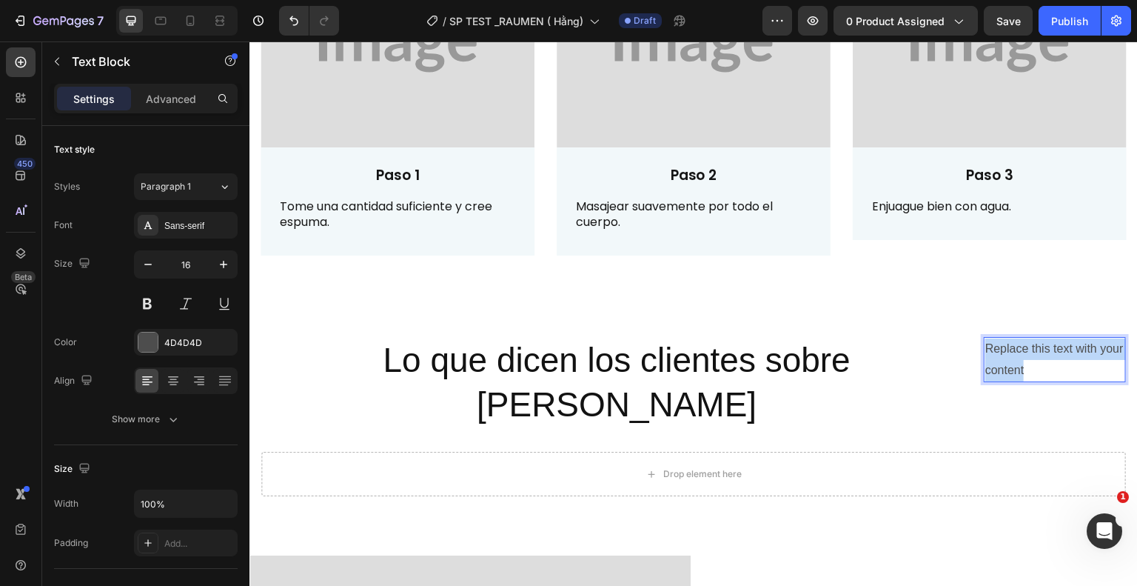
drag, startPoint x: 1058, startPoint y: 361, endPoint x: 977, endPoint y: 350, distance: 81.6
click at [986, 350] on p "Replace this text with your content" at bounding box center [1055, 359] width 139 height 43
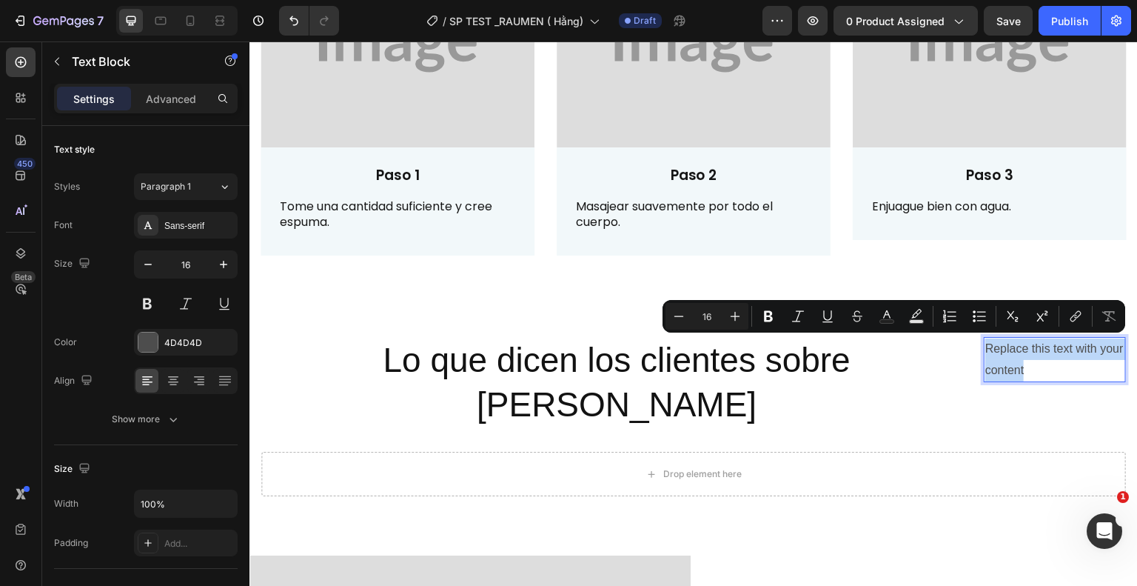
click at [1040, 366] on p "Replace this text with your content" at bounding box center [1055, 359] width 139 height 43
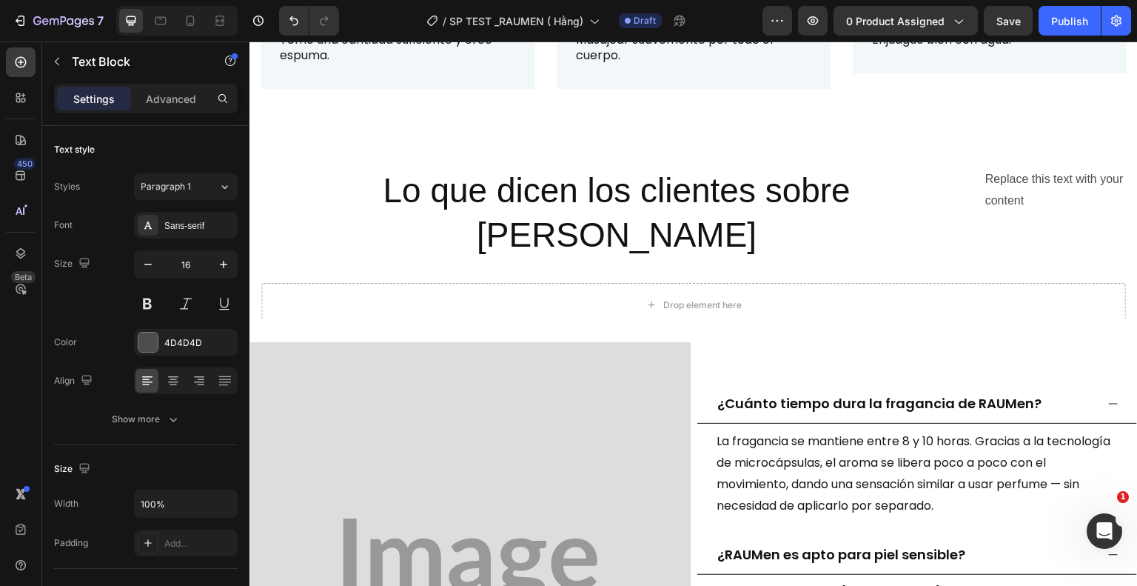
scroll to position [1954, 0]
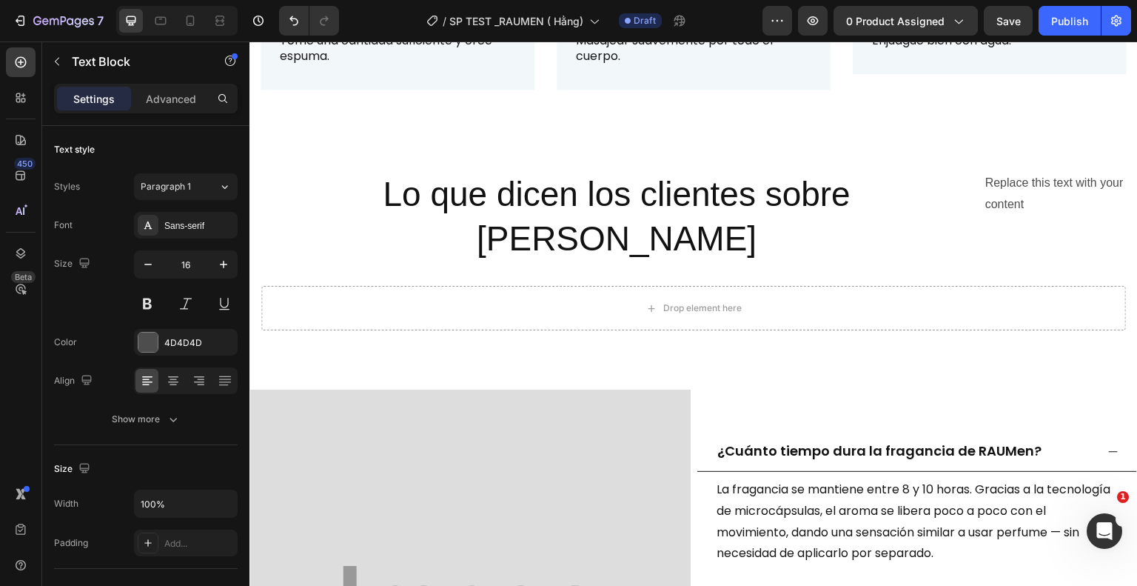
click at [1008, 187] on div "Replace this text with your content" at bounding box center [1055, 194] width 142 height 46
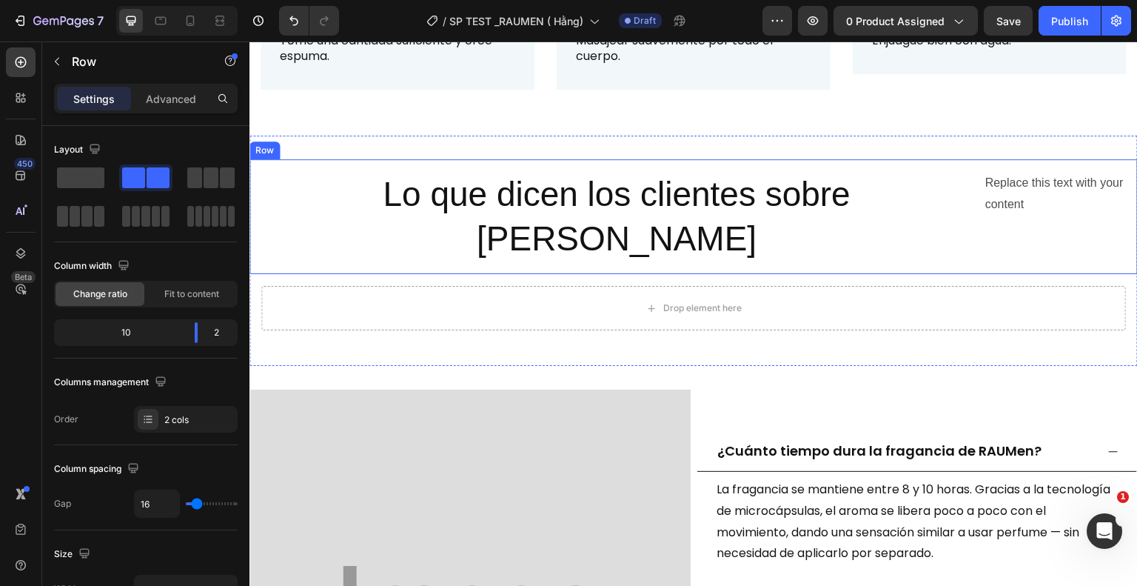
click at [966, 201] on div "Lo que dicen los clientes sobre [PERSON_NAME] Heading Replace this text with yo…" at bounding box center [694, 217] width 889 height 116
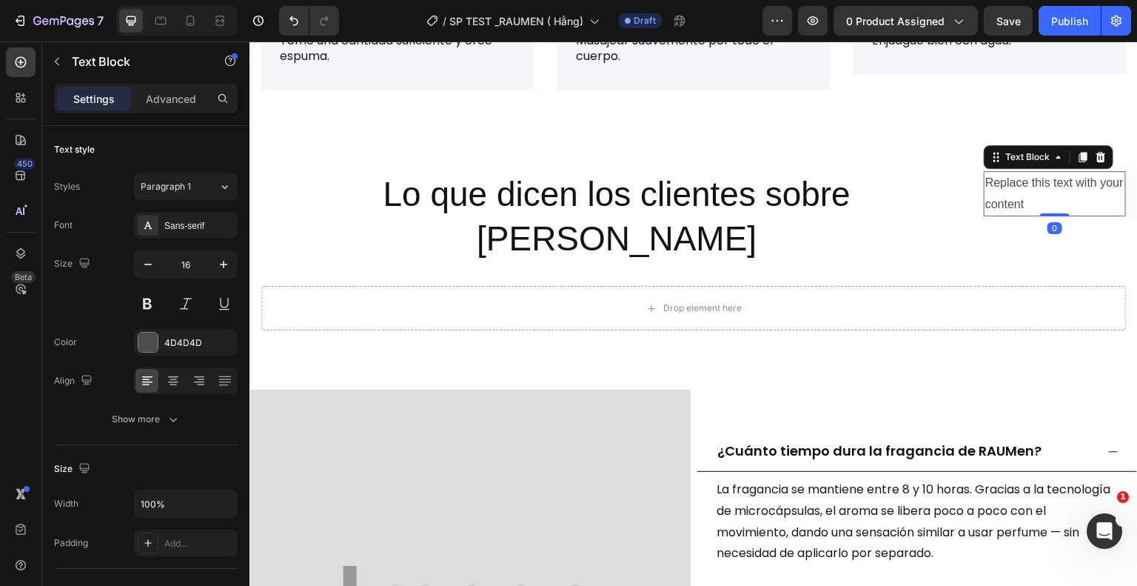
click at [986, 184] on p "Replace this text with your content" at bounding box center [1055, 194] width 139 height 43
click at [51, 67] on button "button" at bounding box center [57, 62] width 24 height 24
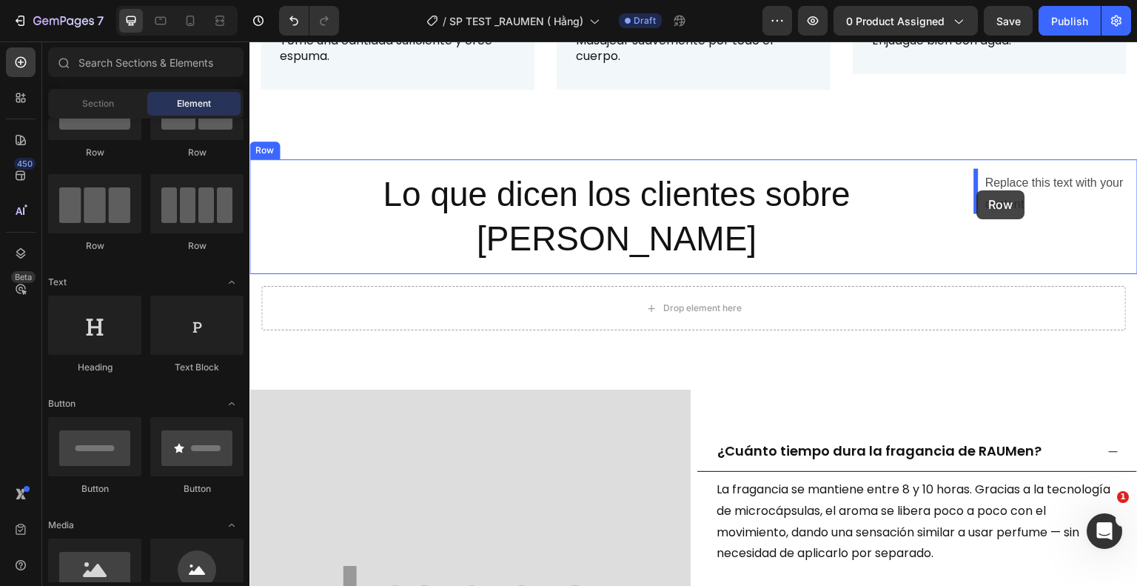
drag, startPoint x: 356, startPoint y: 186, endPoint x: 977, endPoint y: 190, distance: 621.3
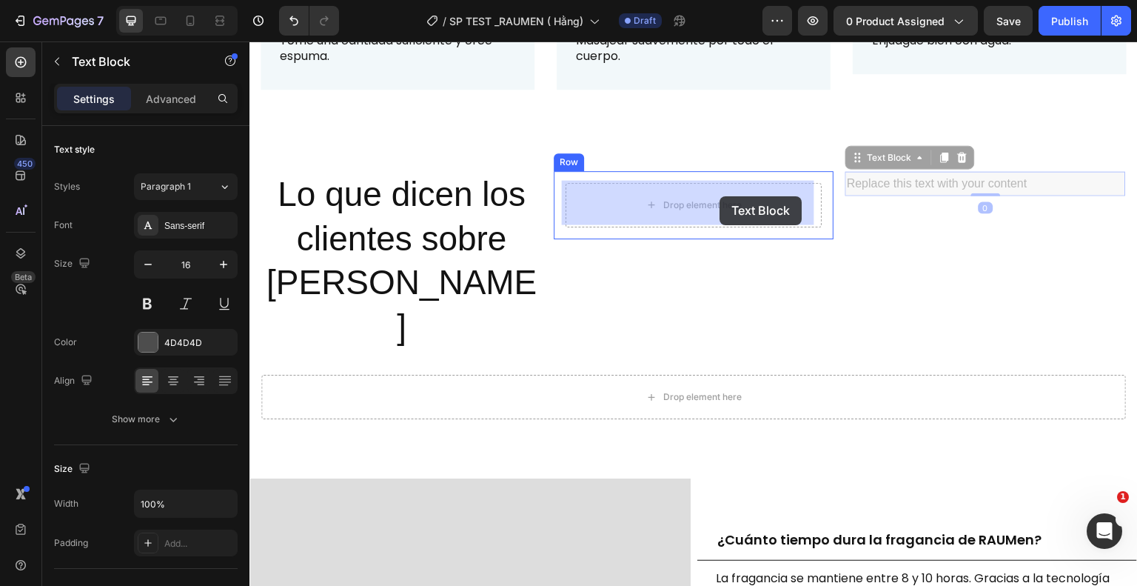
drag, startPoint x: 881, startPoint y: 184, endPoint x: 721, endPoint y: 196, distance: 161.2
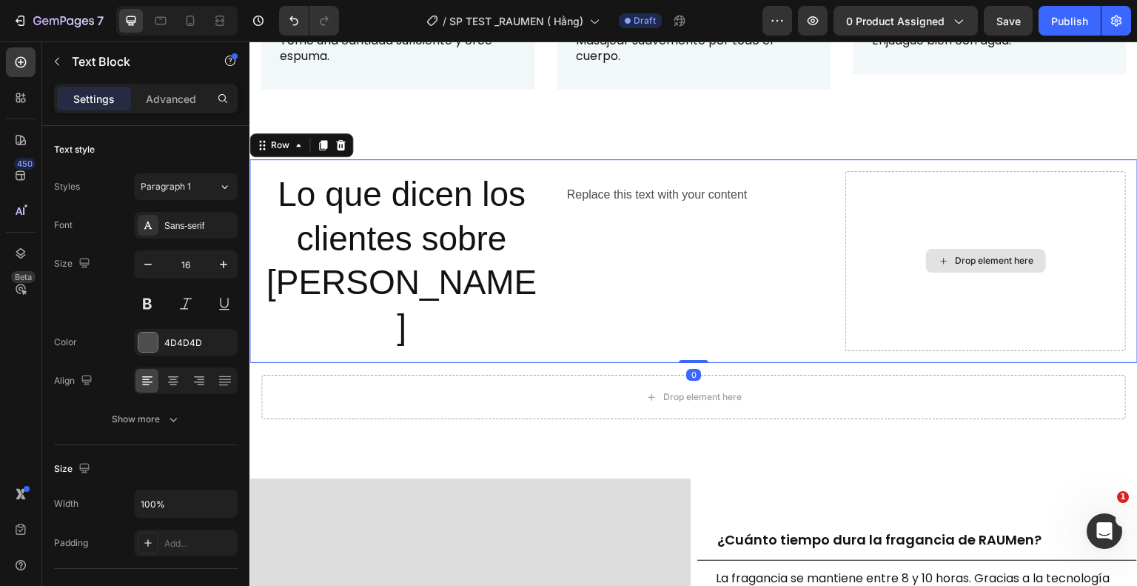
click at [887, 251] on div "Drop element here" at bounding box center [986, 261] width 281 height 180
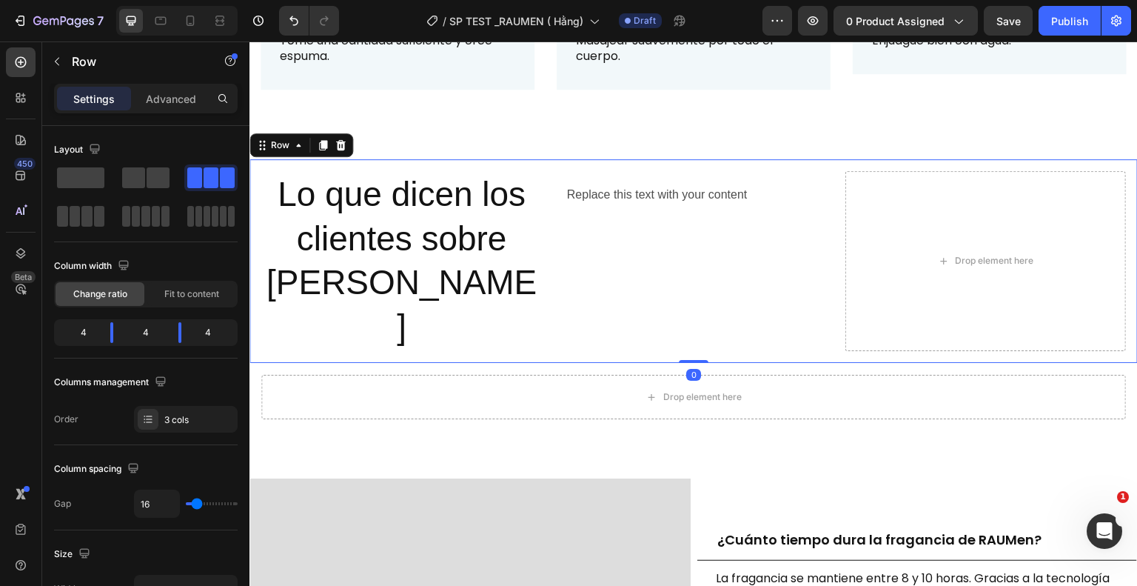
click at [826, 174] on div "Lo que dicen los clientes sobre [PERSON_NAME] Heading Replace this text with yo…" at bounding box center [694, 261] width 889 height 204
click at [287, 20] on icon "Undo/Redo" at bounding box center [294, 20] width 15 height 15
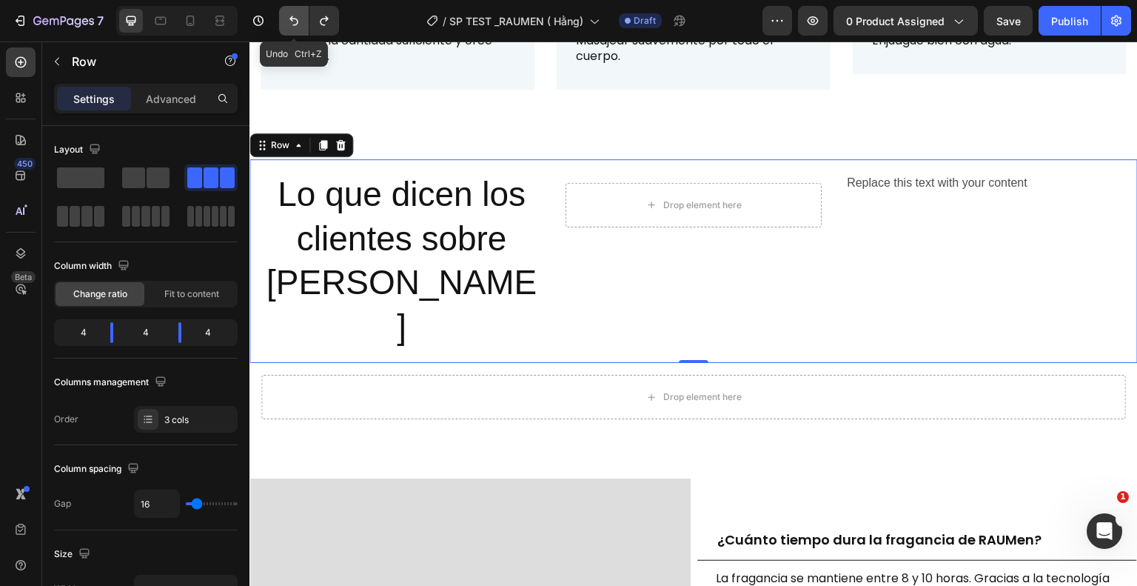
click at [287, 20] on icon "Undo/Redo" at bounding box center [294, 20] width 15 height 15
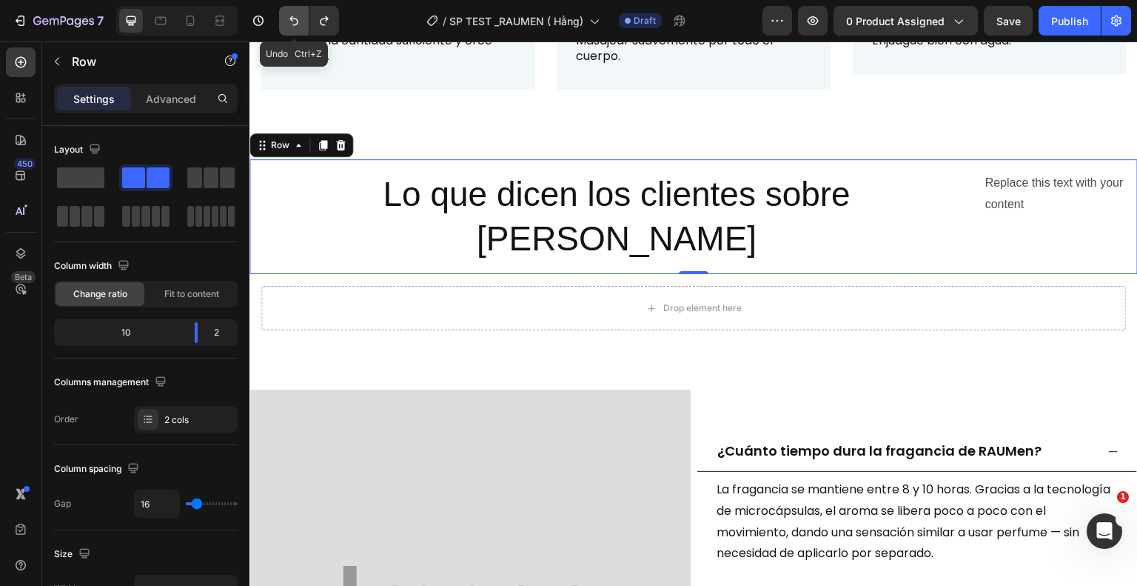
click at [287, 20] on icon "Undo/Redo" at bounding box center [294, 20] width 15 height 15
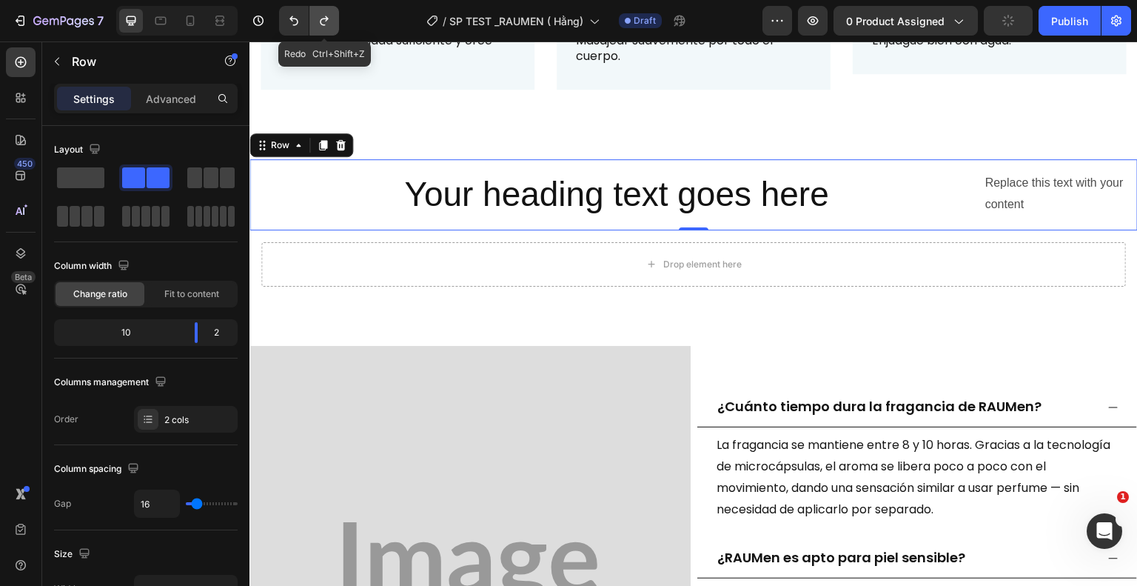
click at [326, 22] on icon "Undo/Redo" at bounding box center [324, 20] width 15 height 15
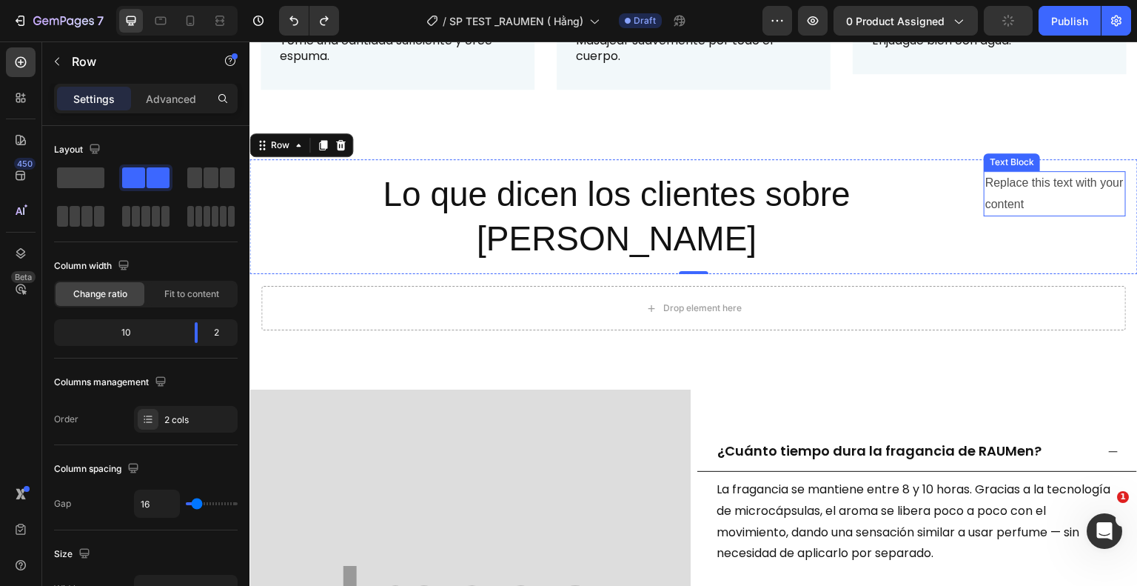
click at [997, 194] on div "Replace this text with your content" at bounding box center [1055, 194] width 142 height 46
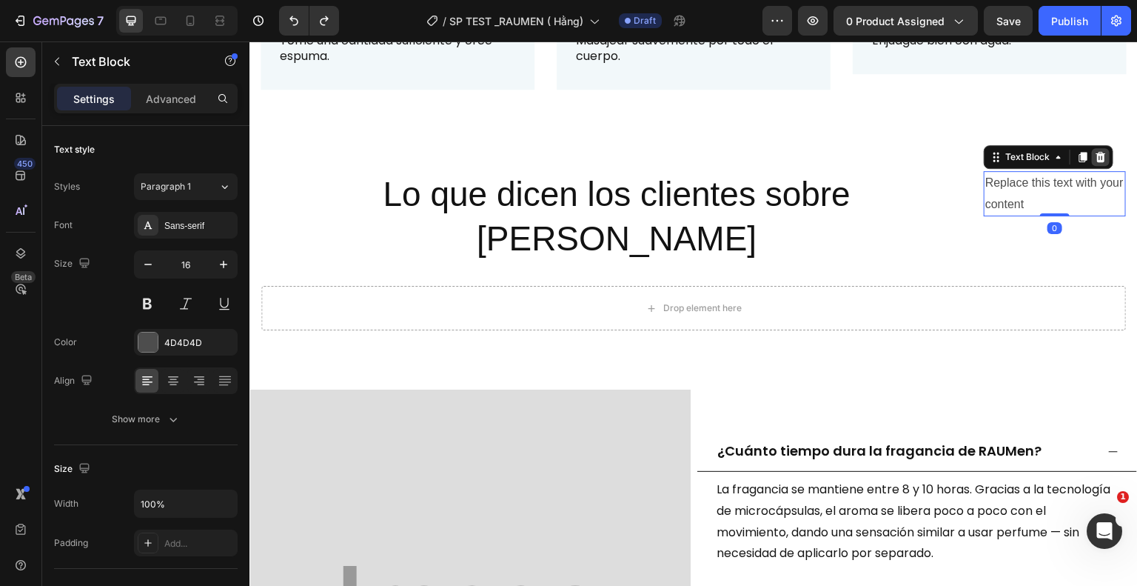
click at [1097, 156] on icon at bounding box center [1101, 157] width 12 height 12
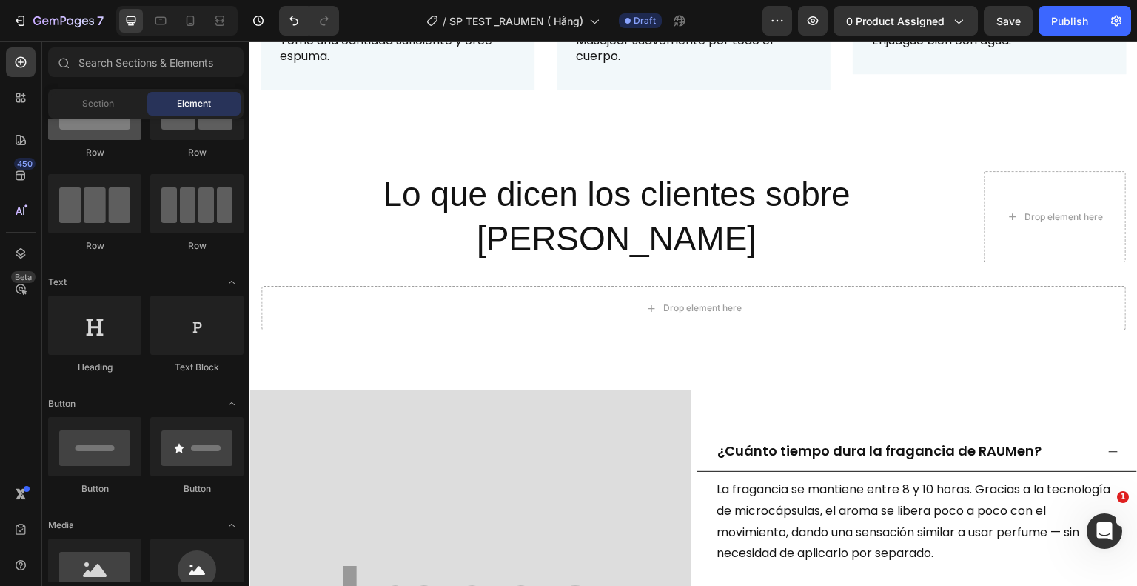
scroll to position [0, 0]
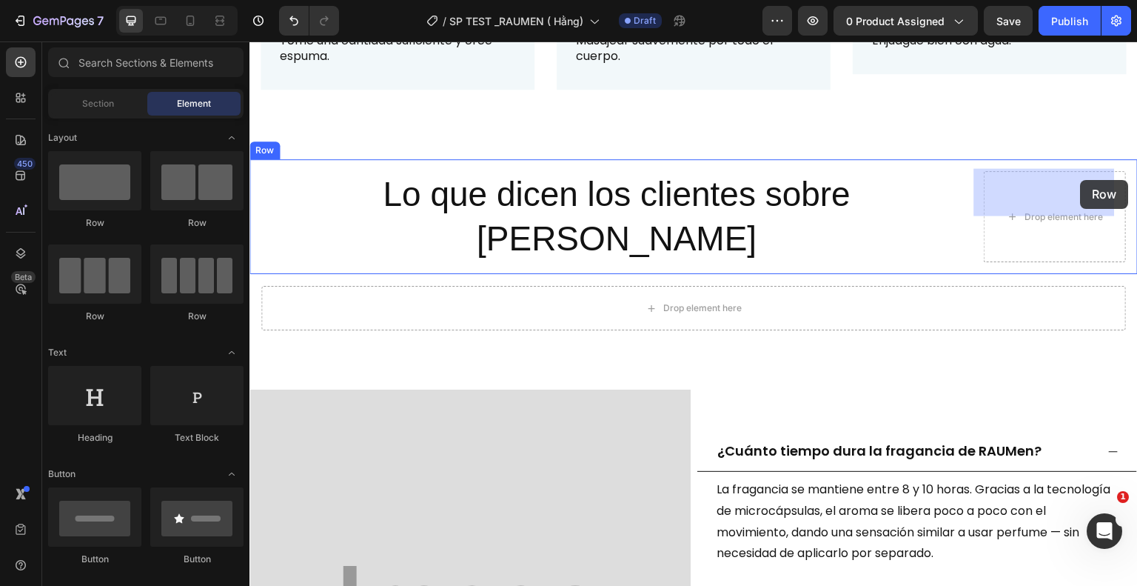
drag, startPoint x: 338, startPoint y: 215, endPoint x: 1081, endPoint y: 180, distance: 743.6
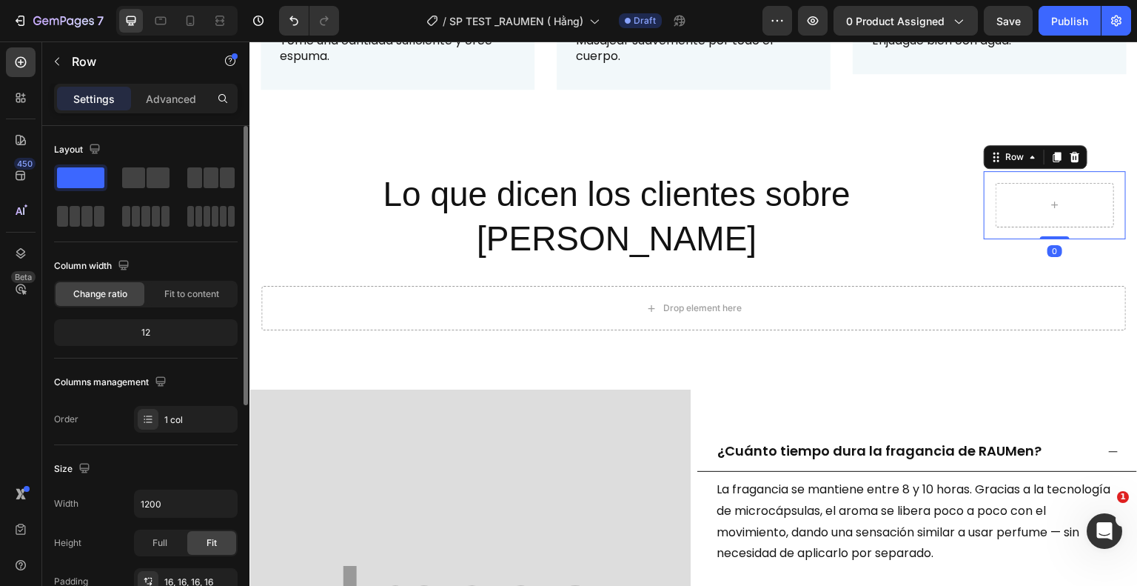
click at [150, 161] on div "Layout" at bounding box center [146, 150] width 184 height 24
click at [144, 173] on span at bounding box center [133, 177] width 23 height 21
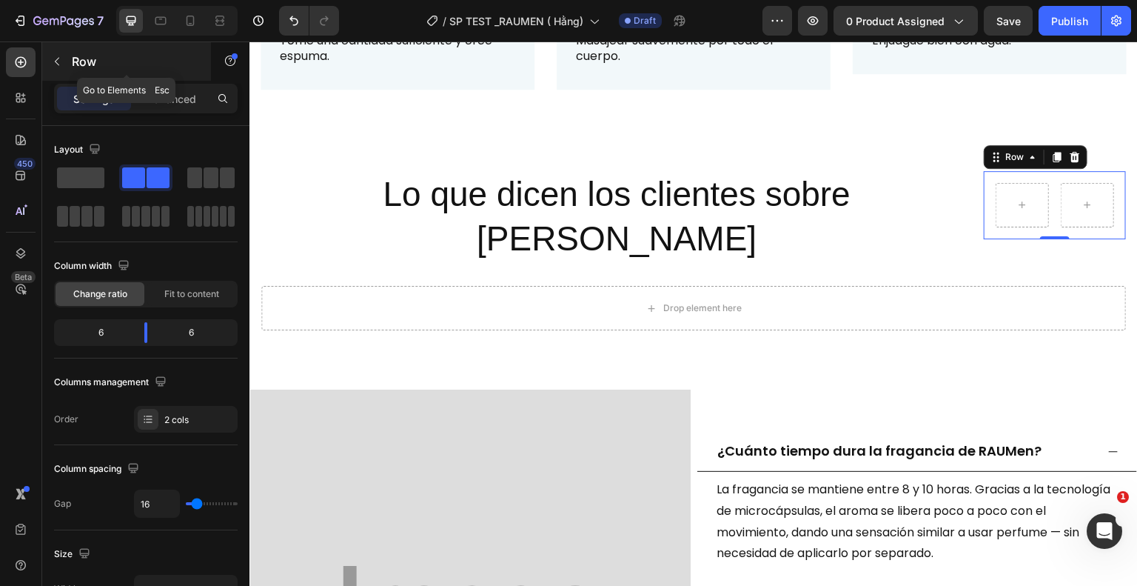
click at [47, 61] on button "button" at bounding box center [57, 62] width 24 height 24
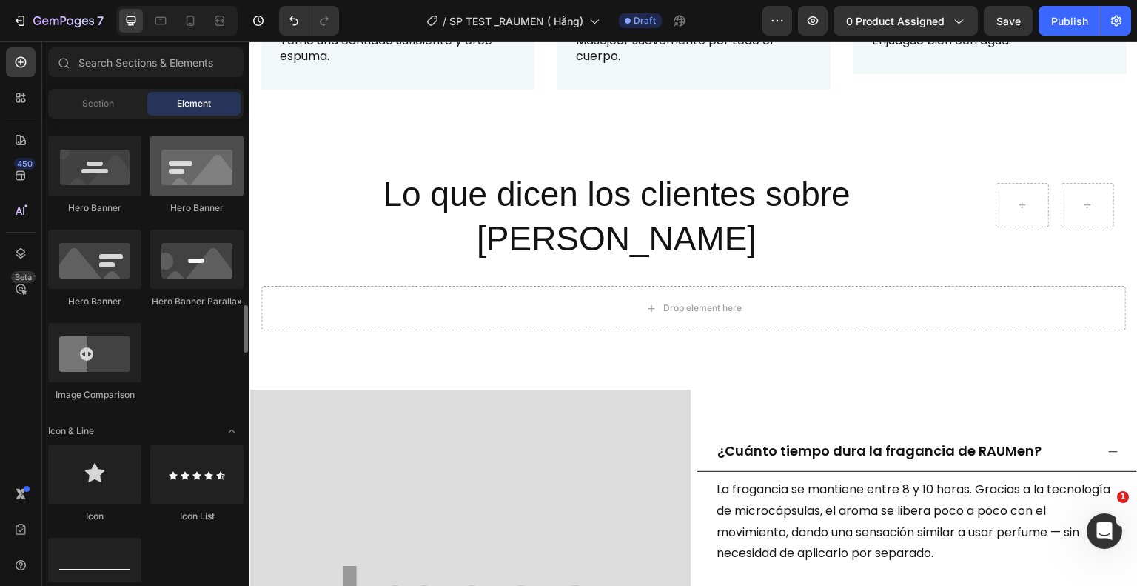
scroll to position [766, 0]
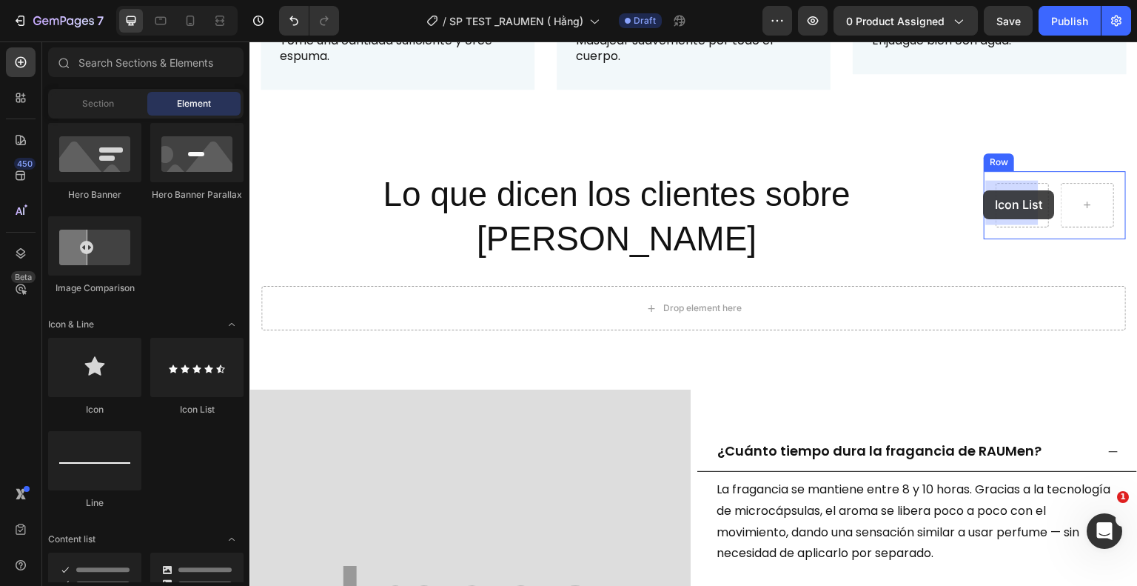
drag, startPoint x: 422, startPoint y: 425, endPoint x: 984, endPoint y: 190, distance: 609.1
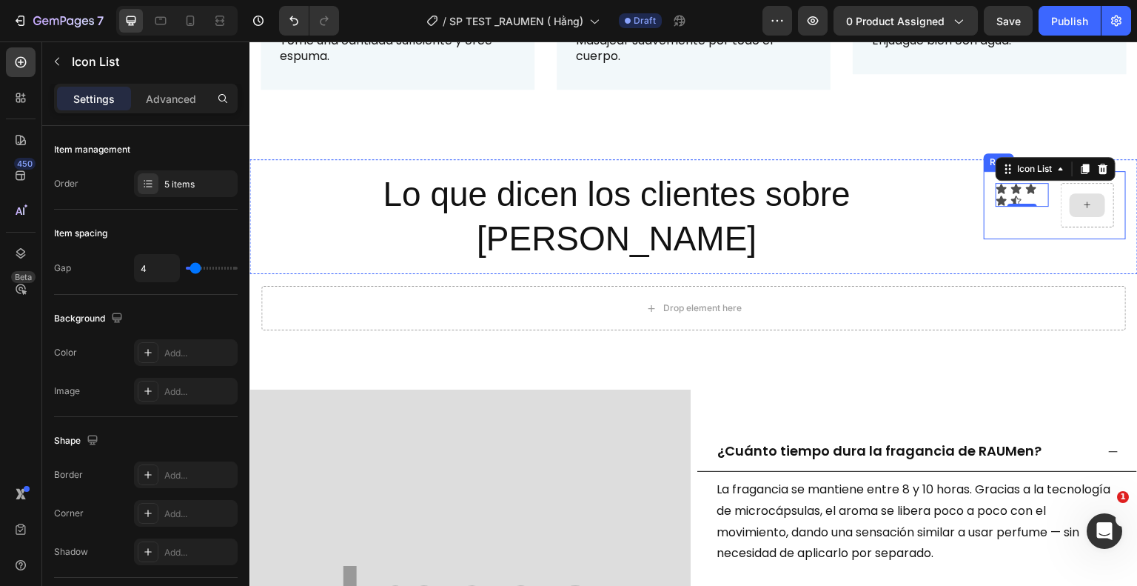
click at [1082, 199] on icon at bounding box center [1088, 204] width 12 height 13
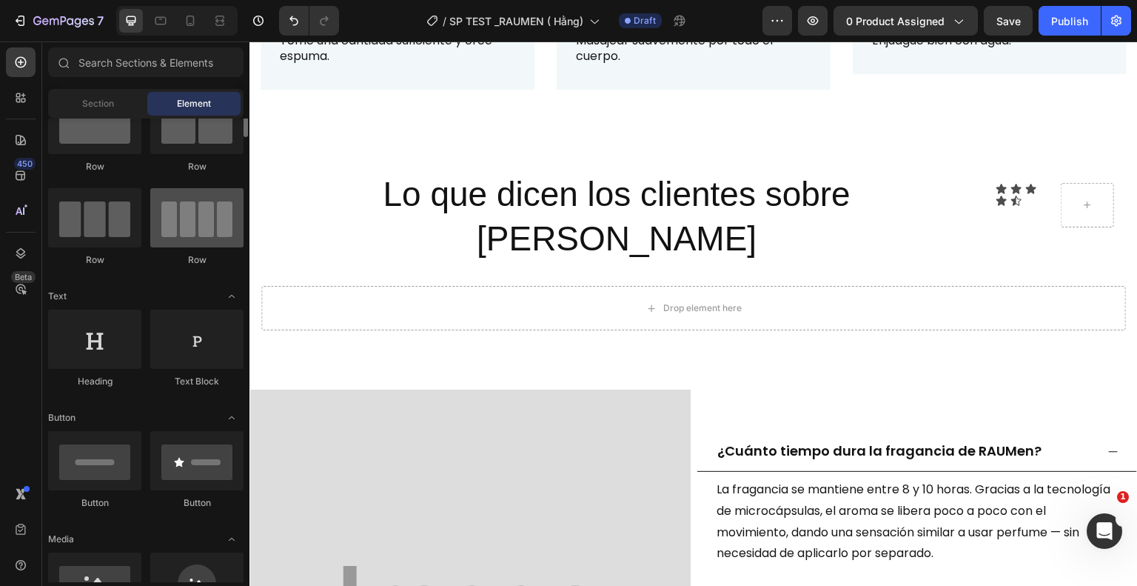
scroll to position [0, 0]
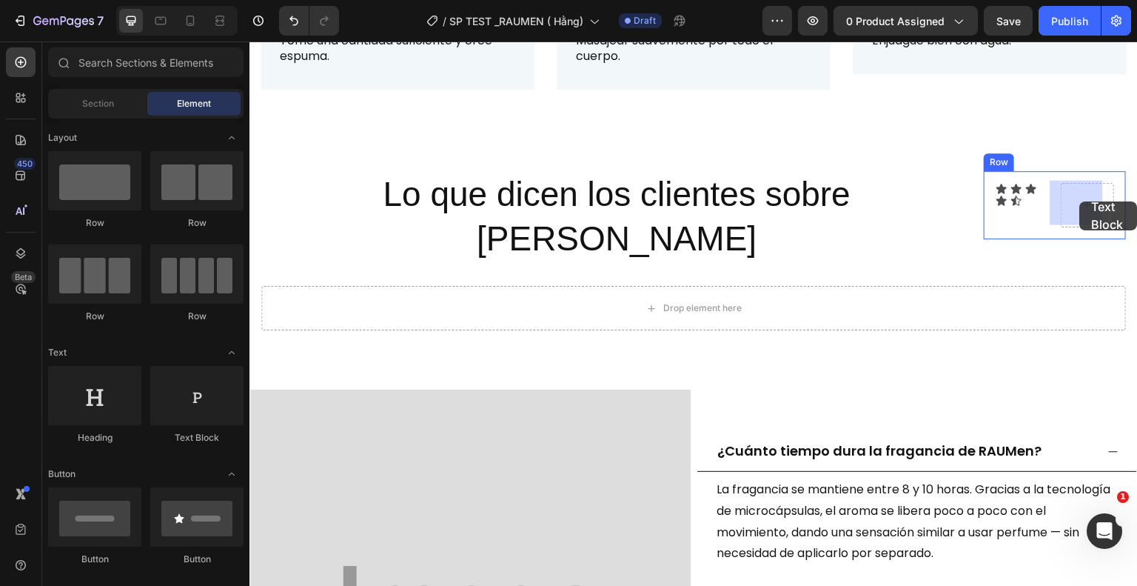
drag, startPoint x: 445, startPoint y: 472, endPoint x: 1080, endPoint y: 201, distance: 690.5
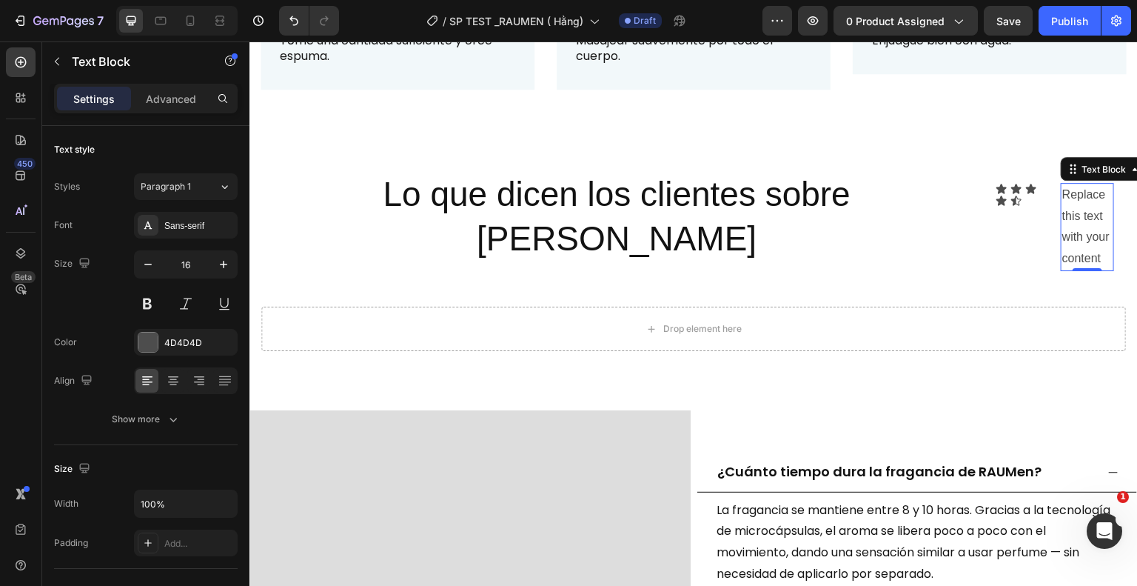
click at [1084, 253] on div "Replace this text with your content" at bounding box center [1087, 227] width 53 height 88
click at [1085, 253] on p "Replace this text with your content" at bounding box center [1088, 226] width 50 height 85
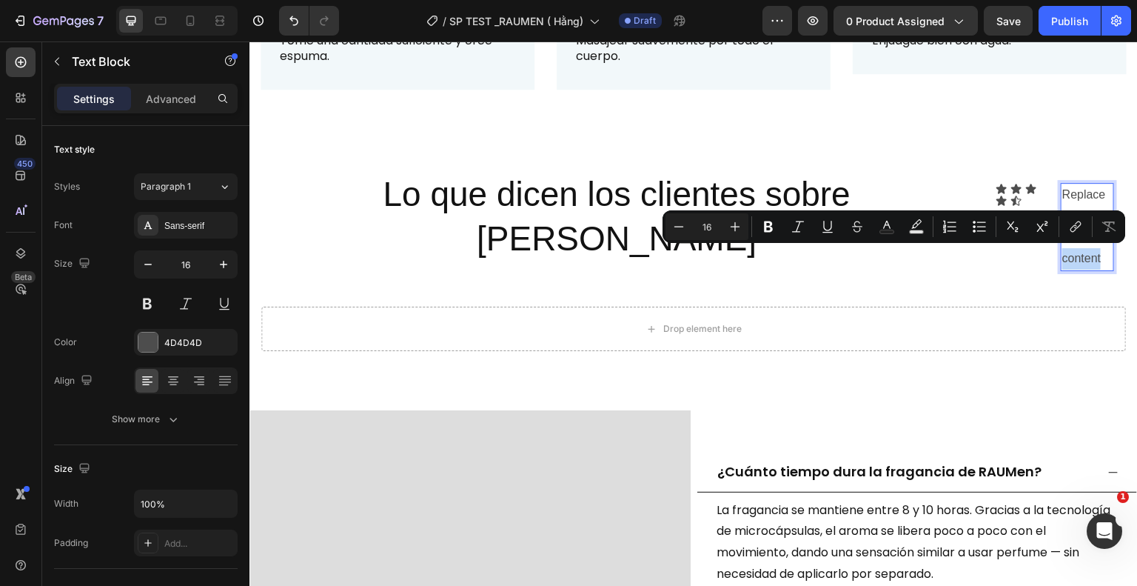
click at [1087, 255] on p "Replace this text with your content" at bounding box center [1088, 226] width 50 height 85
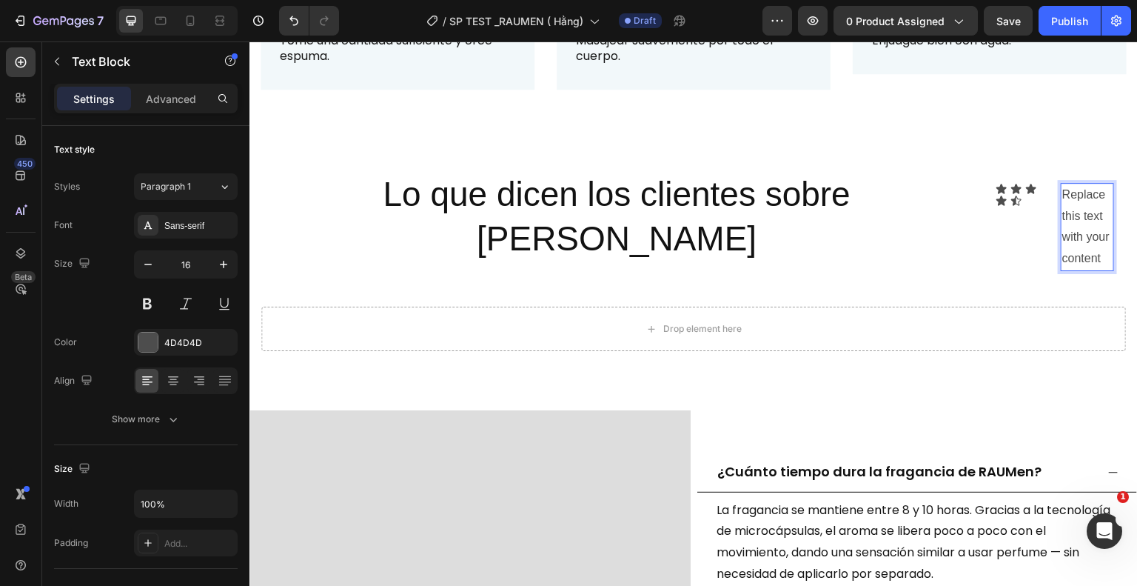
click at [1088, 255] on p "Replace this text with your content" at bounding box center [1088, 226] width 50 height 85
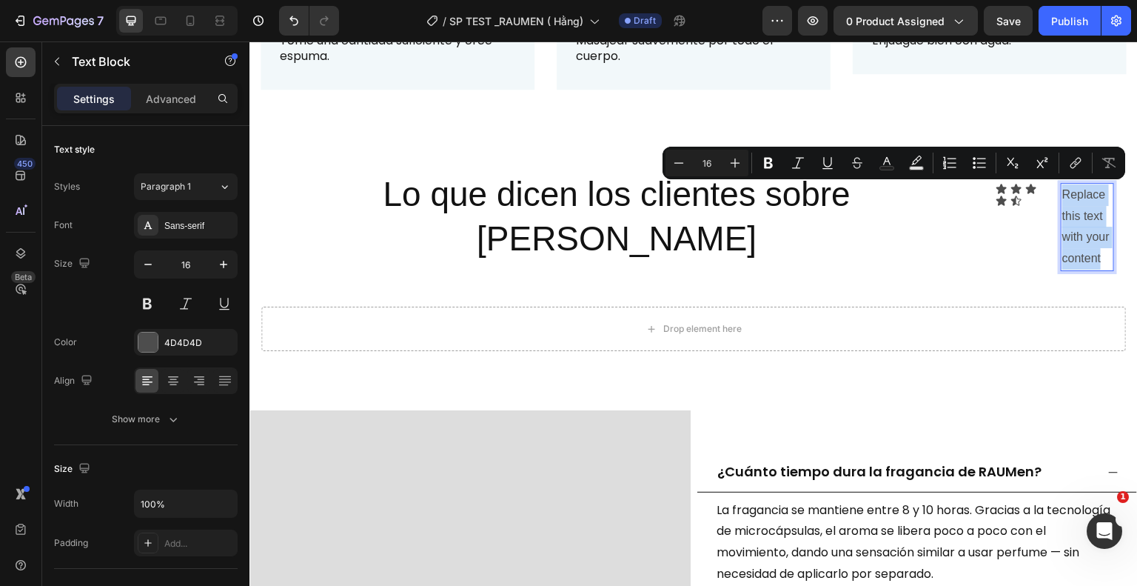
drag, startPoint x: 1088, startPoint y: 255, endPoint x: 1052, endPoint y: 193, distance: 71.4
click at [1063, 193] on p "Replace this text with your content" at bounding box center [1088, 226] width 50 height 85
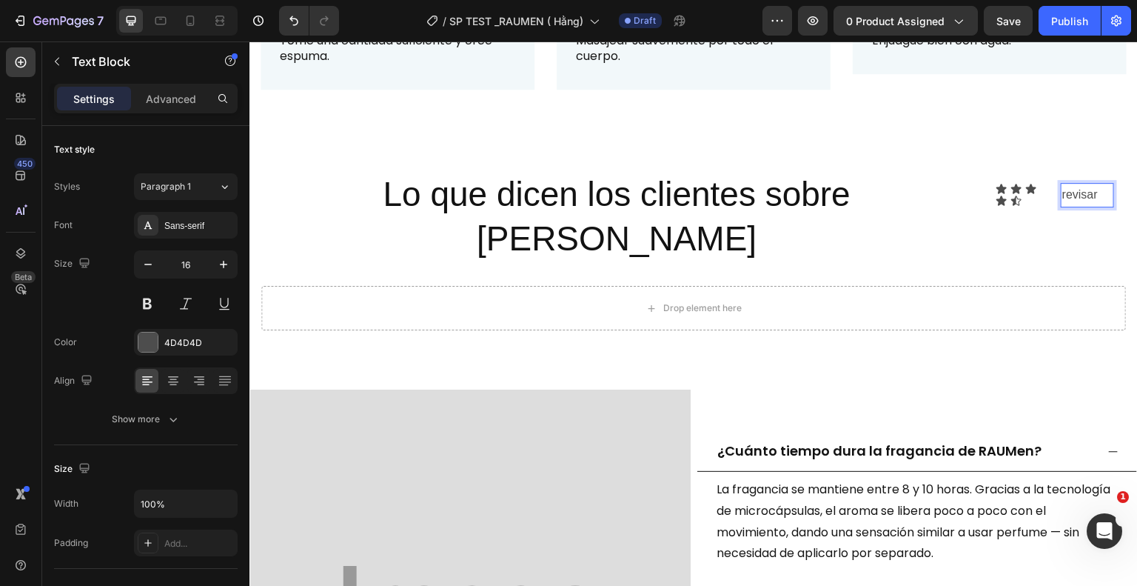
click at [1092, 191] on p "revisar" at bounding box center [1088, 194] width 50 height 21
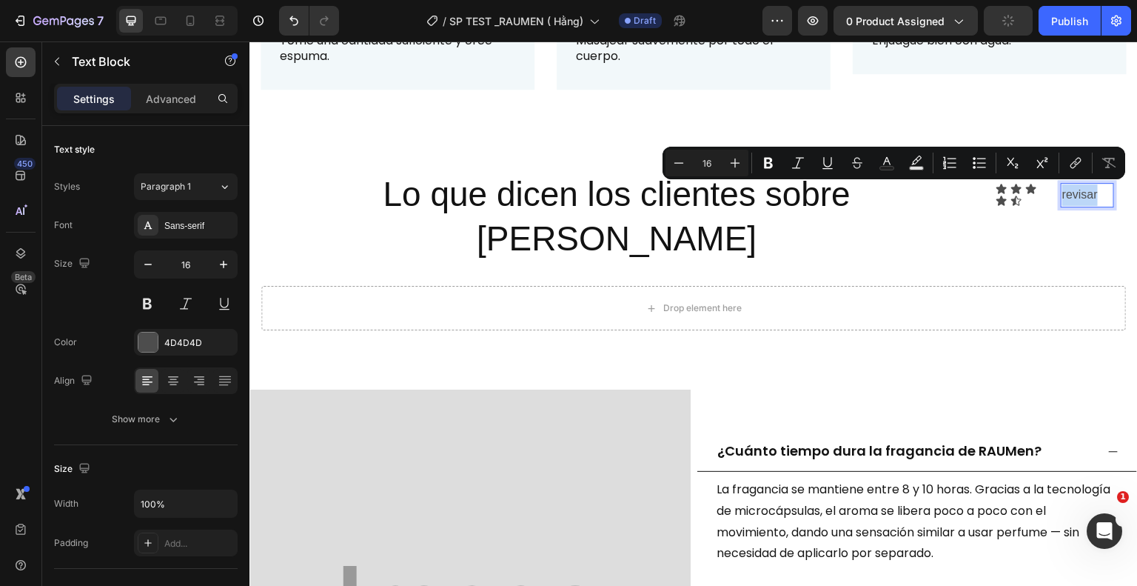
drag, startPoint x: 1090, startPoint y: 192, endPoint x: 1052, endPoint y: 198, distance: 39.0
click at [1061, 198] on div "revisar" at bounding box center [1087, 195] width 53 height 24
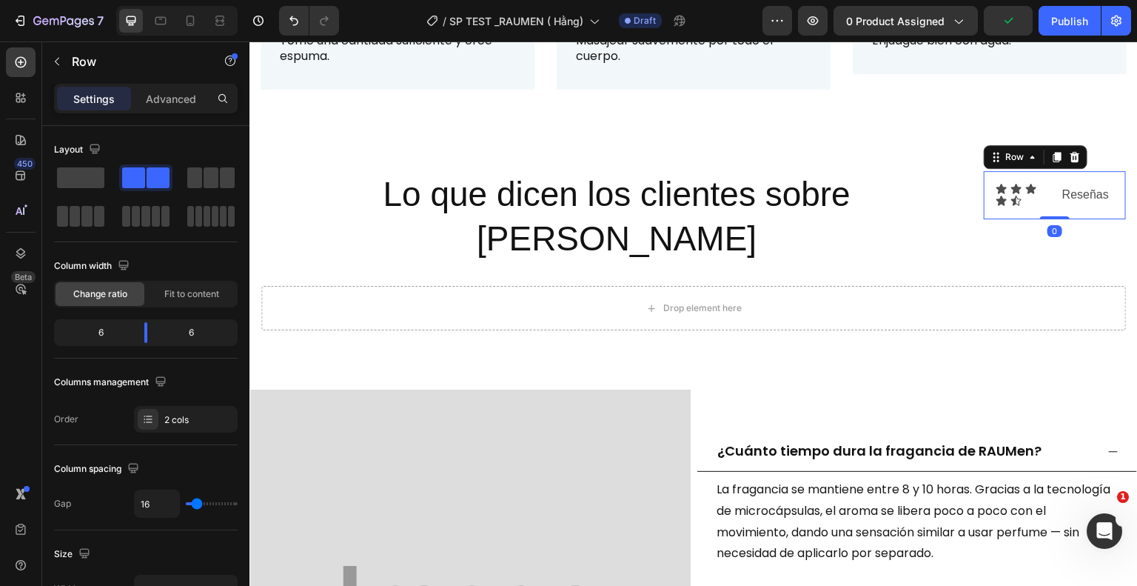
click at [1034, 204] on div "Icon Icon Icon Icon Icon Icon List" at bounding box center [1022, 195] width 53 height 24
click at [1040, 195] on div "Icon Icon Icon Icon Icon Icon List Reseñas Text Block Row 0" at bounding box center [1055, 195] width 142 height 48
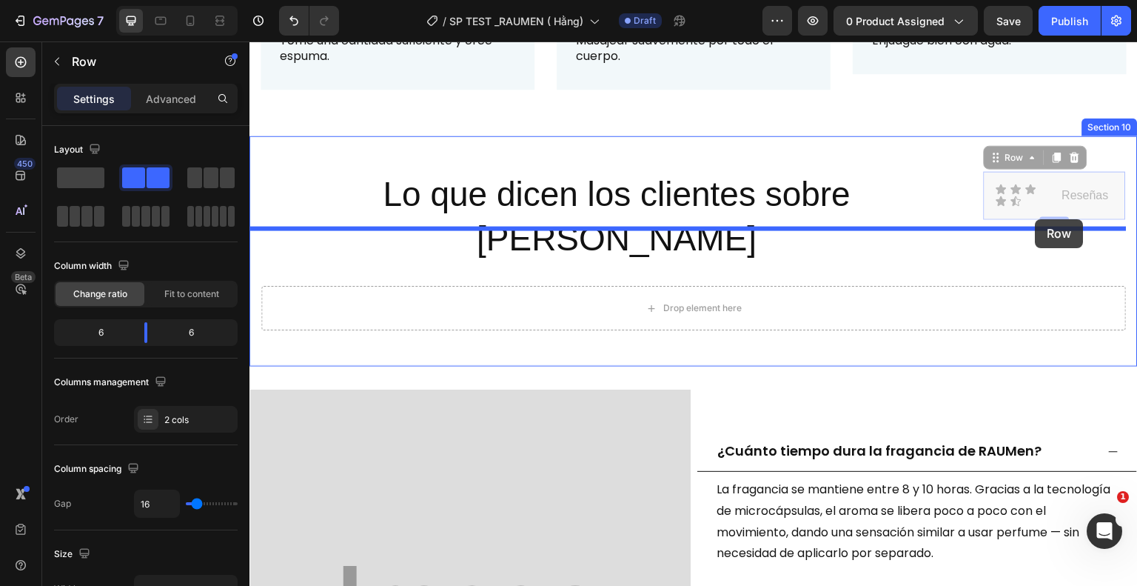
drag, startPoint x: 1041, startPoint y: 186, endPoint x: 1036, endPoint y: 219, distance: 33.7
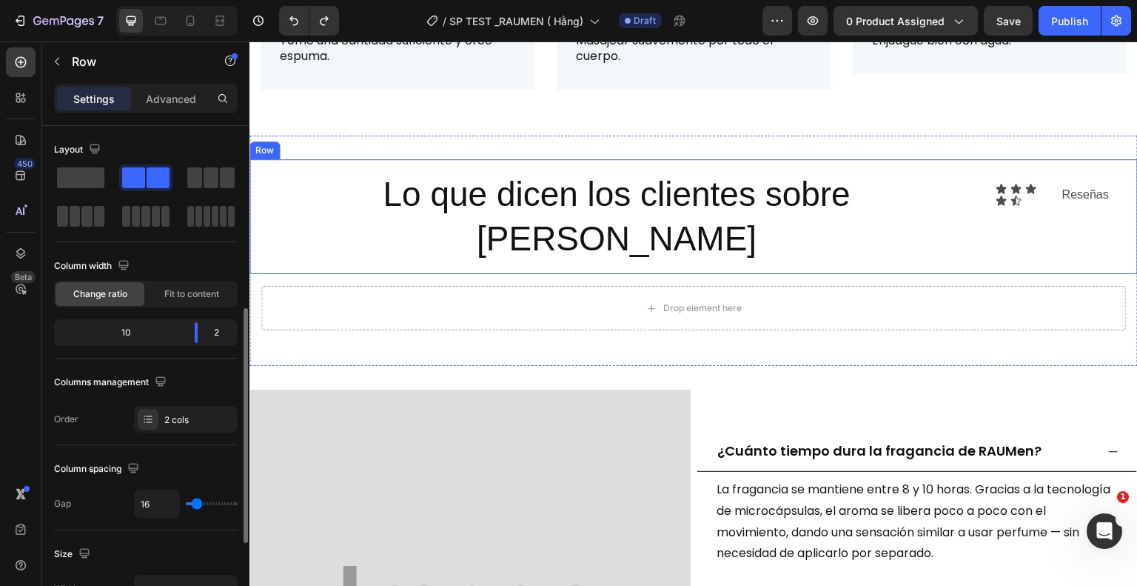
scroll to position [124, 0]
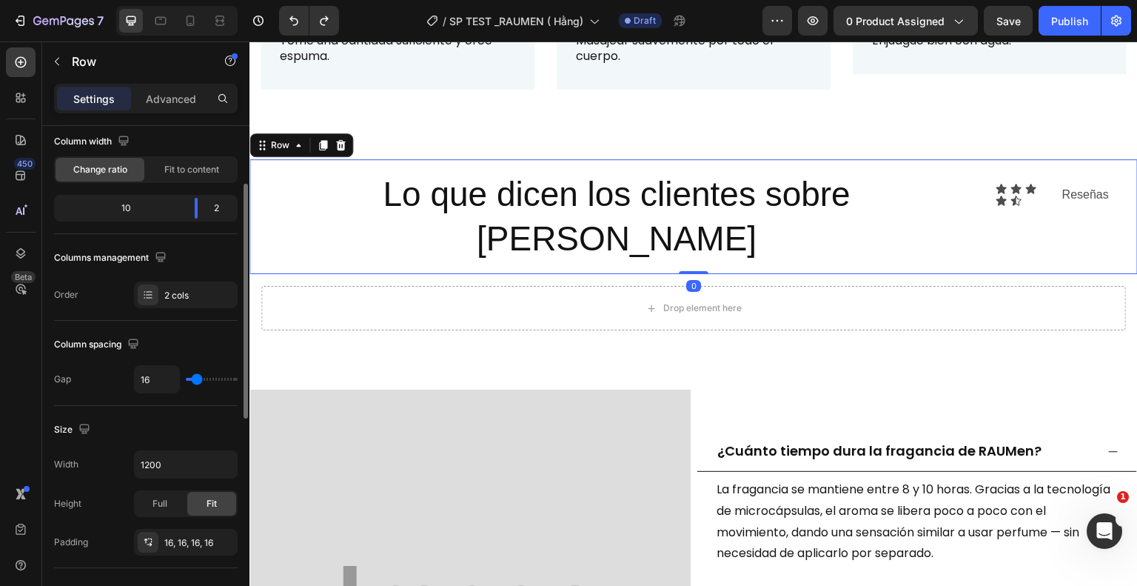
click at [1078, 215] on div "Lo que dicen los clientes sobre [PERSON_NAME] Heading Icon Icon Icon Icon Icon …" at bounding box center [694, 217] width 889 height 116
click at [984, 186] on div "Icon Icon Icon Icon Icon Icon List Reseñas Text Block Row" at bounding box center [1055, 195] width 142 height 48
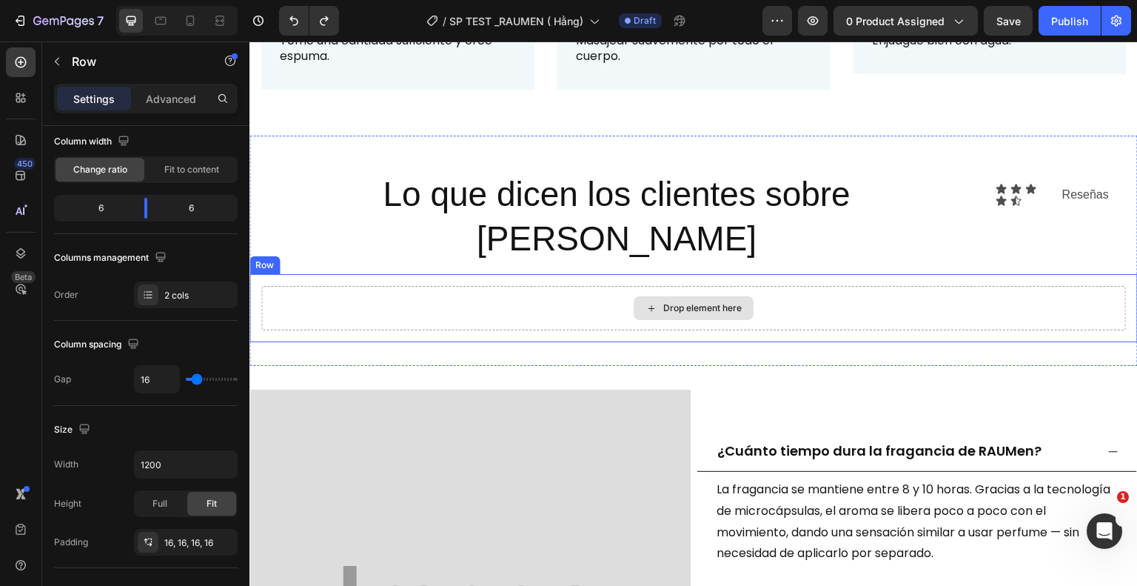
click at [708, 302] on div "Drop element here" at bounding box center [703, 308] width 78 height 12
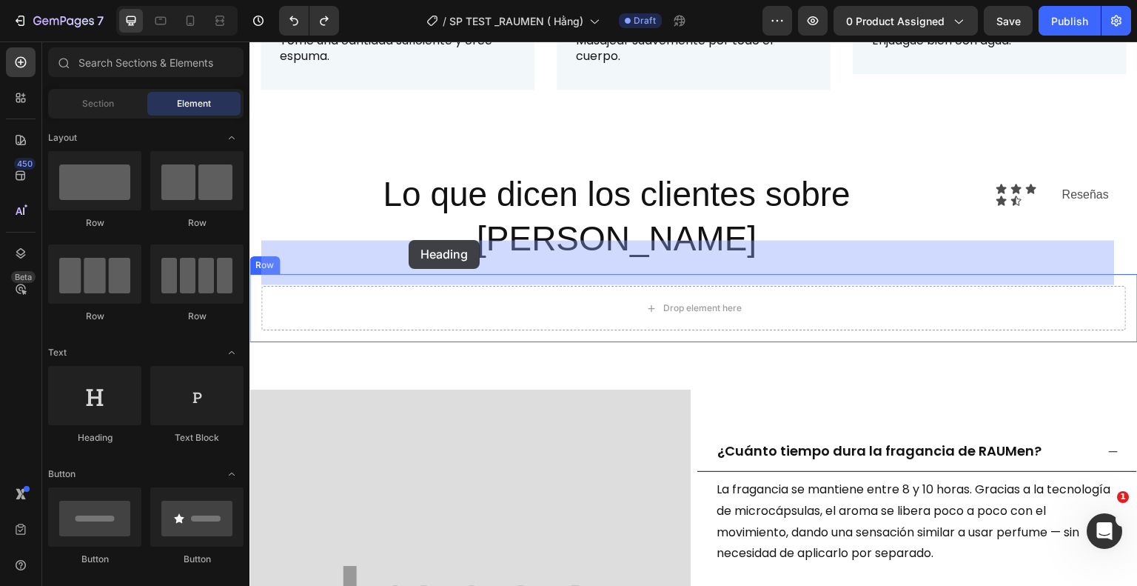
drag, startPoint x: 347, startPoint y: 443, endPoint x: 409, endPoint y: 240, distance: 212.0
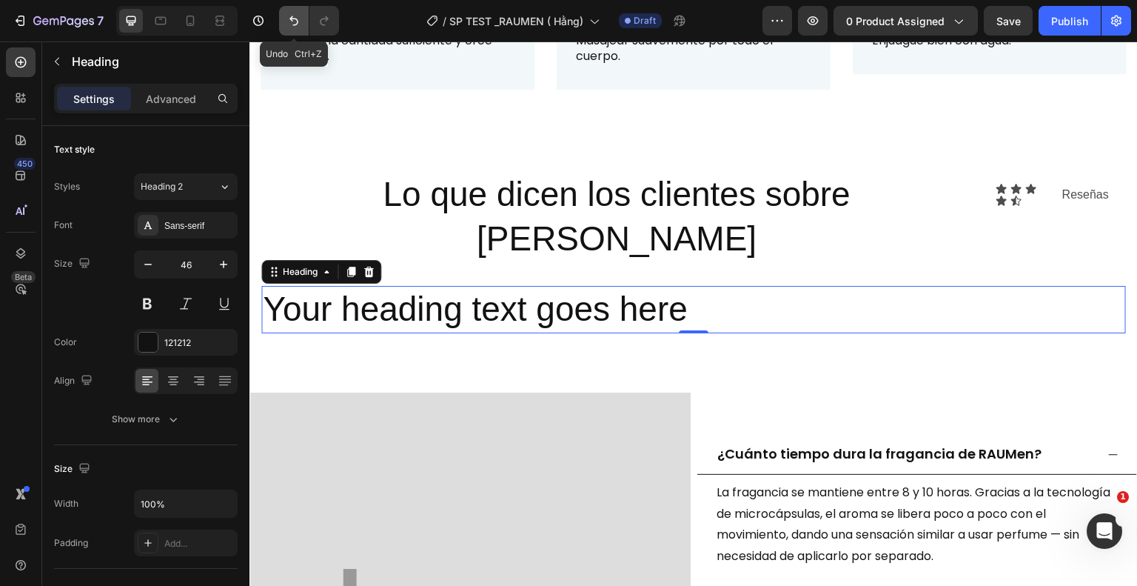
click at [291, 23] on icon "Undo/Redo" at bounding box center [294, 20] width 15 height 15
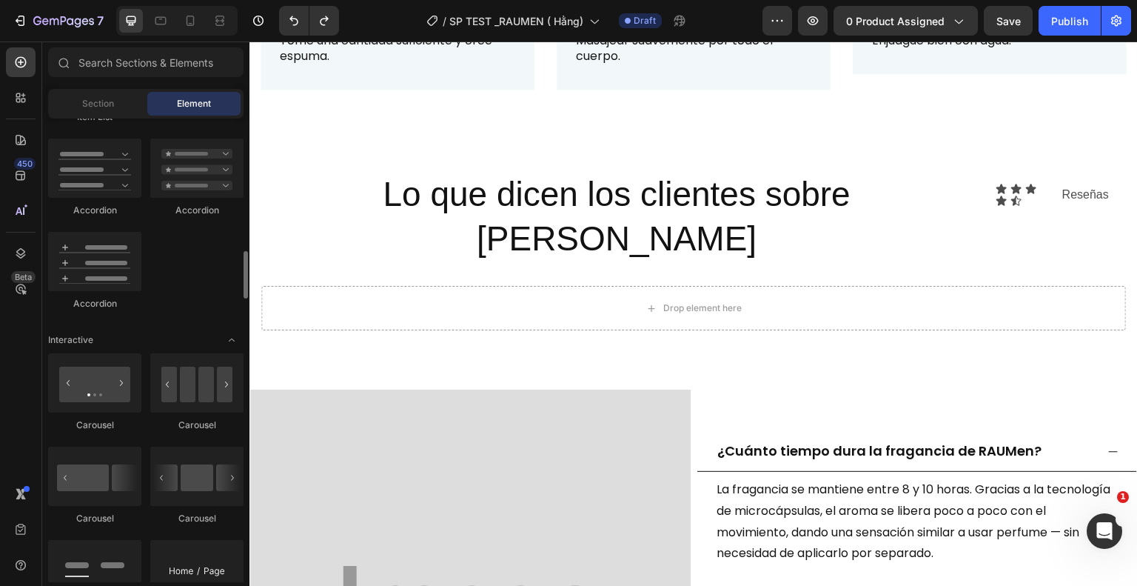
scroll to position [1280, 0]
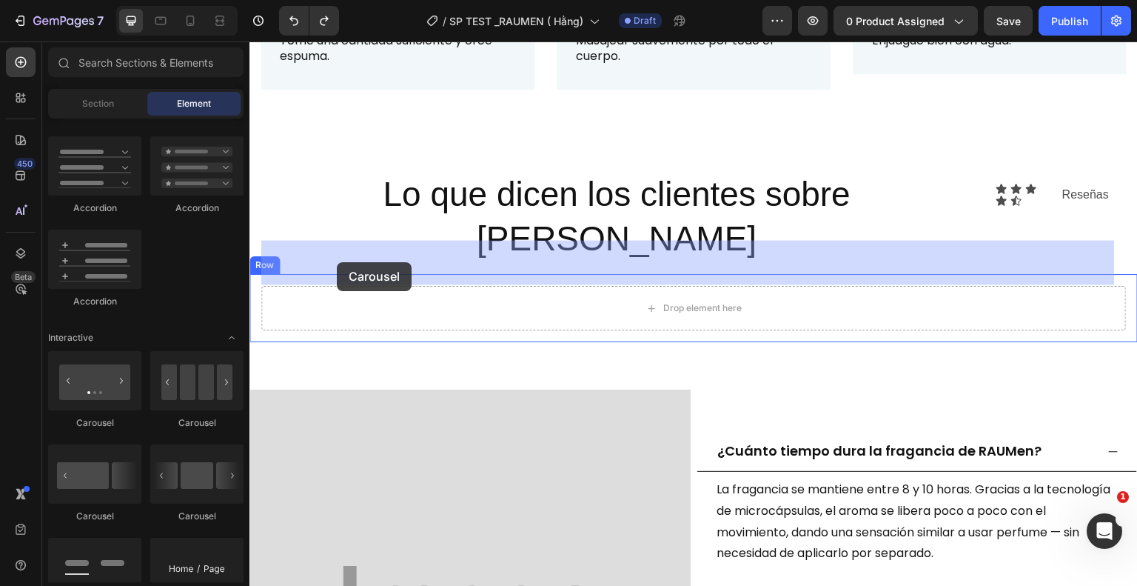
drag, startPoint x: 332, startPoint y: 435, endPoint x: 337, endPoint y: 262, distance: 172.6
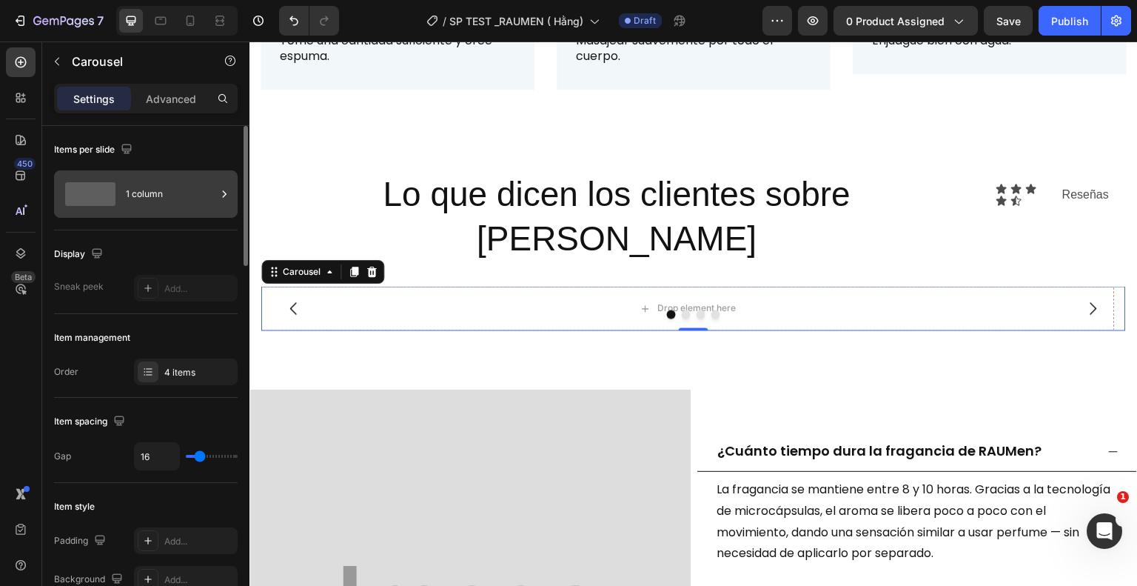
click at [163, 190] on div "1 column" at bounding box center [171, 194] width 90 height 34
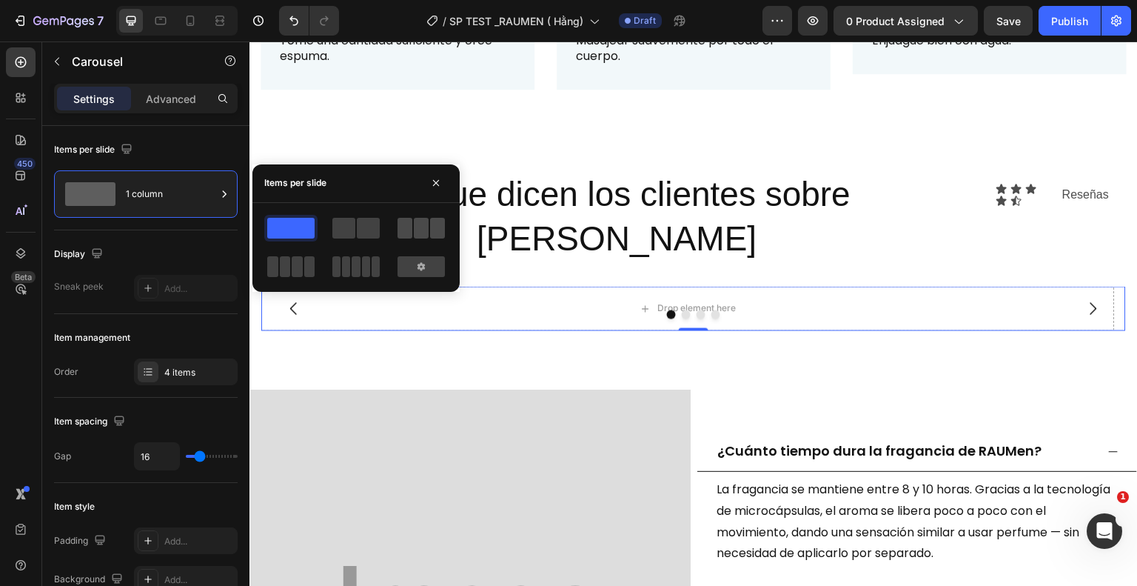
click at [415, 228] on span at bounding box center [421, 228] width 15 height 21
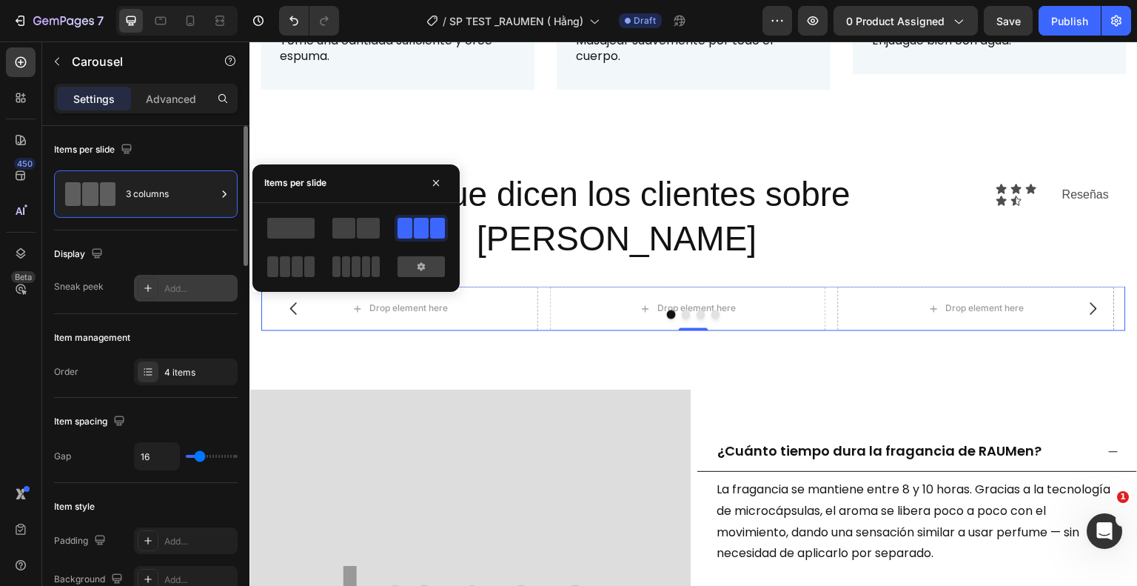
click at [178, 284] on div "Add..." at bounding box center [199, 288] width 70 height 13
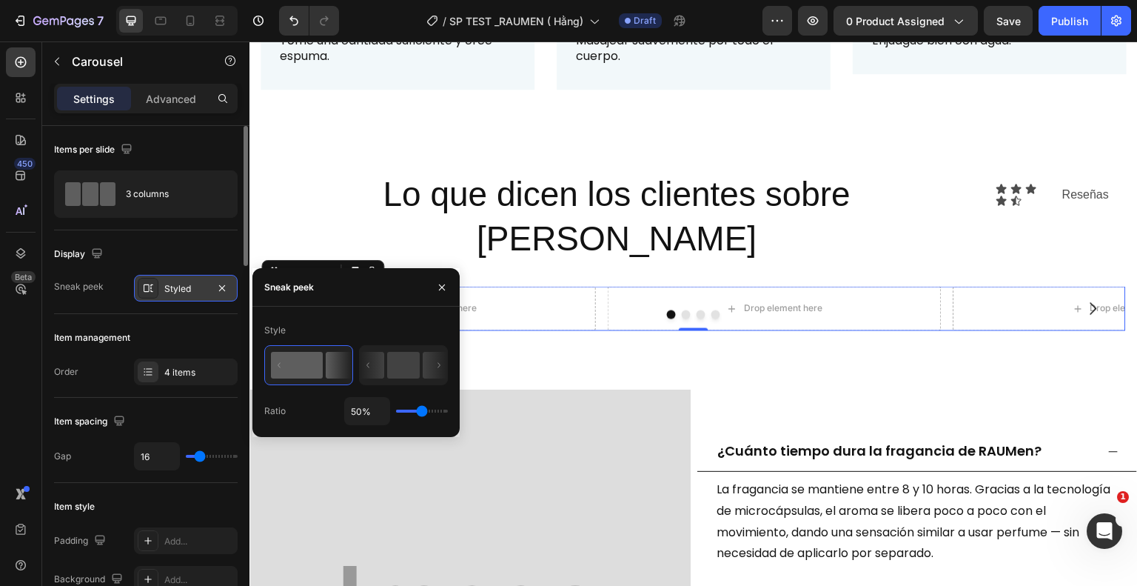
type input "40%"
type input "40"
type input "44%"
type input "44"
type input "53%"
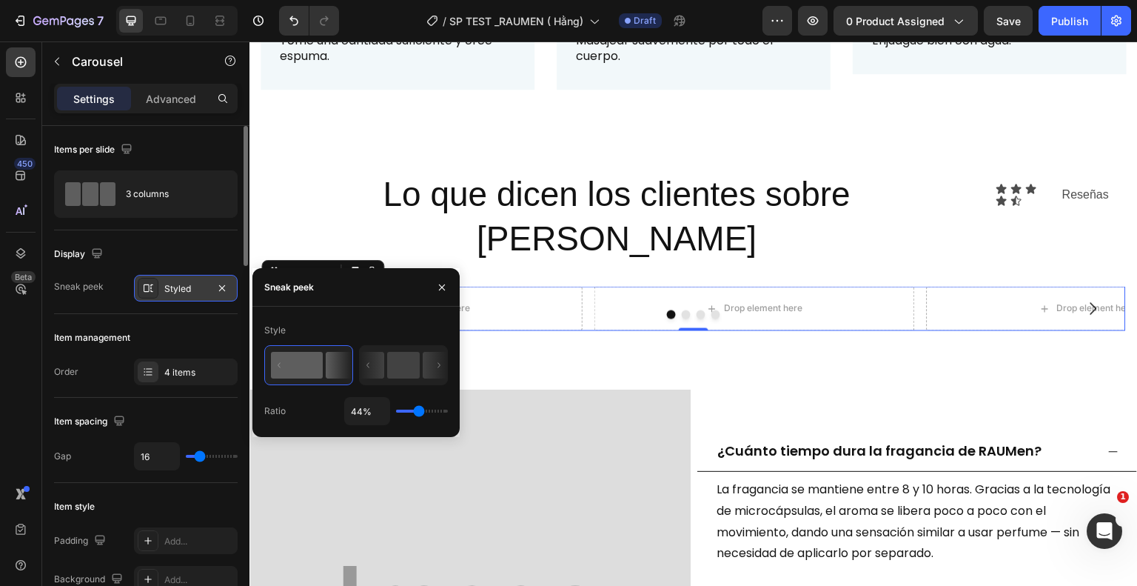
type input "53"
type input "57%"
type input "57"
type input "59%"
type input "59"
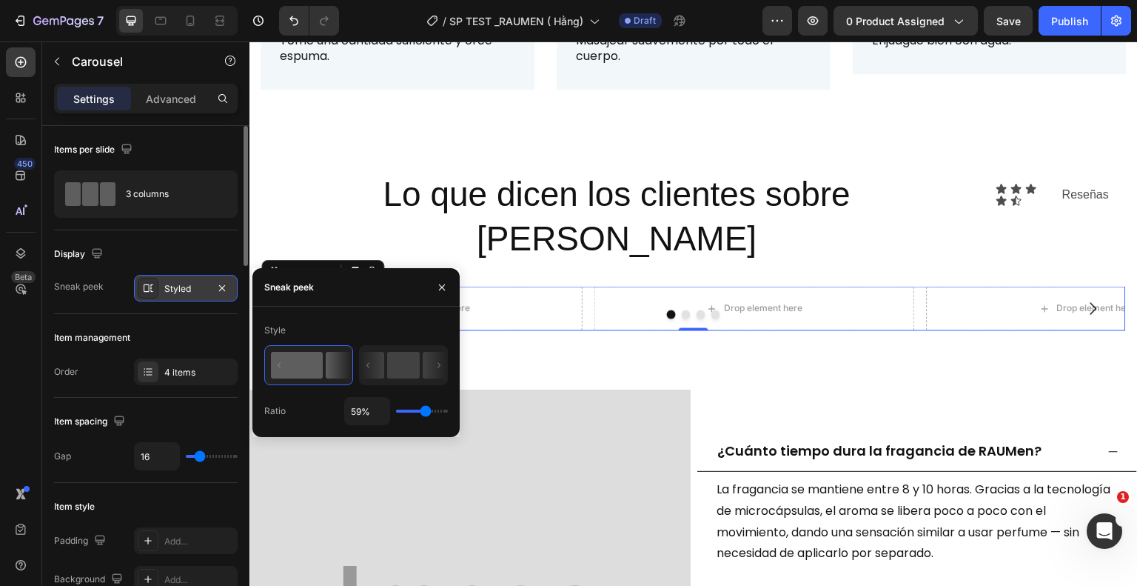
type input "64%"
type input "64"
type input "67%"
type input "67"
type input "73%"
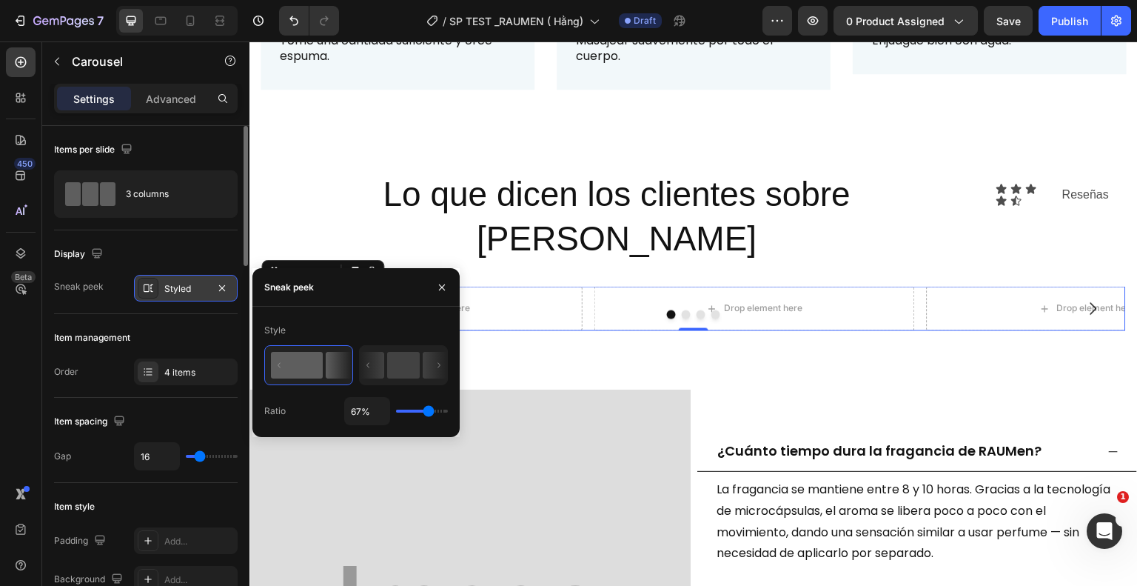
type input "73"
type input "78%"
type input "78"
type input "82%"
type input "82"
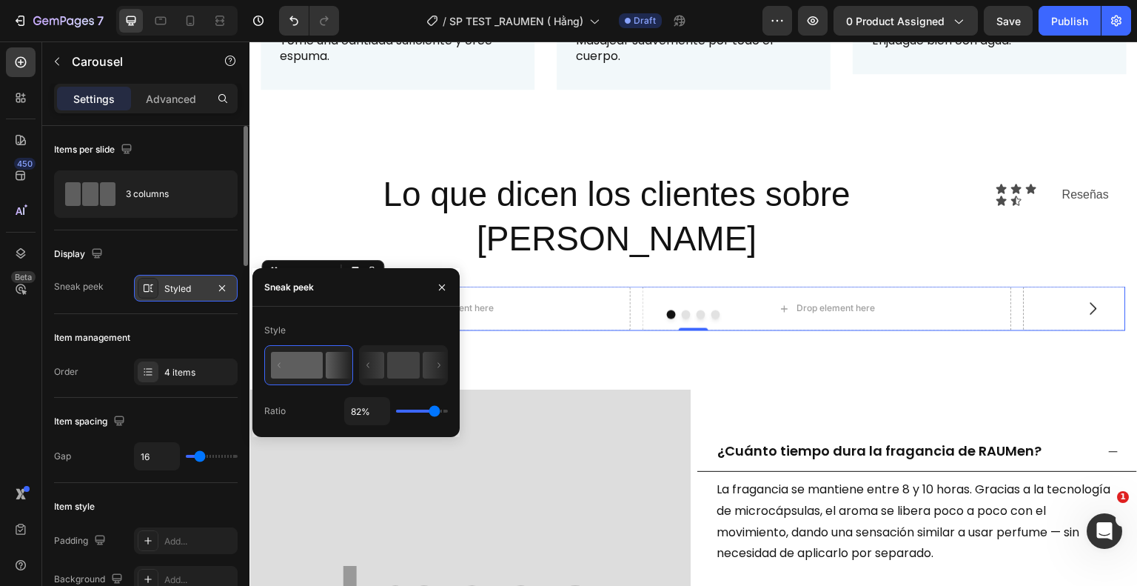
type input "85%"
type input "85"
type input "89%"
type input "89"
type input "91%"
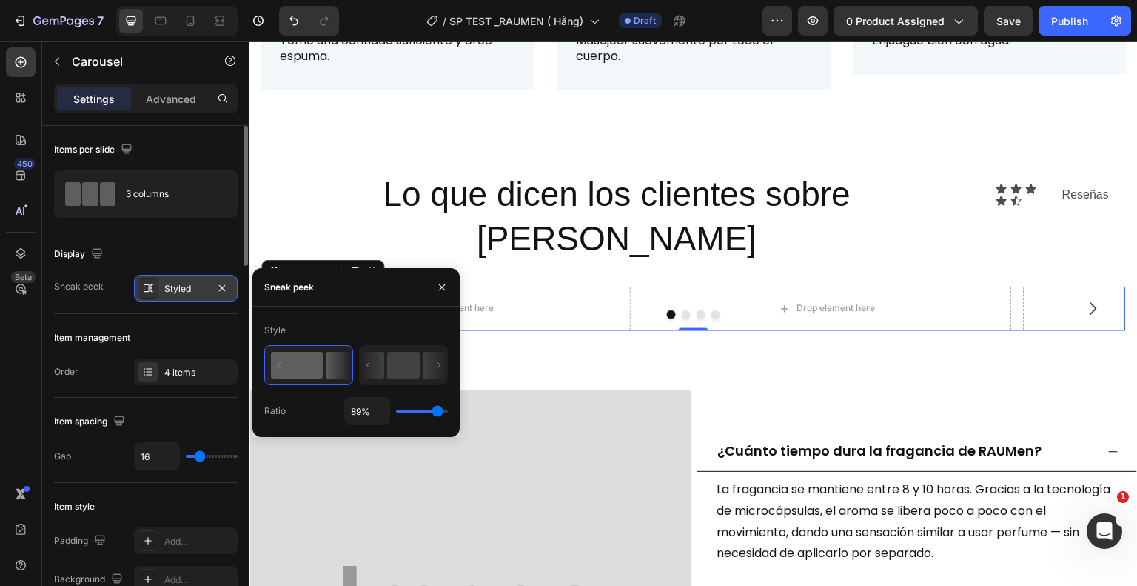
type input "91"
type input "94%"
type input "94"
type input "100%"
drag, startPoint x: 416, startPoint y: 411, endPoint x: 481, endPoint y: 419, distance: 65.7
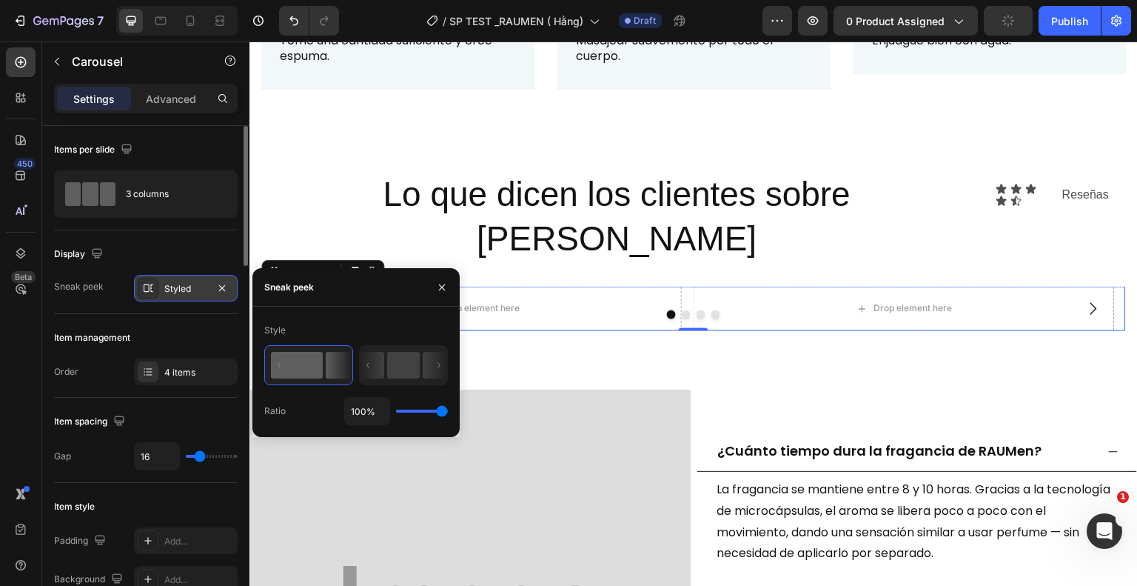
type input "100"
click at [448, 412] on input "range" at bounding box center [422, 411] width 52 height 3
click at [389, 359] on rect at bounding box center [403, 365] width 33 height 27
type input "50%"
type input "50"
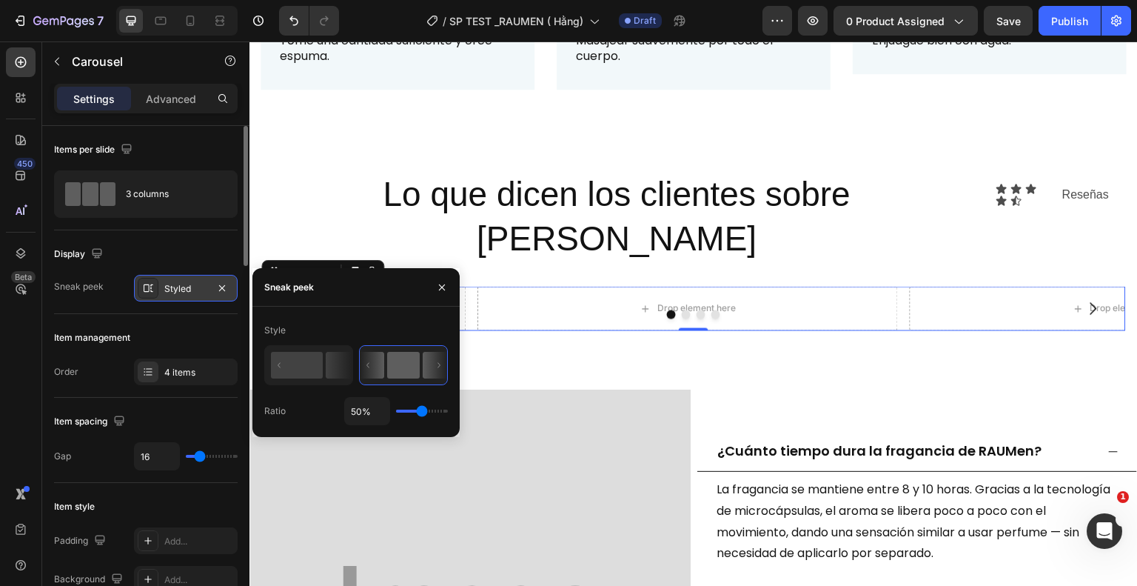
type input "54%"
type input "54"
type input "76%"
type input "76"
type input "100%"
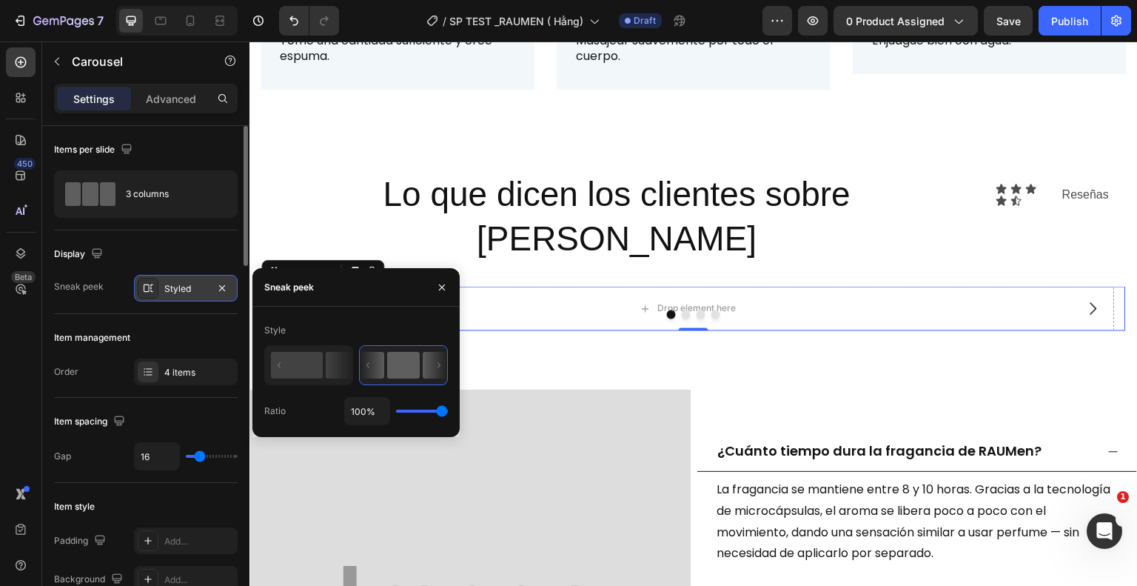
drag, startPoint x: 422, startPoint y: 413, endPoint x: 304, endPoint y: 374, distance: 124.1
type input "100"
click at [448, 412] on input "range" at bounding box center [422, 411] width 52 height 3
drag, startPoint x: 441, startPoint y: 410, endPoint x: 456, endPoint y: 412, distance: 15.0
click at [448, 412] on input "range" at bounding box center [422, 411] width 52 height 3
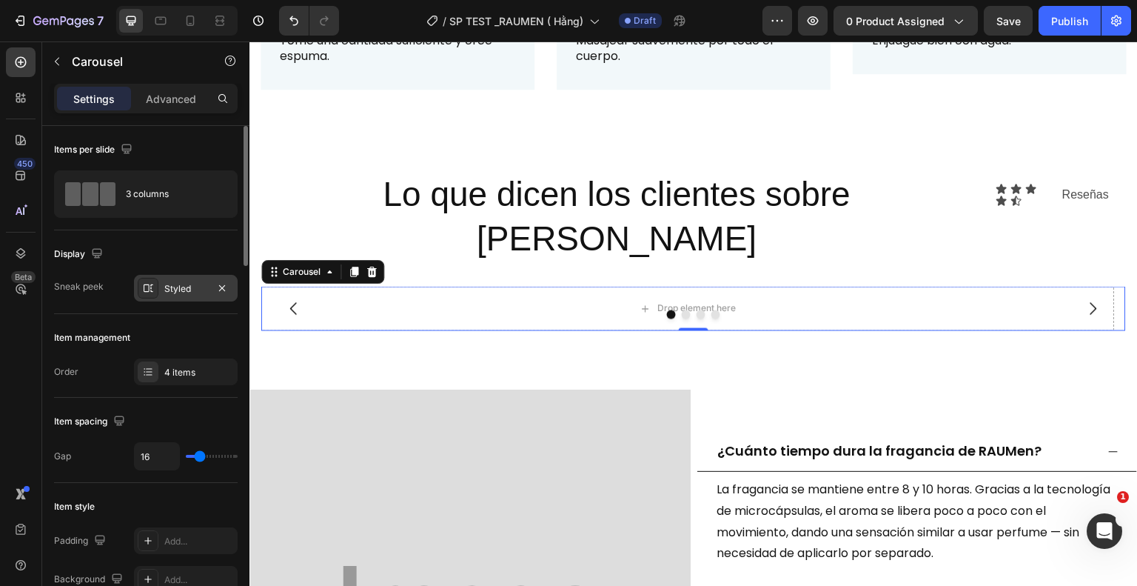
click at [1080, 310] on div at bounding box center [693, 314] width 865 height 9
click at [1085, 299] on icon "Carousel Next Arrow" at bounding box center [1094, 308] width 18 height 18
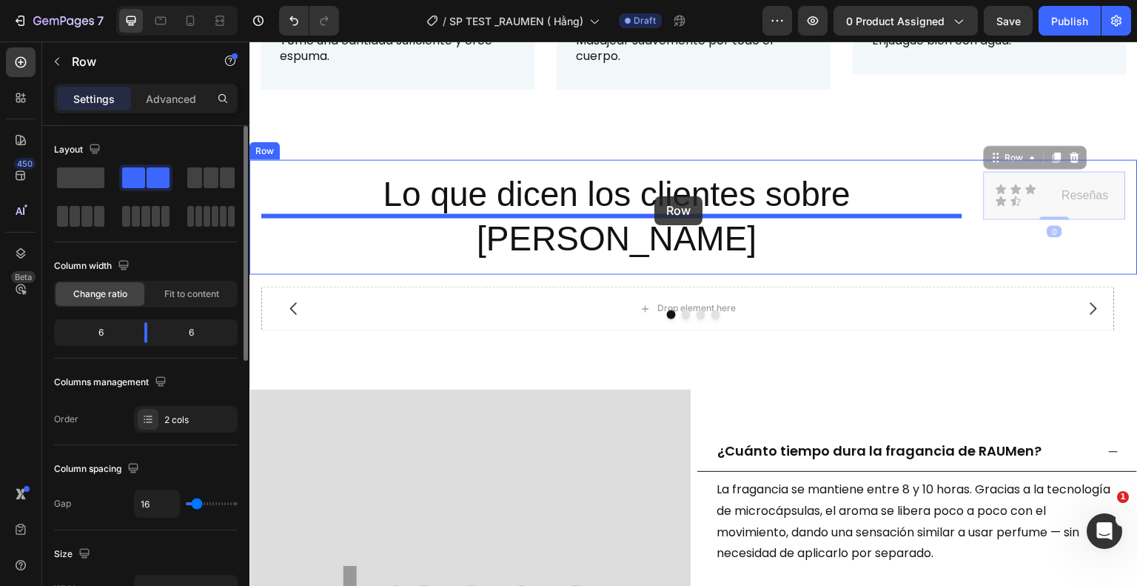
drag, startPoint x: 1022, startPoint y: 204, endPoint x: 655, endPoint y: 196, distance: 367.4
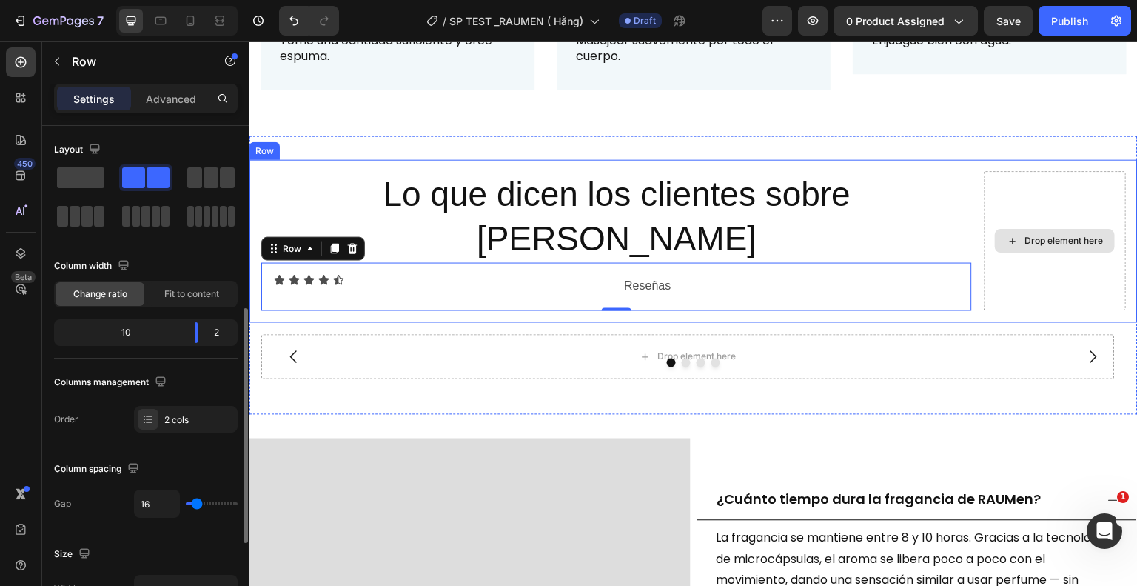
scroll to position [124, 0]
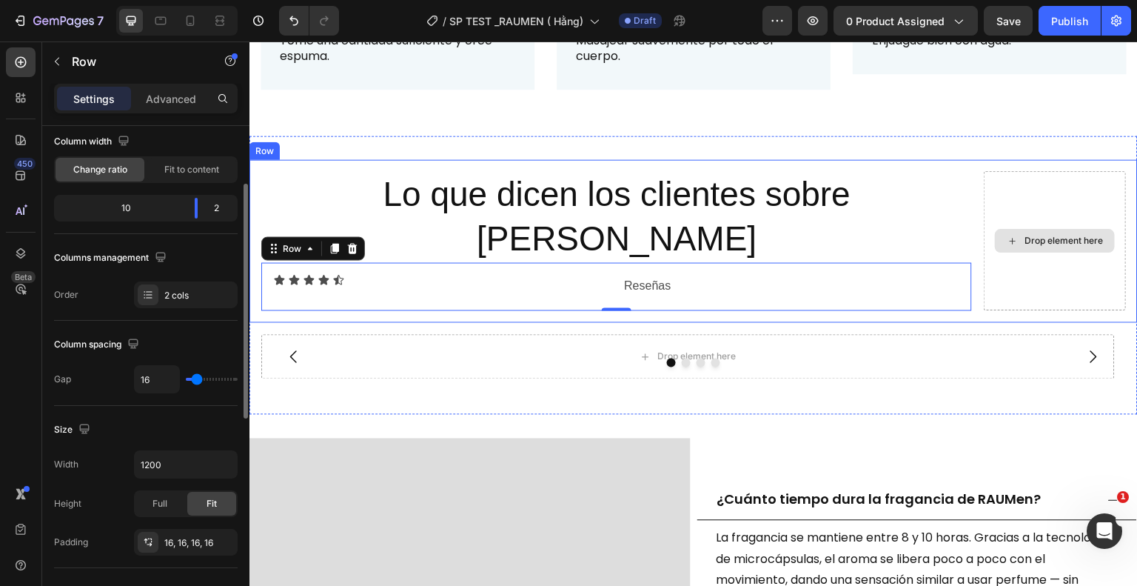
click at [1023, 196] on div "Drop element here" at bounding box center [1055, 240] width 142 height 139
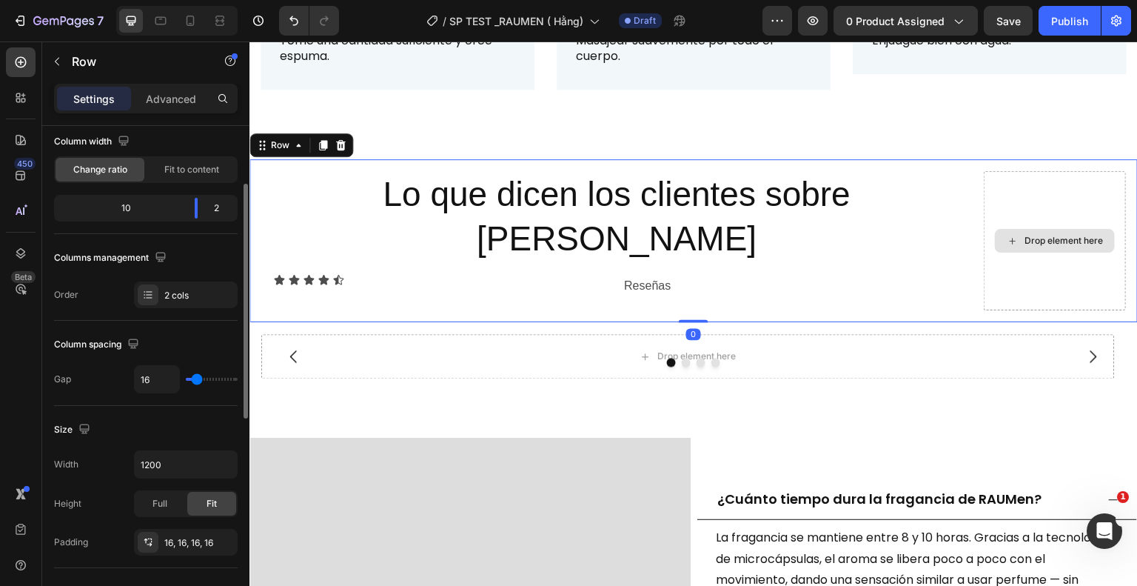
click at [1012, 195] on div "Drop element here" at bounding box center [1055, 240] width 142 height 139
click at [298, 24] on icon "Undo/Redo" at bounding box center [294, 20] width 15 height 15
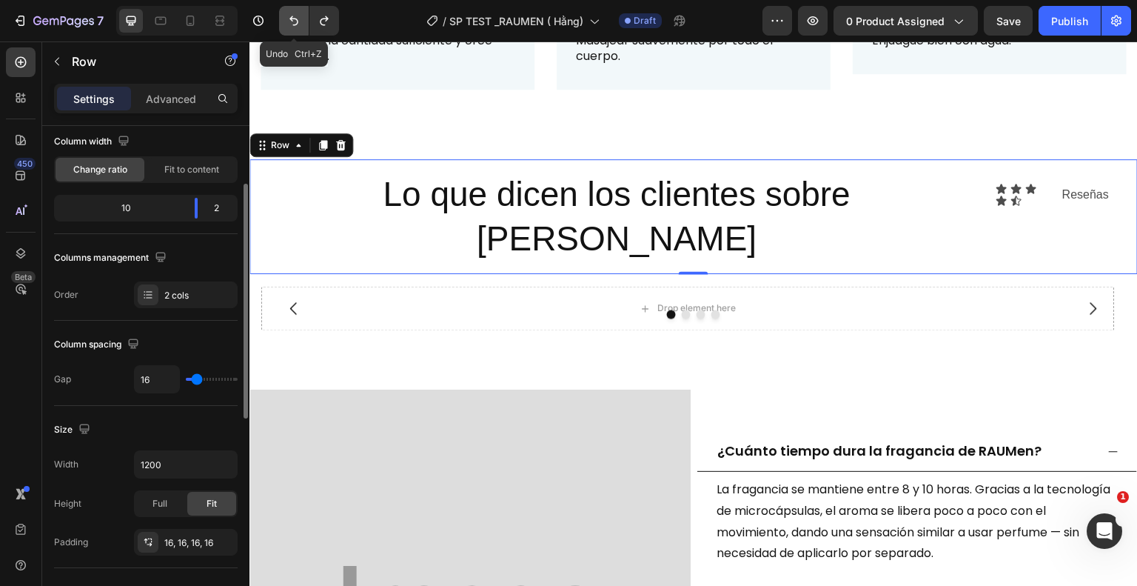
click at [298, 24] on icon "Undo/Redo" at bounding box center [294, 20] width 15 height 15
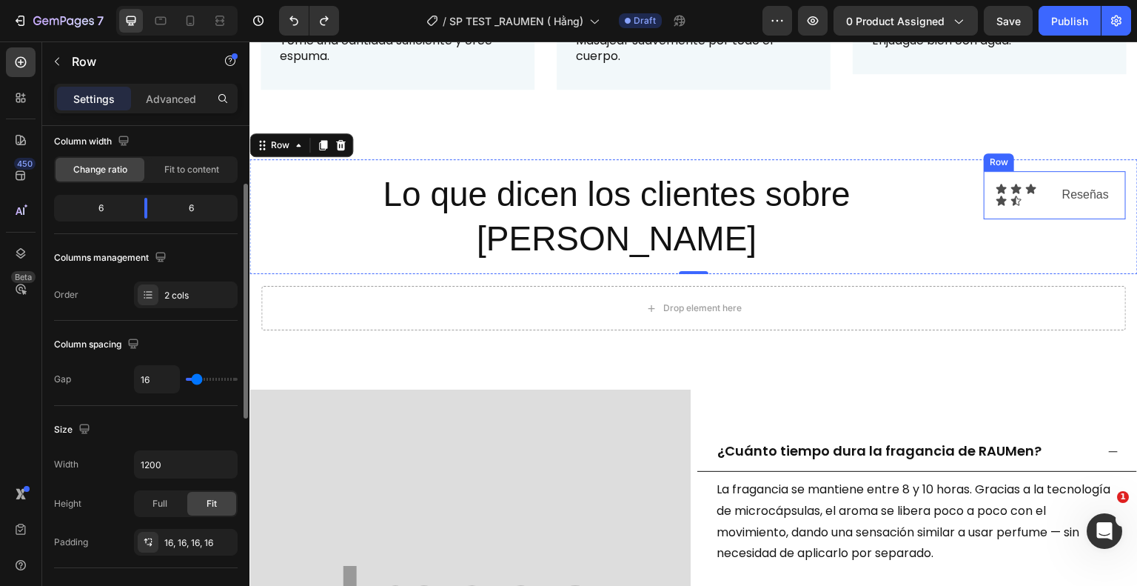
click at [984, 204] on div "Icon Icon Icon Icon Icon Icon List Reseñas Text Block Row" at bounding box center [1055, 195] width 142 height 48
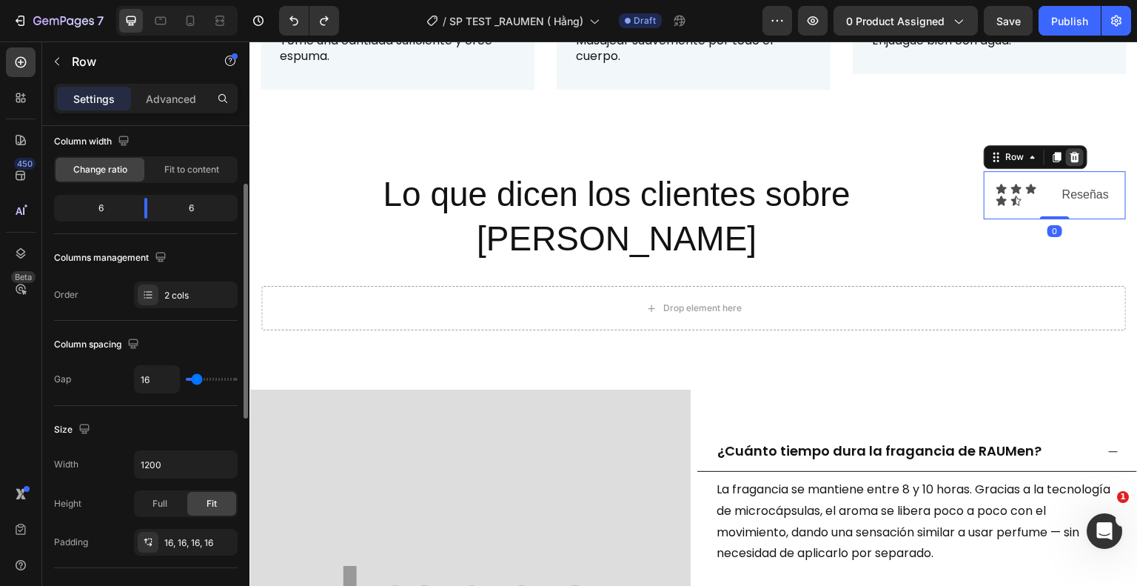
click at [1071, 155] on icon at bounding box center [1076, 157] width 10 height 10
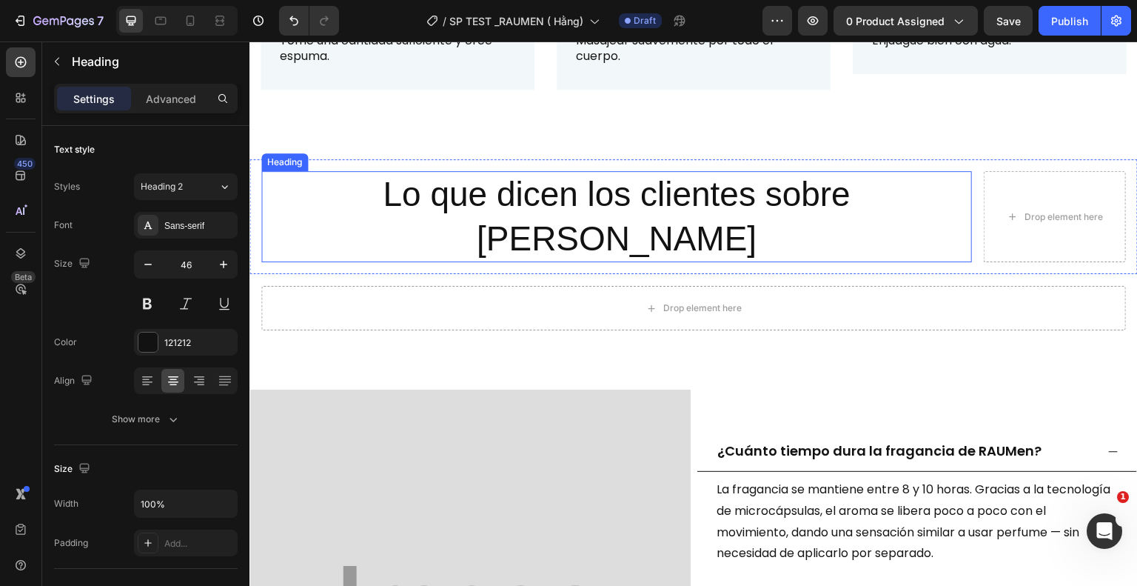
click at [301, 187] on h2 "Lo que dicen los clientes sobre [PERSON_NAME]" at bounding box center [616, 217] width 711 height 92
click at [372, 152] on icon at bounding box center [369, 157] width 10 height 10
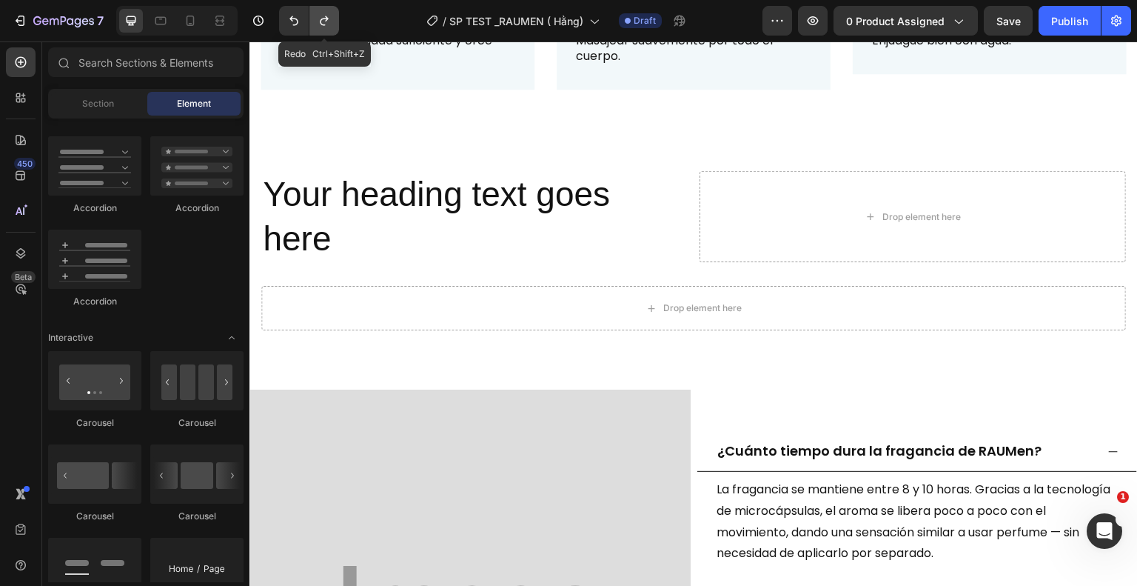
click at [326, 12] on button "Undo/Redo" at bounding box center [325, 21] width 30 height 30
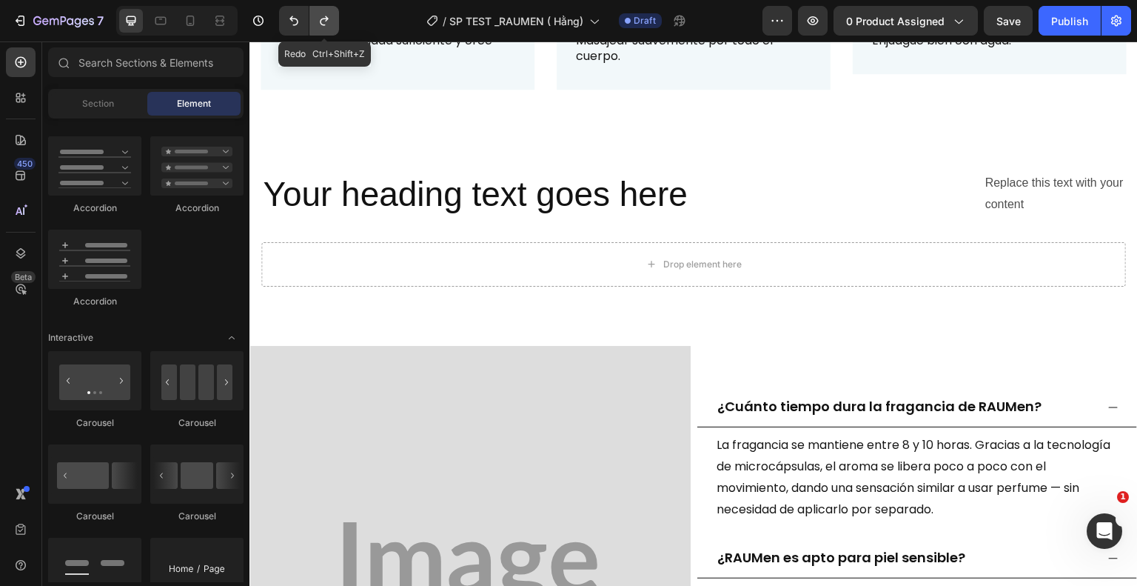
click at [327, 15] on icon "Undo/Redo" at bounding box center [324, 20] width 15 height 15
click at [327, 16] on icon "Undo/Redo" at bounding box center [324, 20] width 15 height 15
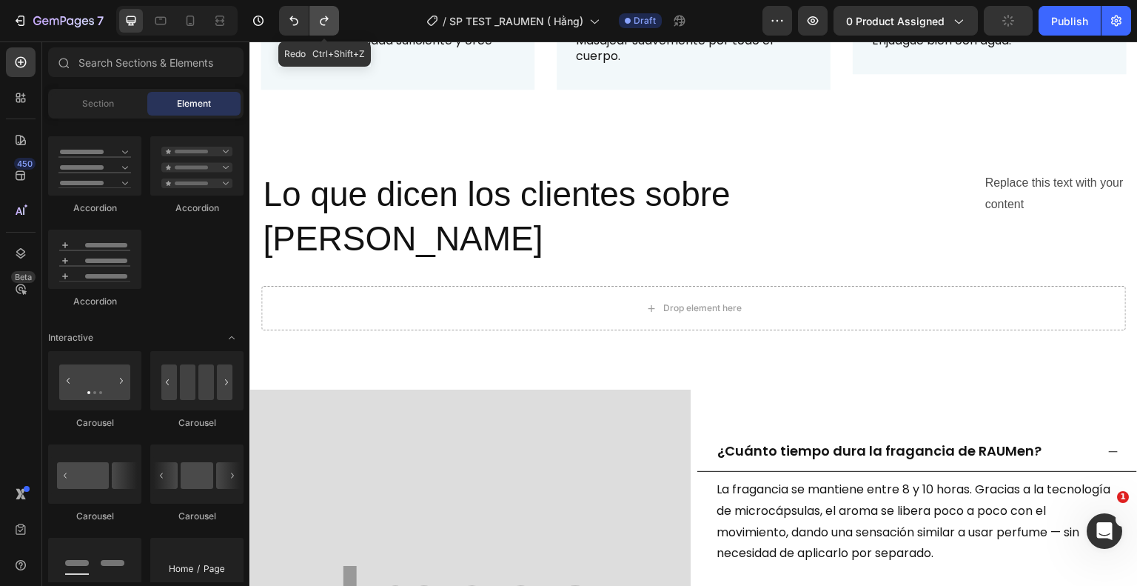
click at [327, 16] on icon "Undo/Redo" at bounding box center [324, 20] width 15 height 15
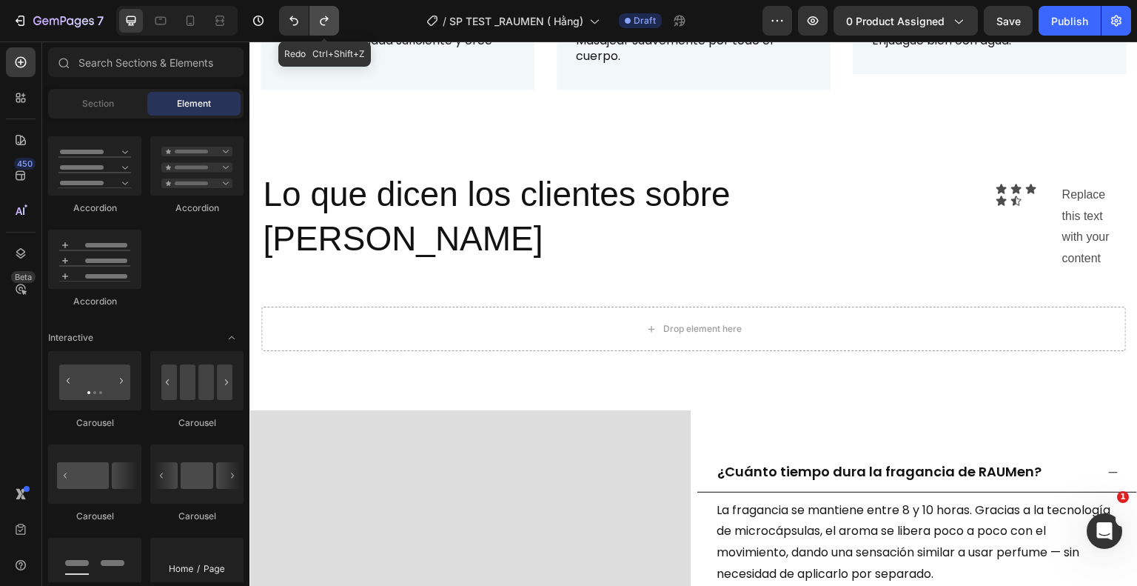
click at [327, 16] on icon "Undo/Redo" at bounding box center [324, 20] width 15 height 15
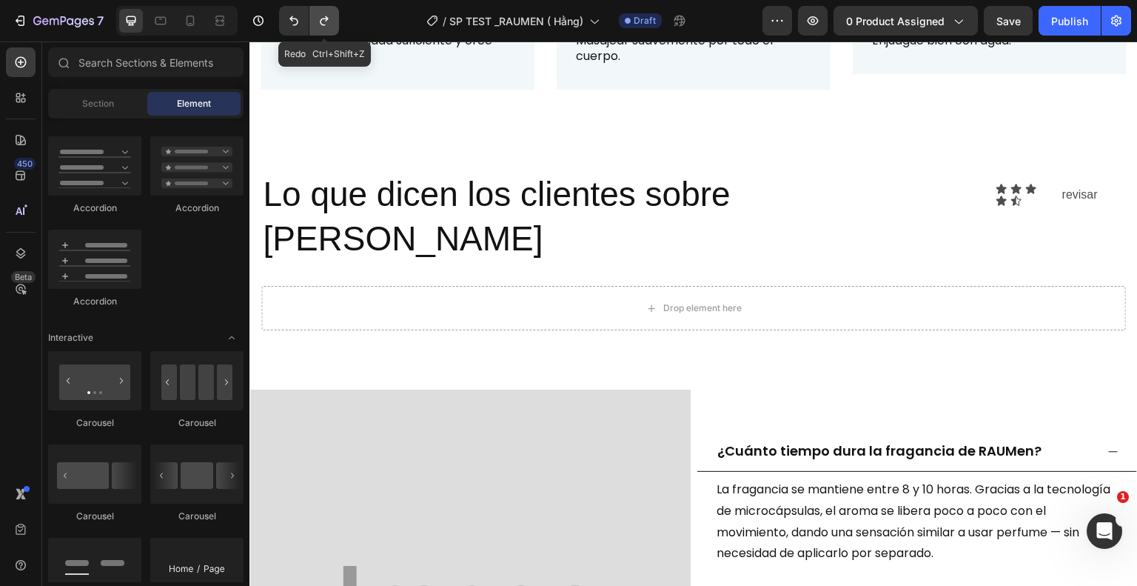
click at [327, 16] on icon "Undo/Redo" at bounding box center [324, 20] width 15 height 15
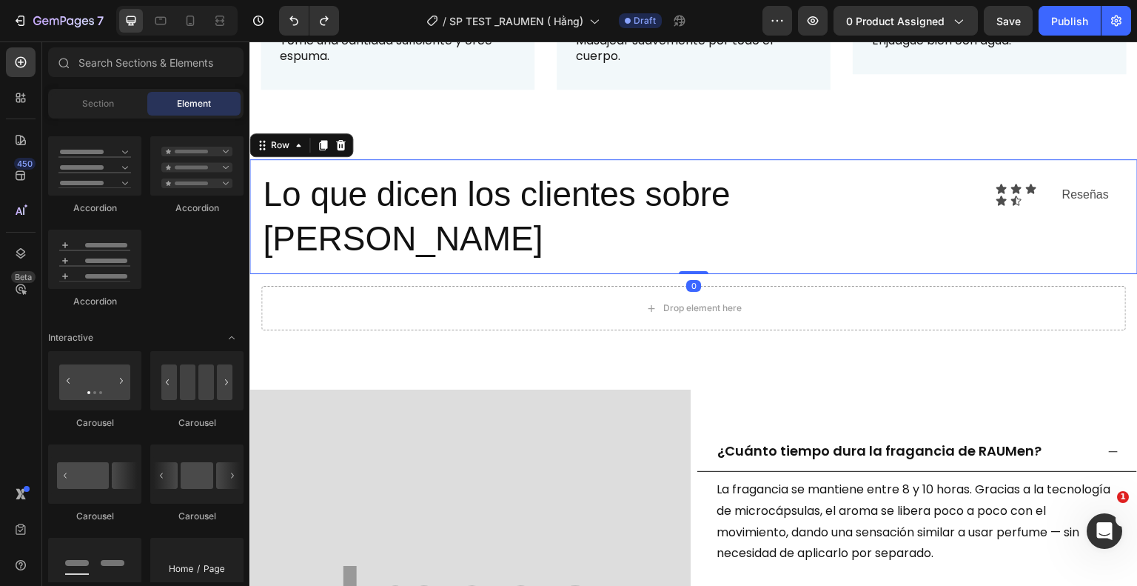
click at [466, 217] on div "Lo que dicen los clientes sobre [PERSON_NAME] Heading Icon Icon Icon Icon Icon …" at bounding box center [694, 217] width 889 height 116
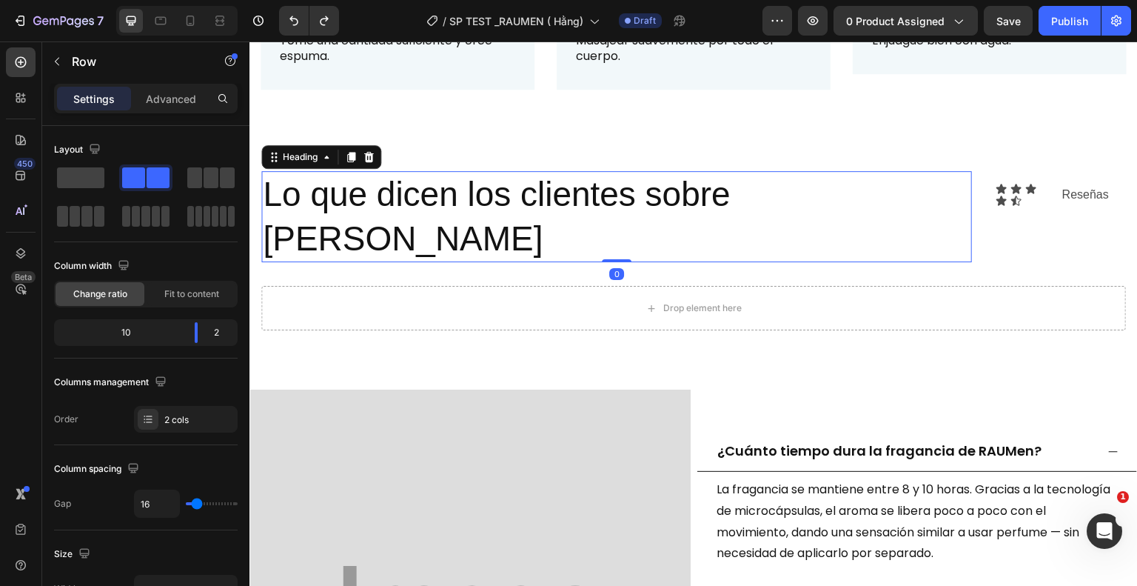
click at [715, 199] on h2 "Lo que dicen los clientes sobre [PERSON_NAME]" at bounding box center [616, 217] width 711 height 92
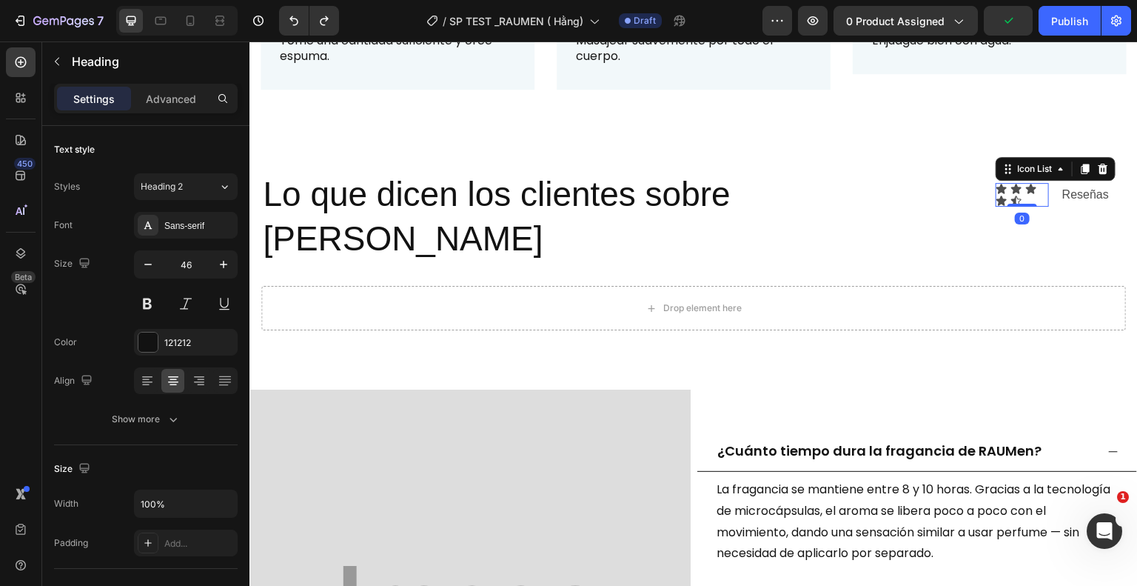
click at [1024, 200] on div "Icon Icon Icon Icon Icon Icon List 0" at bounding box center [1022, 195] width 53 height 24
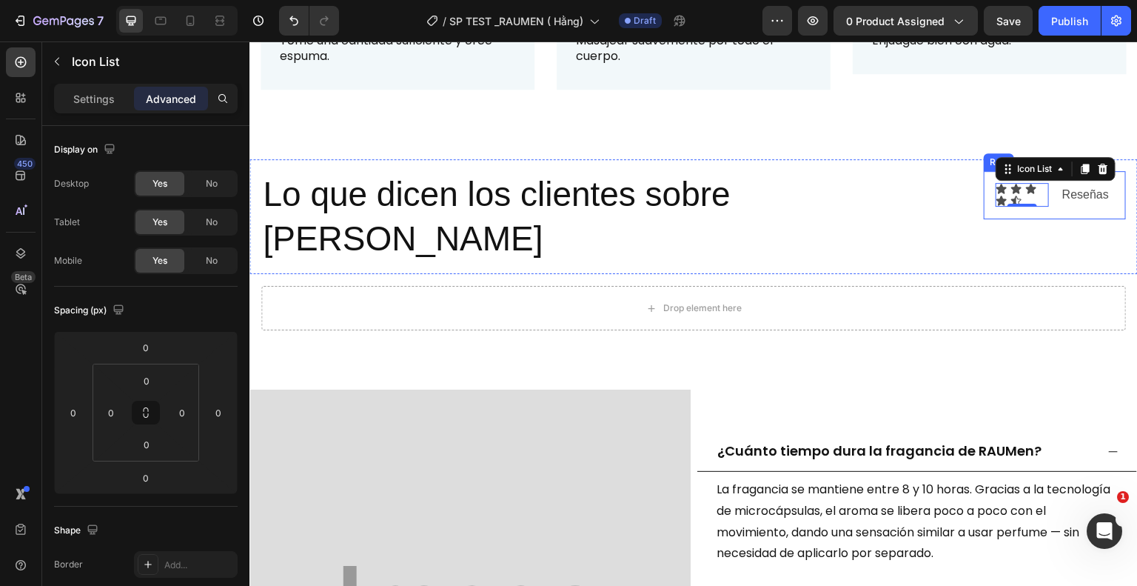
click at [1056, 204] on div "Icon Icon Icon Icon Icon Icon List 0 Reseñas Text Block Row" at bounding box center [1055, 195] width 142 height 48
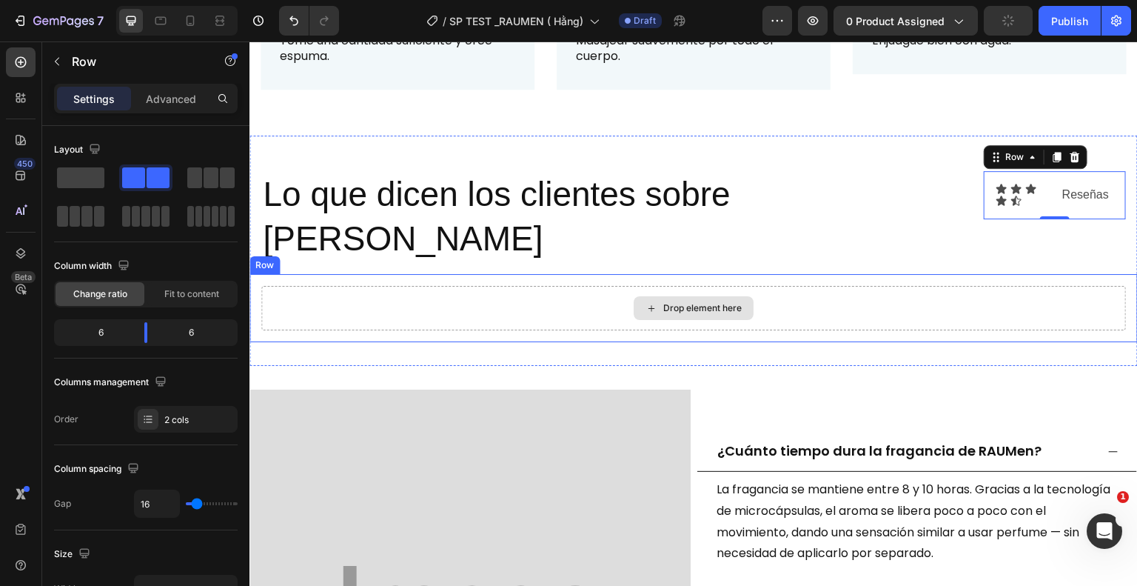
click at [455, 286] on div "Drop element here" at bounding box center [693, 308] width 865 height 44
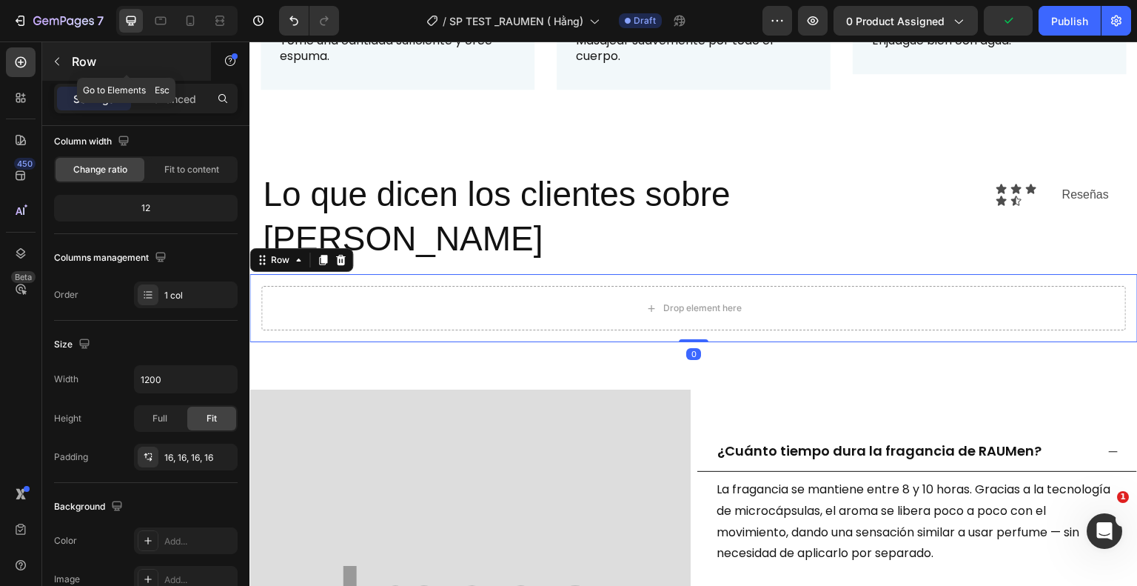
click at [55, 67] on button "button" at bounding box center [57, 62] width 24 height 24
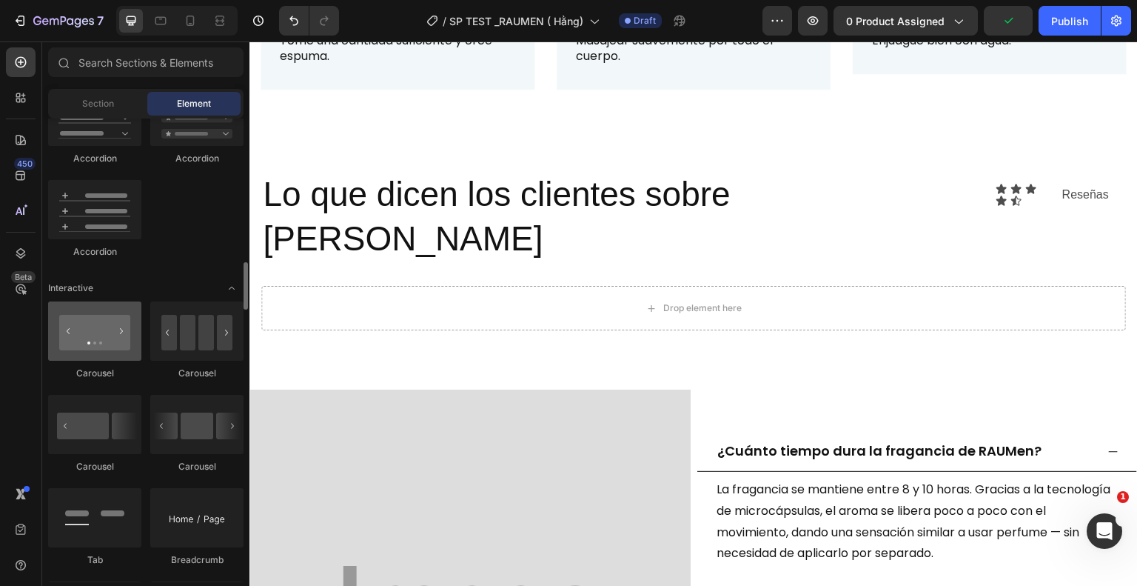
scroll to position [1336, 0]
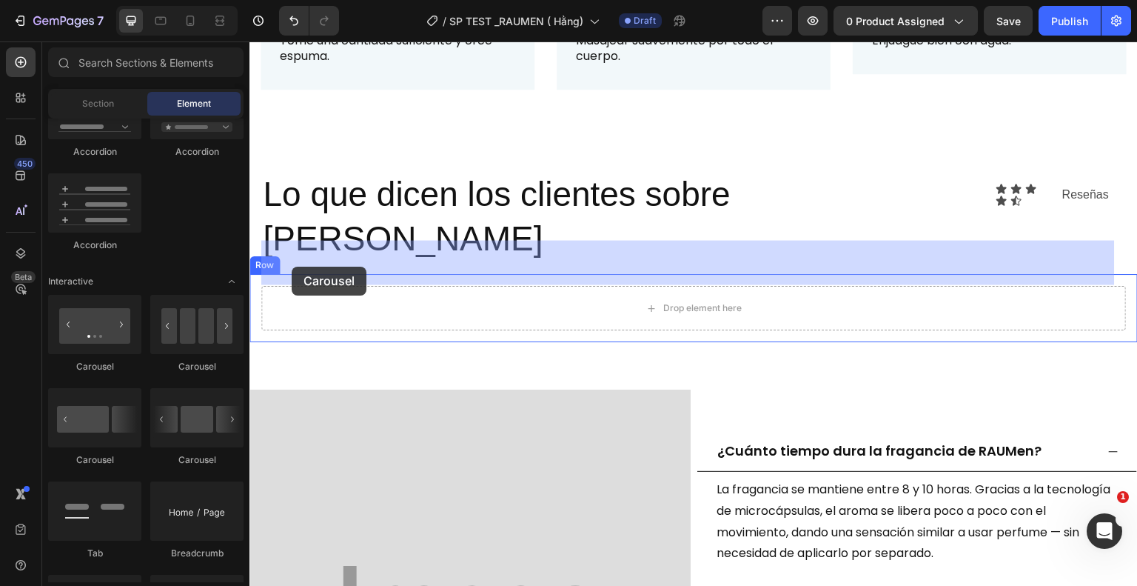
drag, startPoint x: 338, startPoint y: 384, endPoint x: 292, endPoint y: 267, distance: 126.6
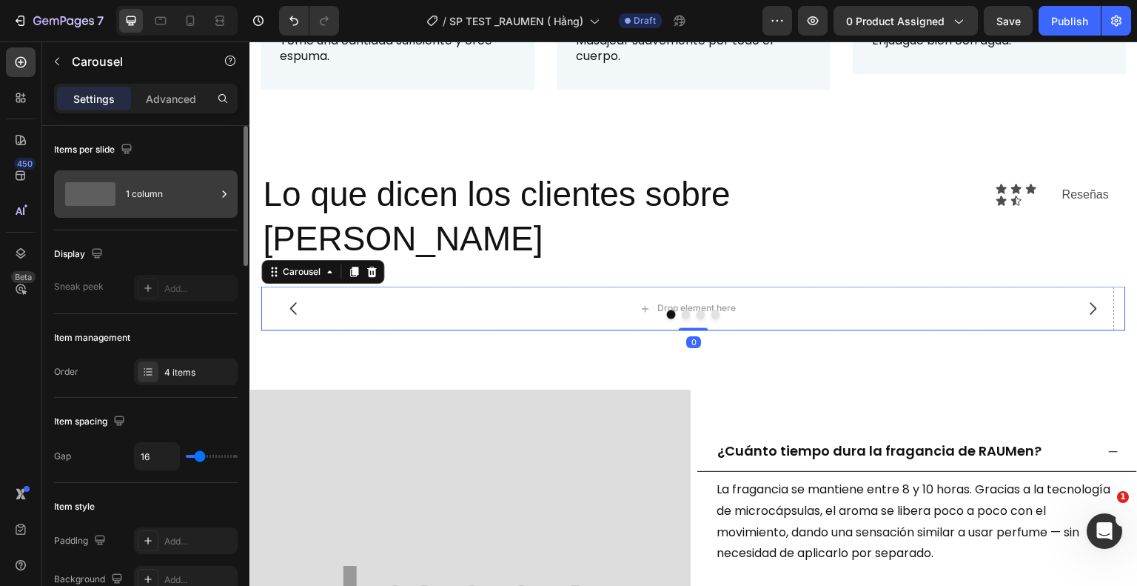
click at [154, 207] on div "1 column" at bounding box center [171, 194] width 90 height 34
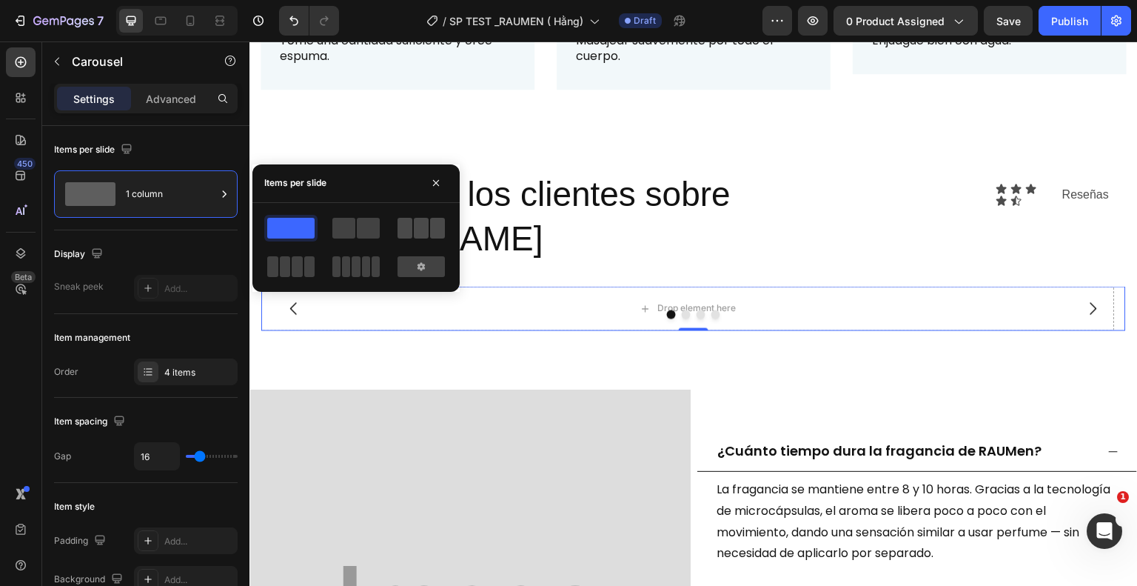
click at [412, 227] on span at bounding box center [405, 228] width 15 height 21
click at [169, 301] on div "Display Sneak peek Add..." at bounding box center [146, 272] width 184 height 84
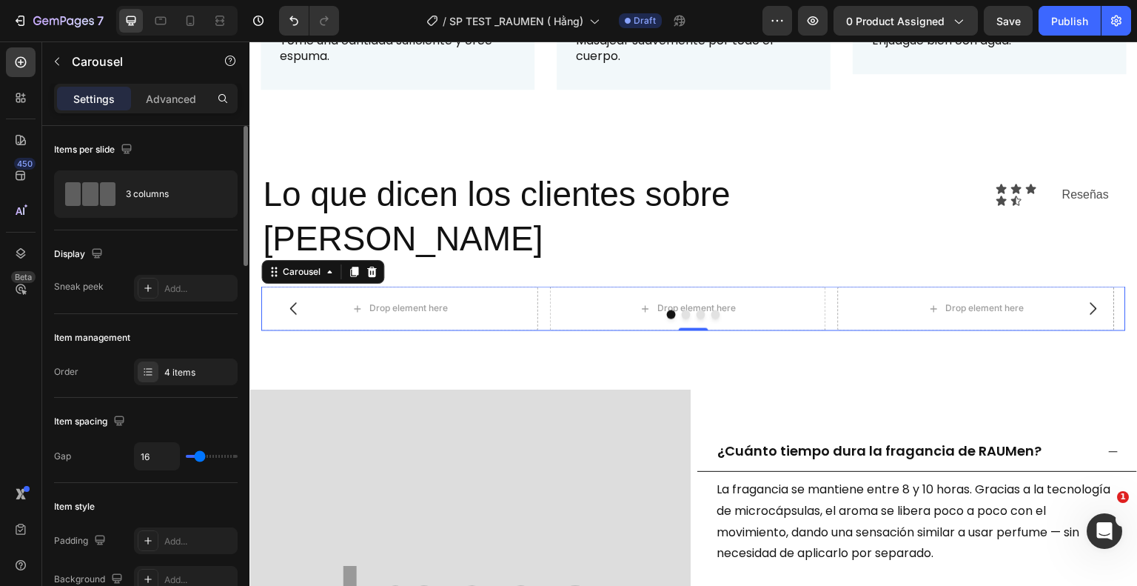
click at [219, 273] on div "Display Sneak peek Add..." at bounding box center [146, 272] width 184 height 84
click at [176, 284] on div "Add..." at bounding box center [199, 288] width 70 height 13
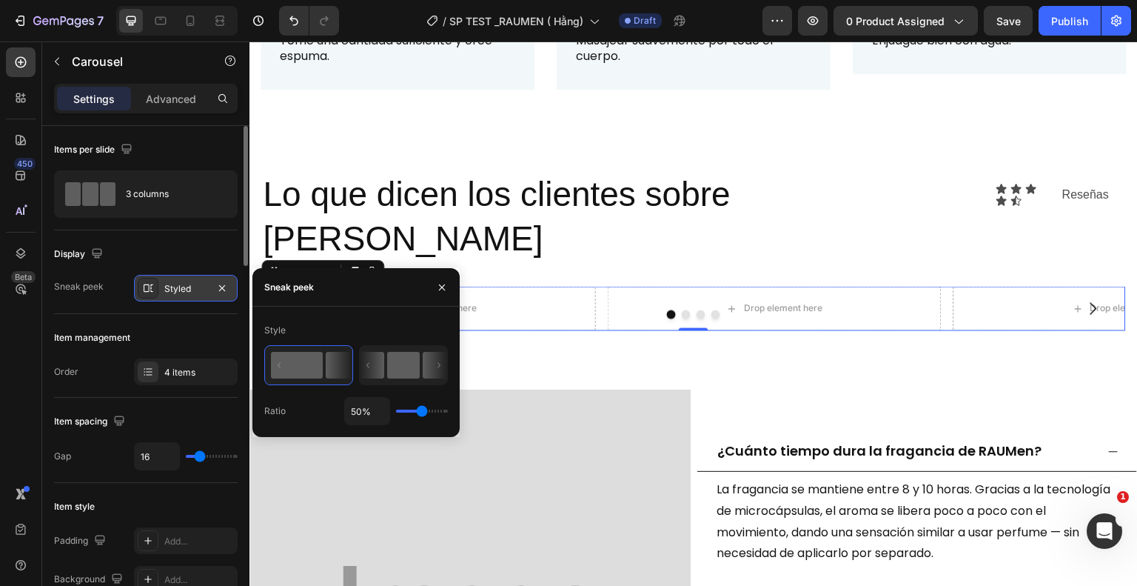
click at [424, 369] on icon at bounding box center [435, 365] width 24 height 27
type input "56%"
type input "56"
type input "91%"
type input "91"
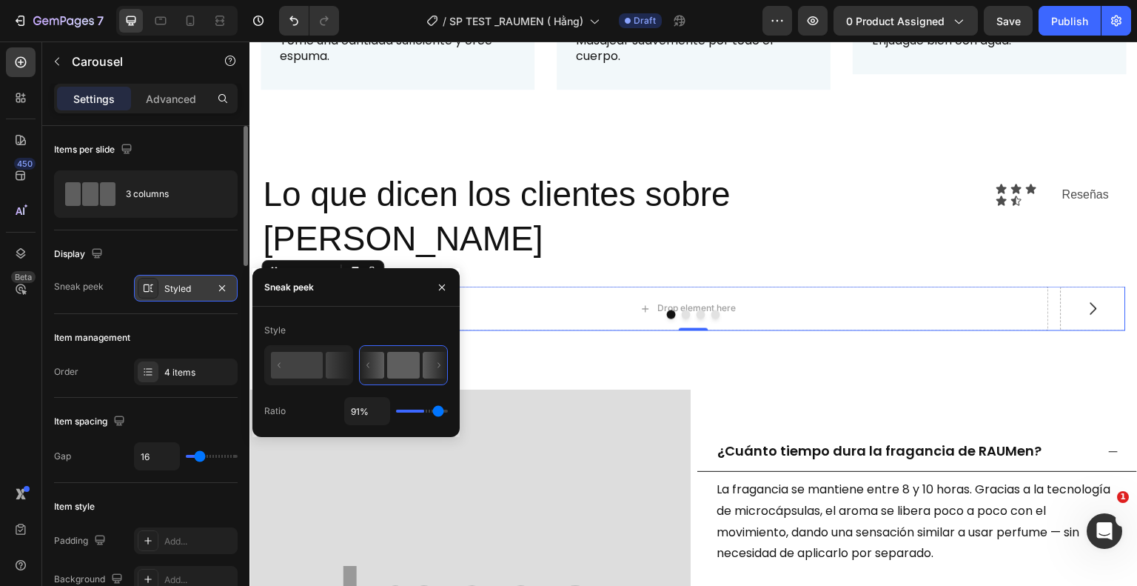
type input "100%"
drag, startPoint x: 422, startPoint y: 407, endPoint x: 507, endPoint y: 421, distance: 86.3
type input "100"
click at [448, 412] on input "range" at bounding box center [422, 411] width 52 height 3
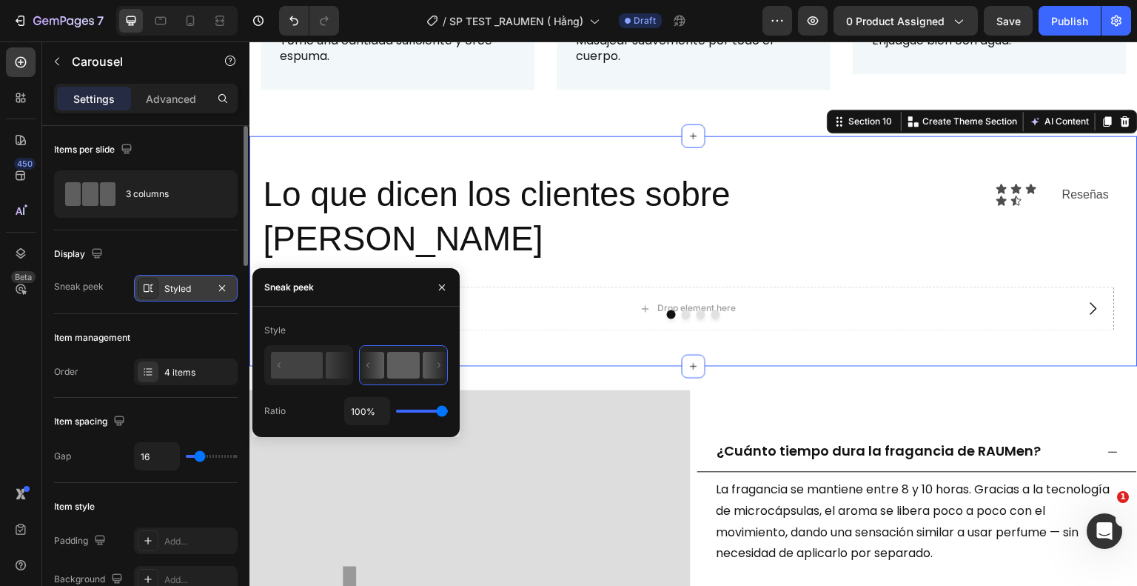
click at [578, 296] on div "Lo que dicen los clientes sobre [PERSON_NAME] Heading Icon Icon Icon Icon Icon …" at bounding box center [694, 251] width 889 height 231
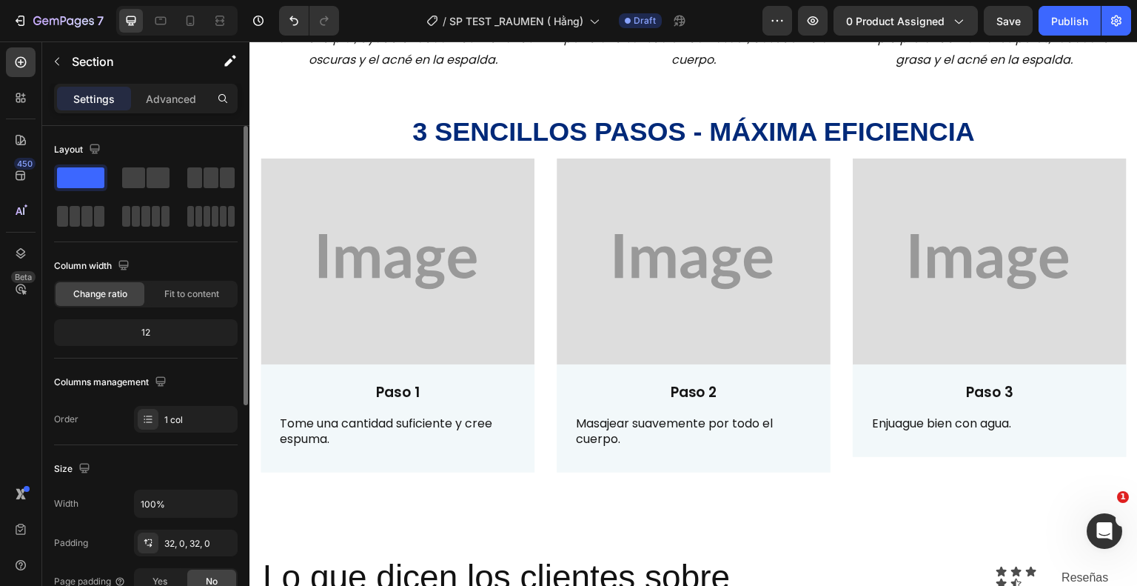
scroll to position [1555, 0]
